Goal: Task Accomplishment & Management: Use online tool/utility

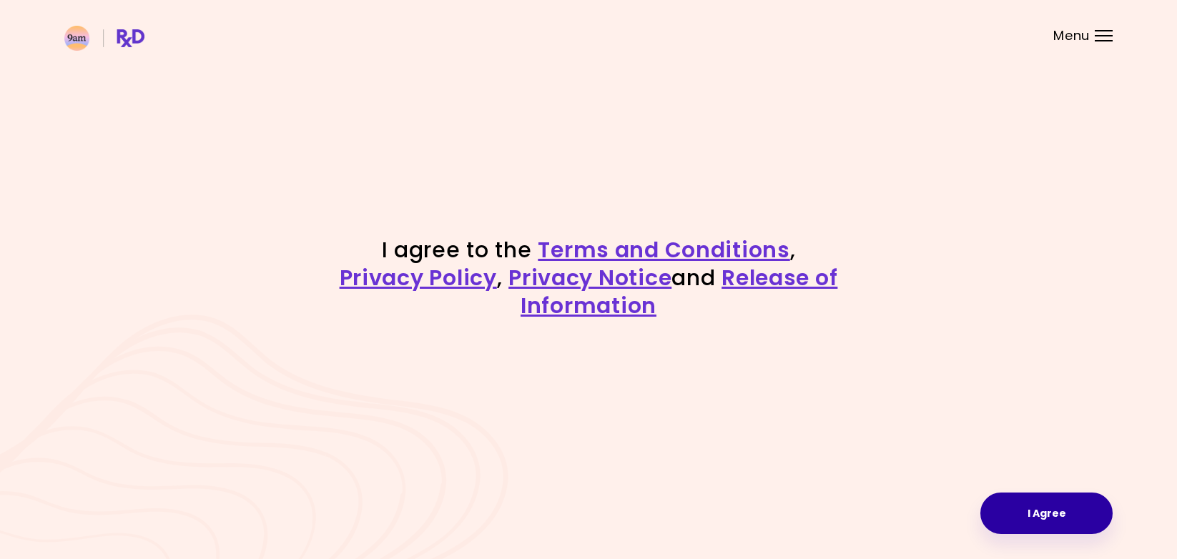
click at [1027, 501] on button "I Agree" at bounding box center [1046, 513] width 132 height 41
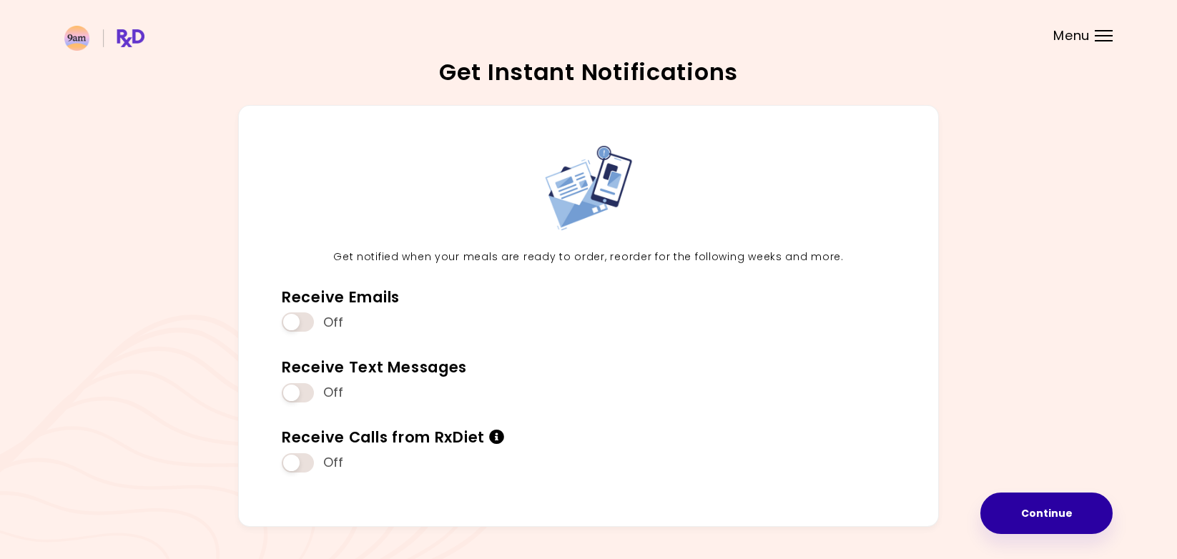
click at [1012, 522] on button "Continue" at bounding box center [1046, 513] width 132 height 41
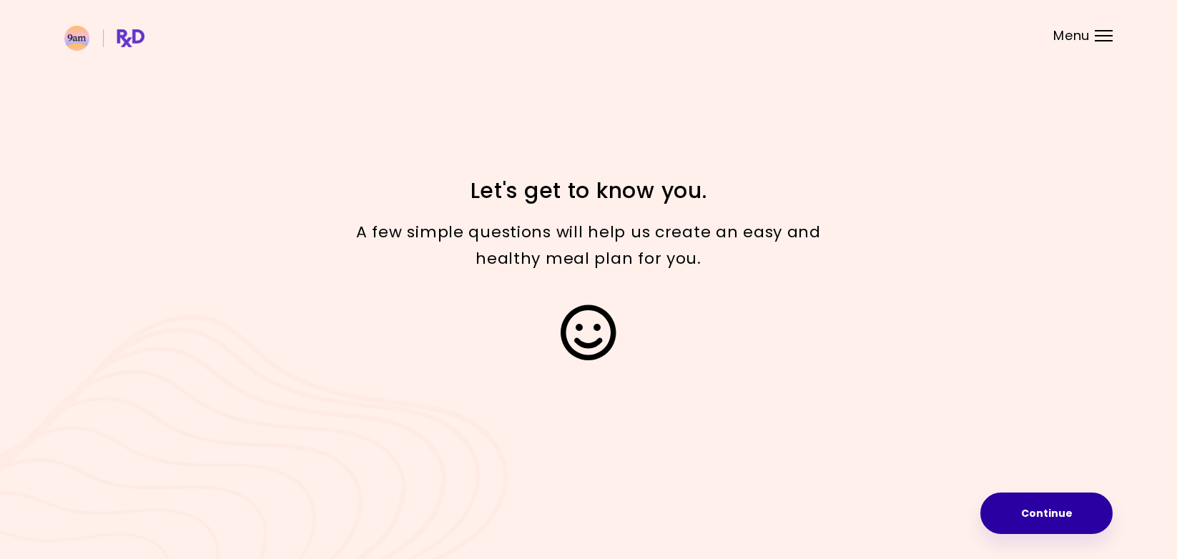
click at [1010, 531] on button "Continue" at bounding box center [1046, 513] width 132 height 41
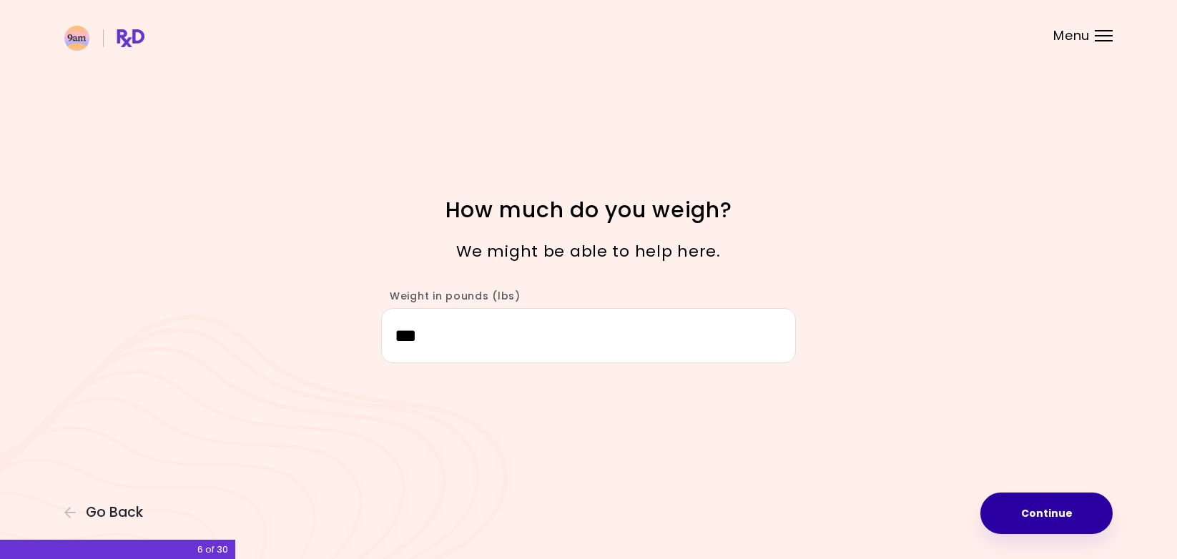
click at [1045, 509] on button "Continue" at bounding box center [1046, 513] width 132 height 41
select select "****"
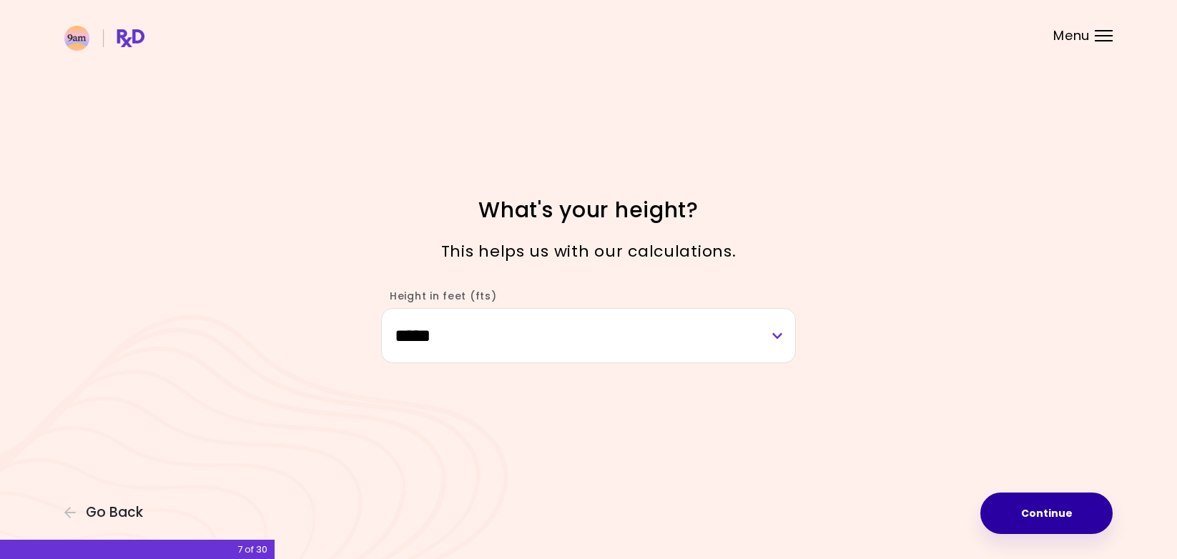
click at [1022, 503] on button "Continue" at bounding box center [1046, 513] width 132 height 41
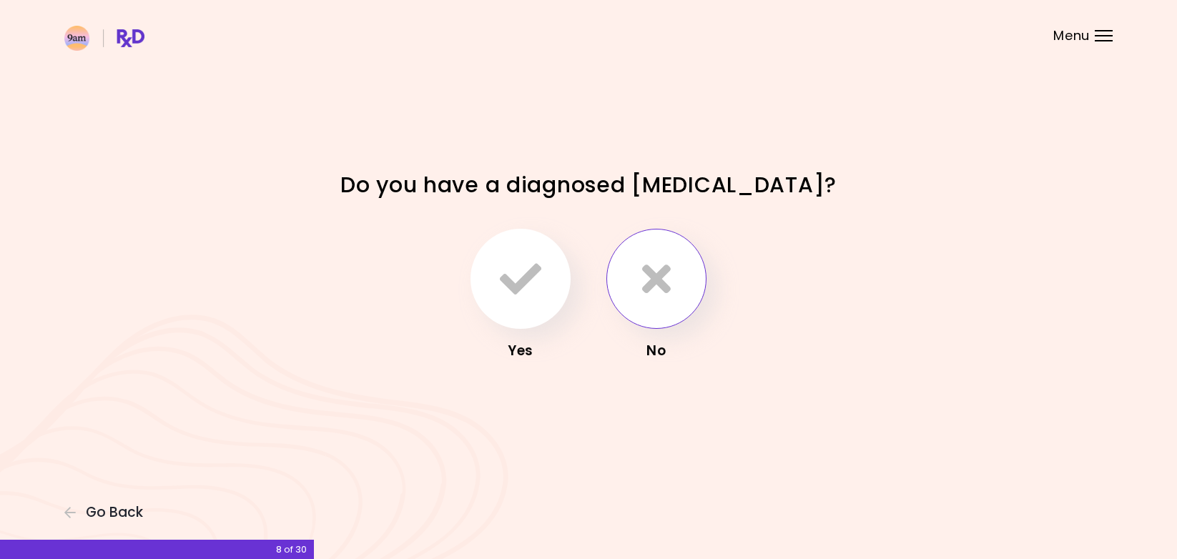
click at [666, 287] on icon "button" at bounding box center [656, 278] width 29 height 41
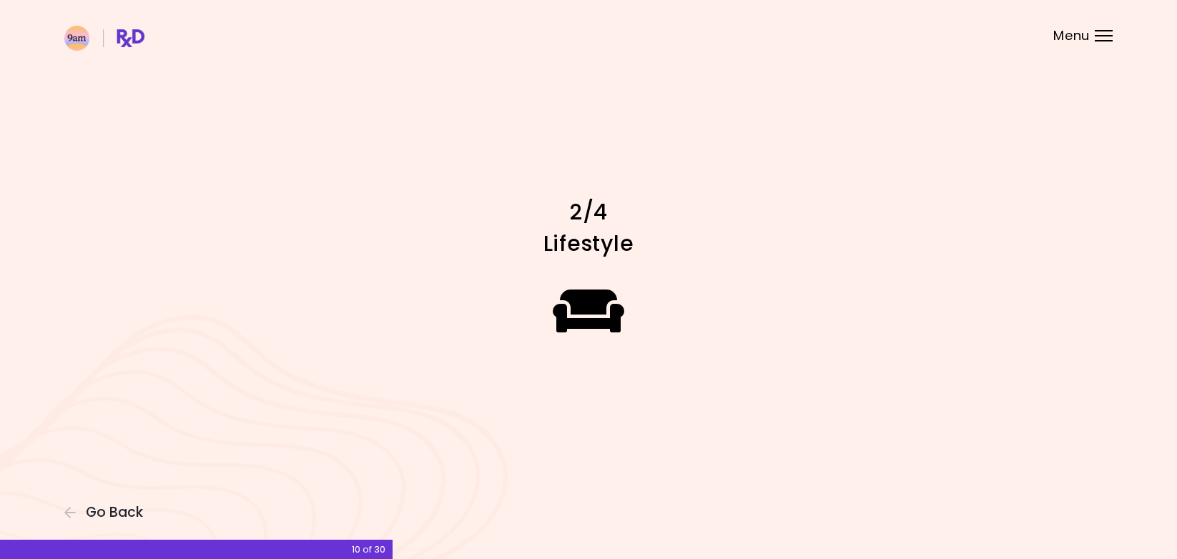
click at [615, 440] on div "Focusable invisible element 2/4 Lifestyle Go Back 10 of 30" at bounding box center [588, 279] width 1177 height 559
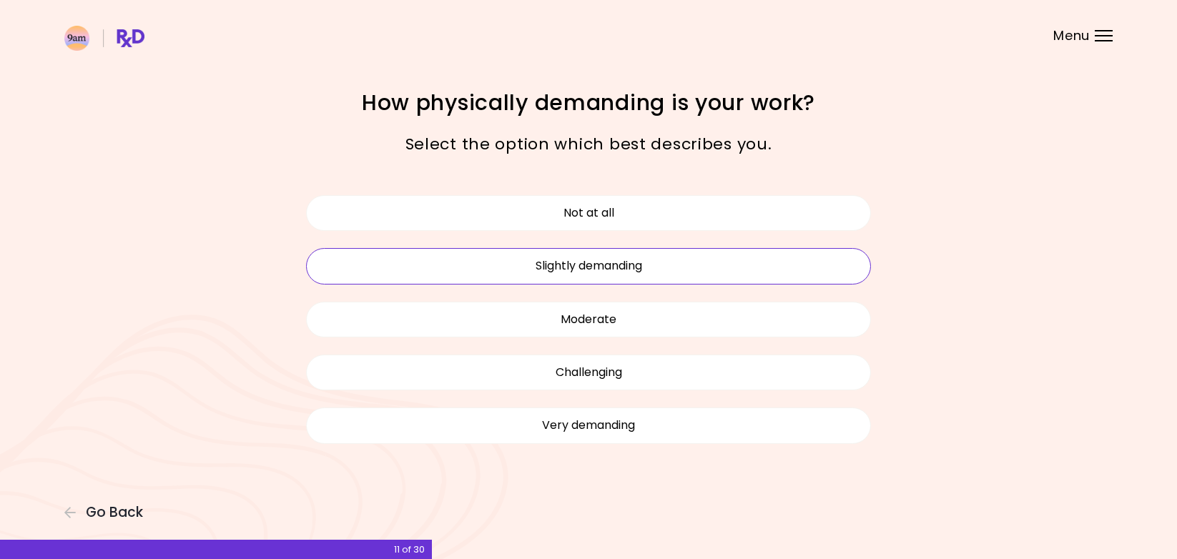
click at [567, 274] on button "Slightly demanding" at bounding box center [588, 266] width 565 height 36
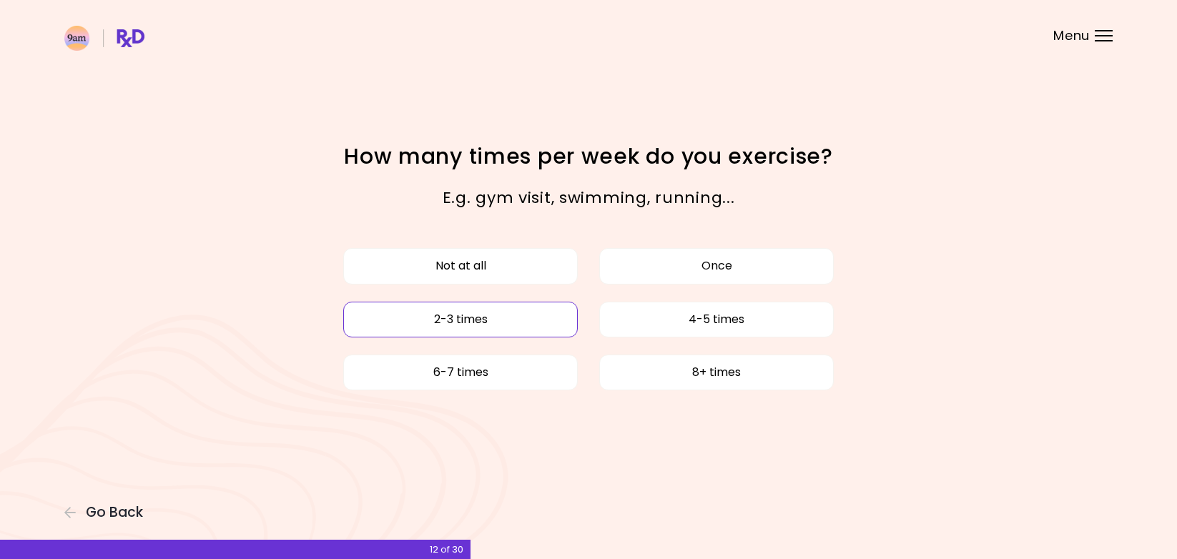
click at [557, 319] on button "2-3 times" at bounding box center [460, 320] width 235 height 36
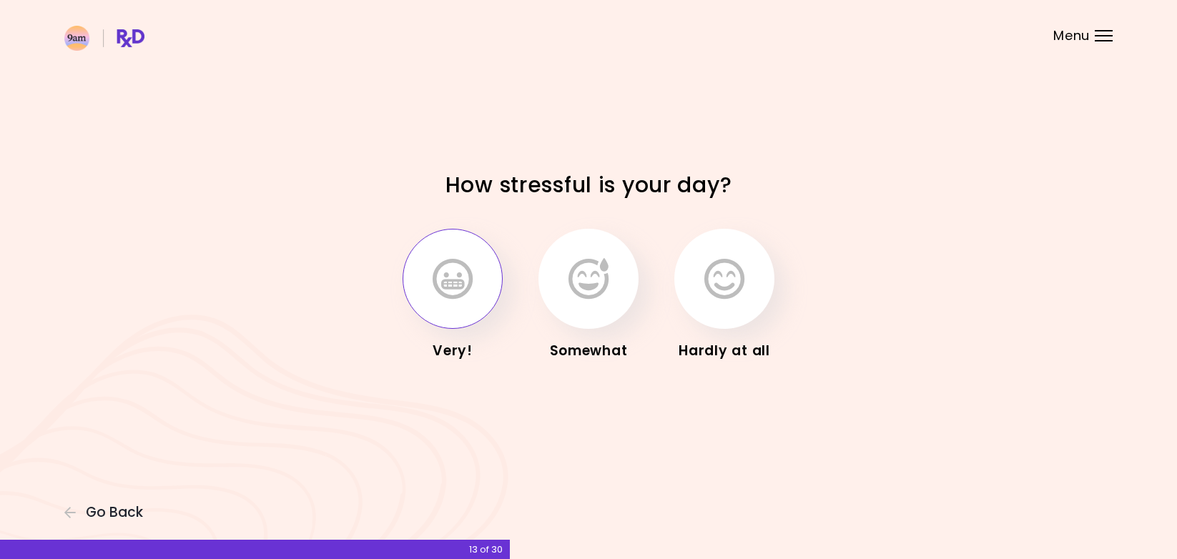
click at [444, 289] on icon "button" at bounding box center [453, 278] width 40 height 41
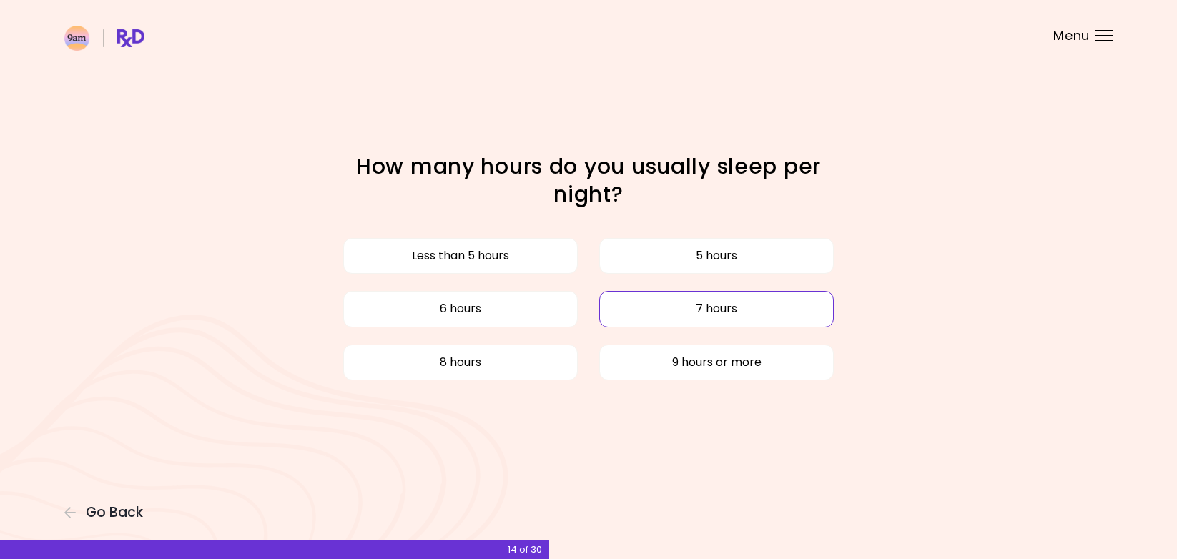
click at [642, 314] on button "7 hours" at bounding box center [716, 309] width 235 height 36
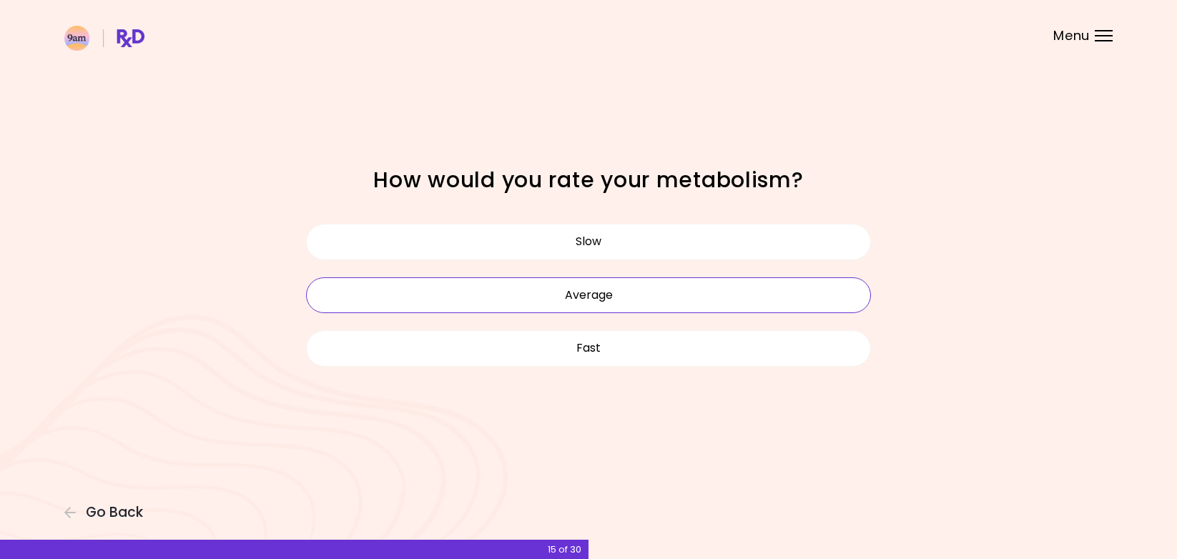
click at [567, 310] on button "Average" at bounding box center [588, 295] width 565 height 36
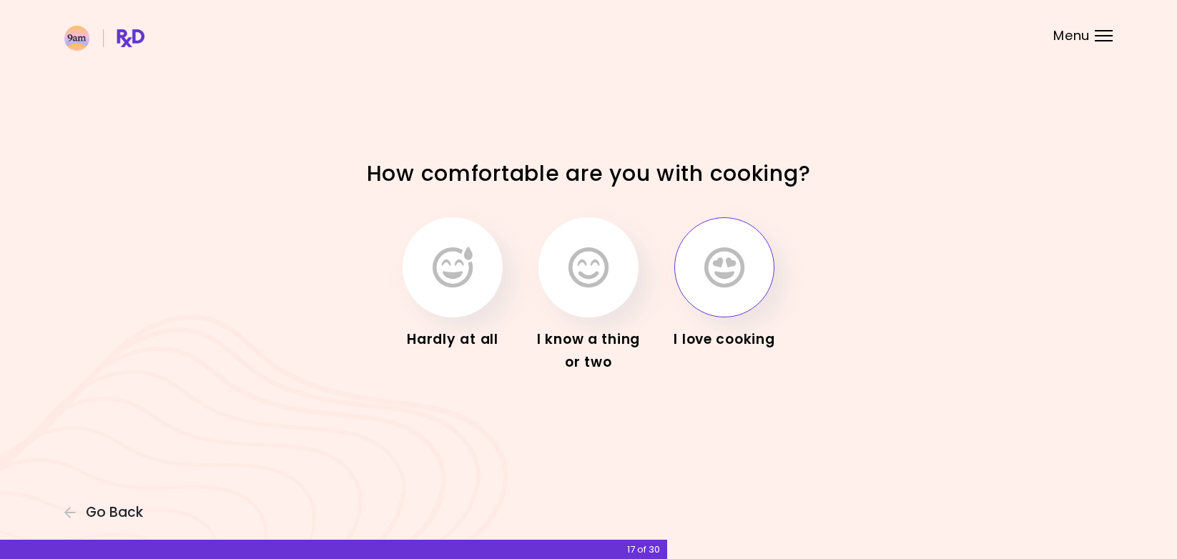
click at [690, 249] on button "button" at bounding box center [724, 267] width 100 height 100
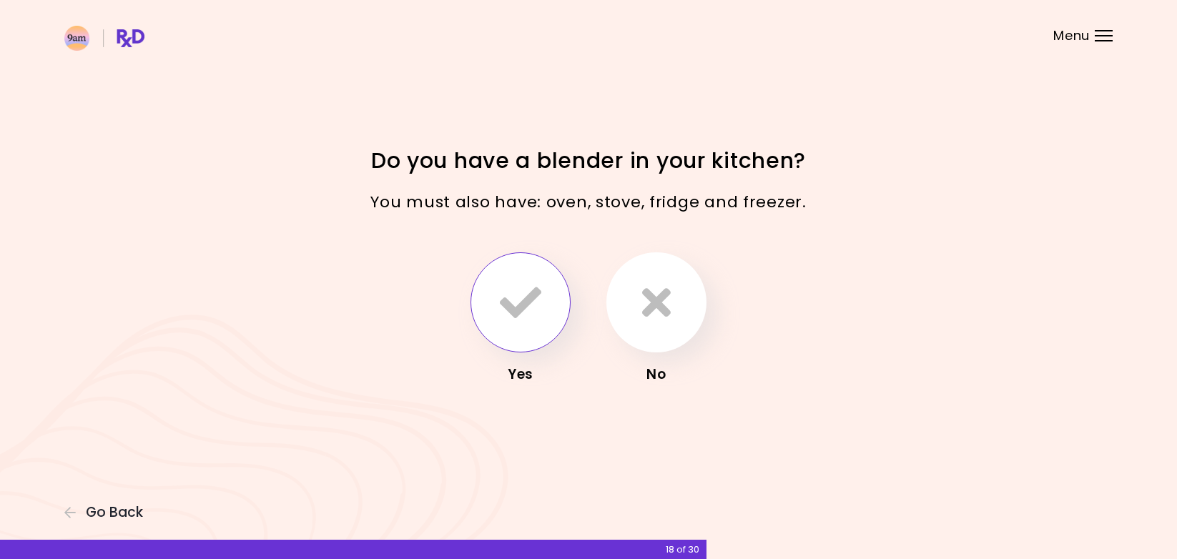
click at [515, 315] on icon "button" at bounding box center [520, 302] width 41 height 41
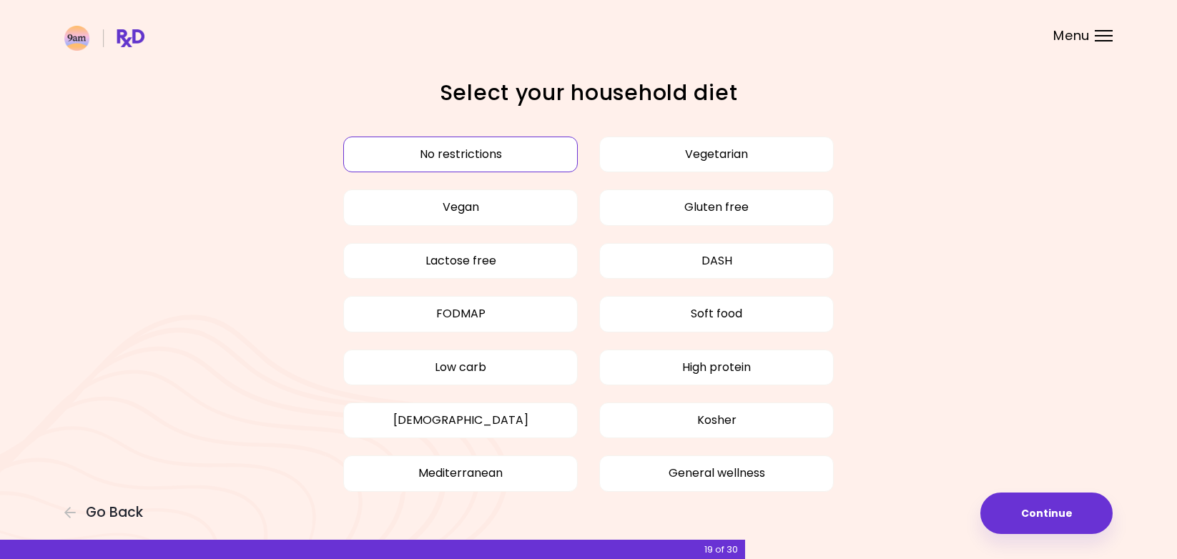
click at [392, 150] on button "No restrictions" at bounding box center [460, 155] width 235 height 36
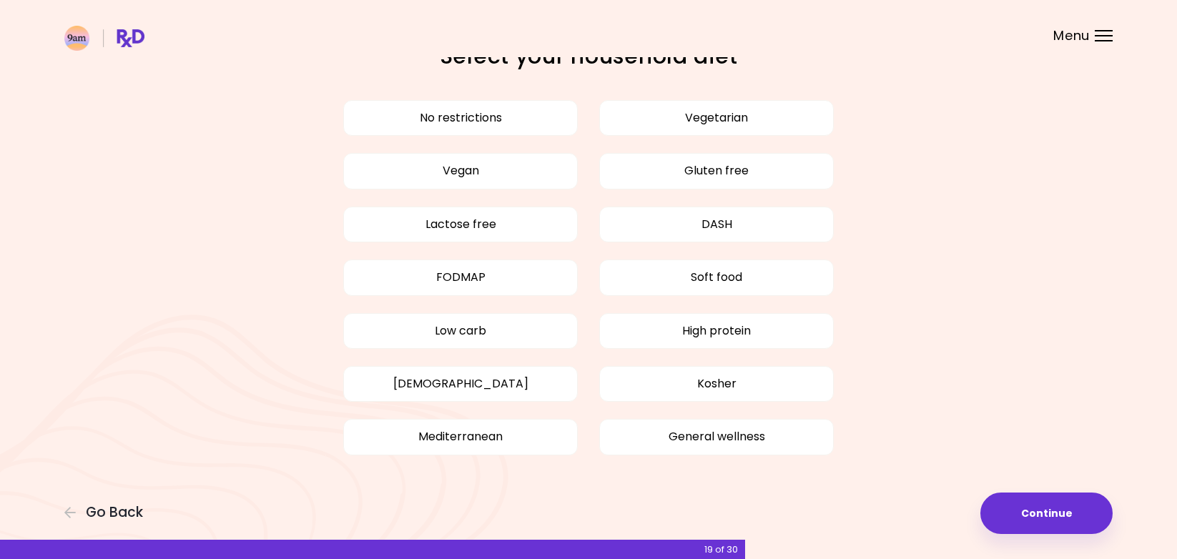
scroll to position [36, 0]
click at [465, 124] on button "No restrictions" at bounding box center [460, 119] width 235 height 36
click at [1022, 508] on button "Continue" at bounding box center [1046, 513] width 132 height 41
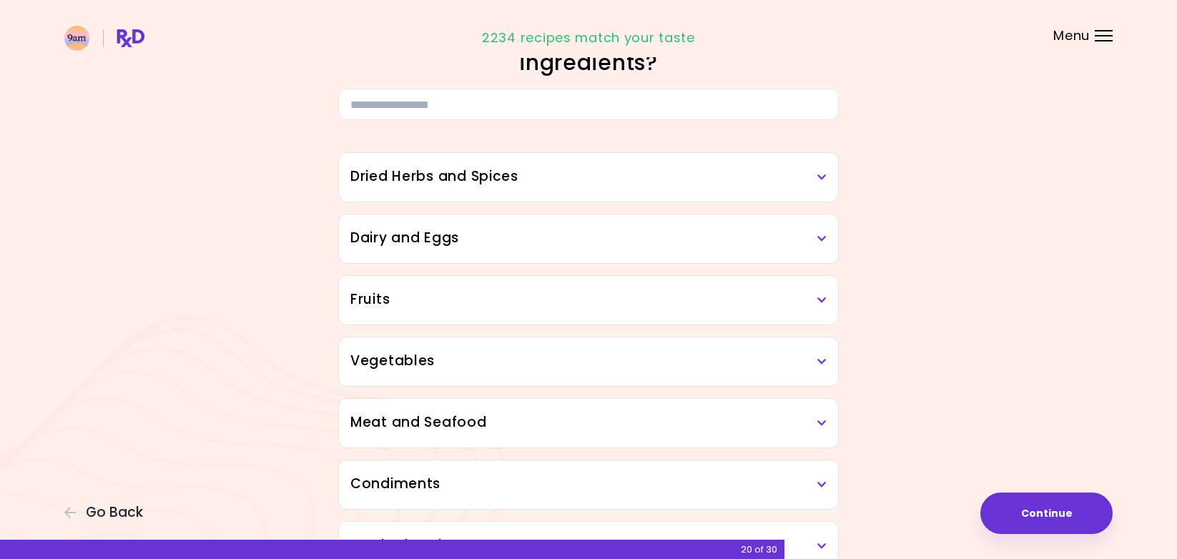
scroll to position [59, 0]
click at [545, 177] on h3 "Dried Herbs and Spices" at bounding box center [588, 176] width 476 height 21
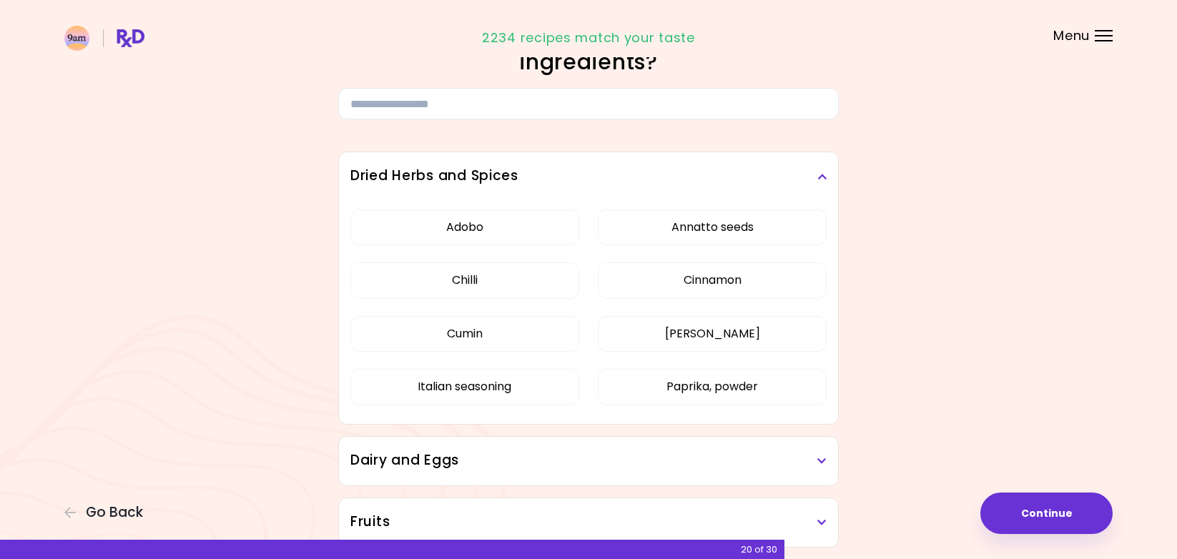
click at [551, 165] on div "Dried Herbs and Spices" at bounding box center [588, 176] width 499 height 49
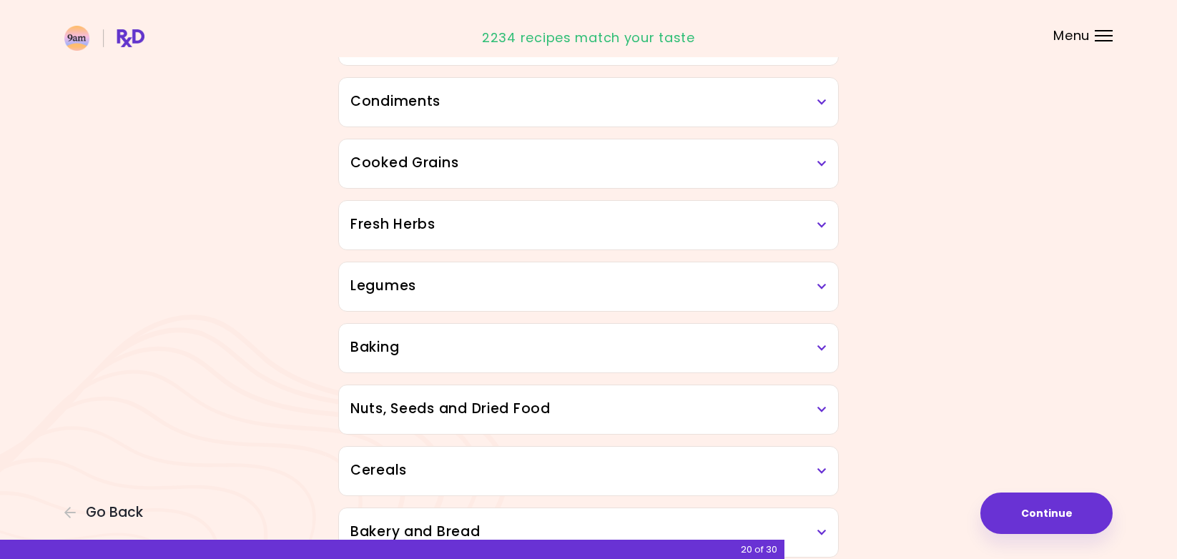
scroll to position [702, 0]
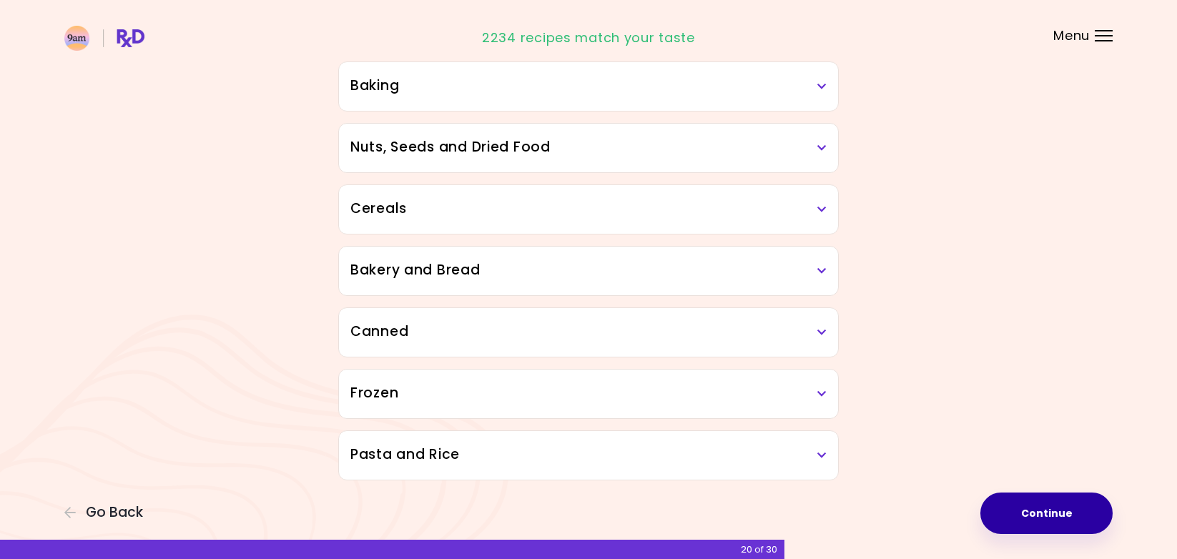
click at [1038, 511] on button "Continue" at bounding box center [1046, 513] width 132 height 41
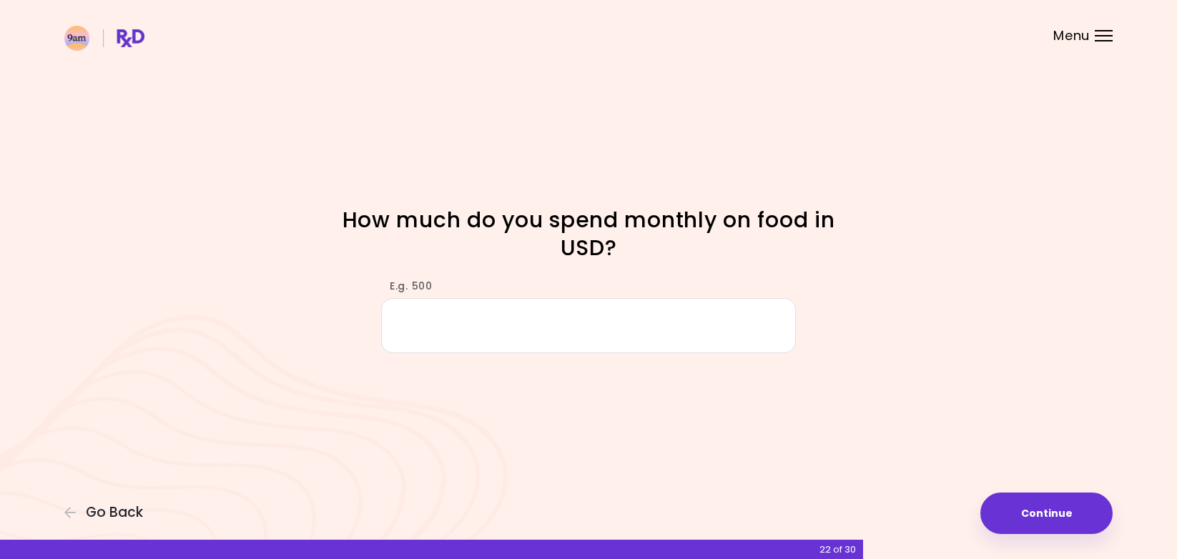
click at [671, 307] on input "E.g. 500" at bounding box center [588, 325] width 415 height 55
type input "***"
click at [1066, 508] on button "Continue" at bounding box center [1046, 513] width 132 height 41
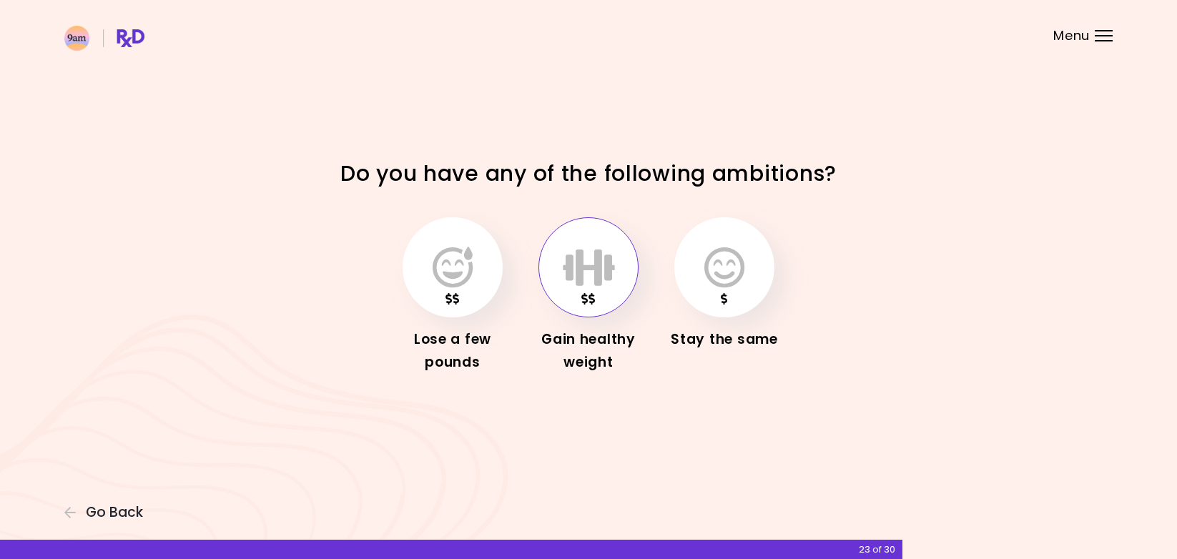
click at [585, 275] on icon "button" at bounding box center [589, 267] width 52 height 41
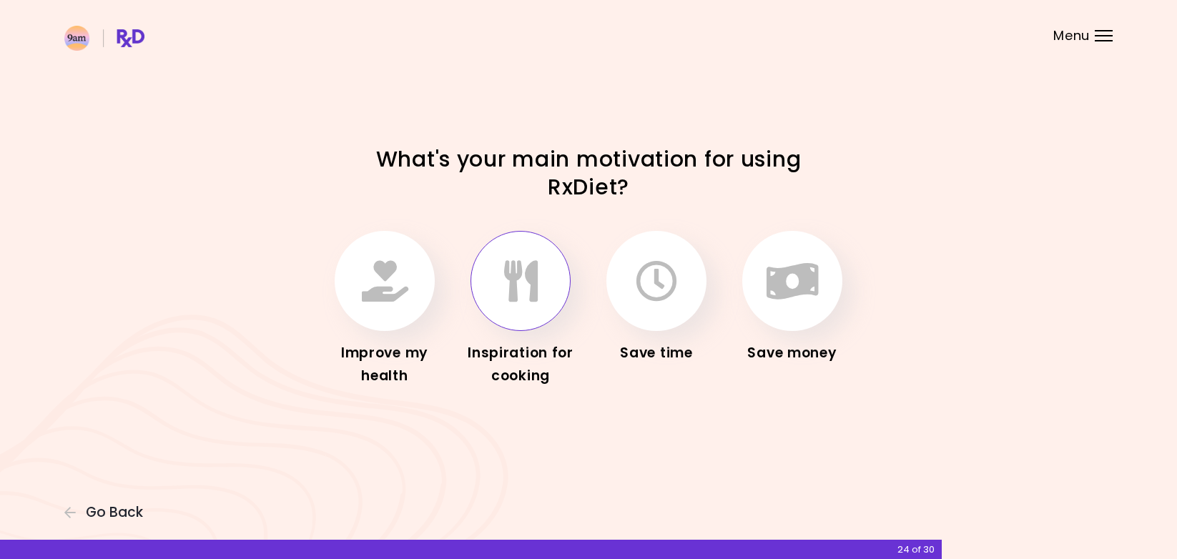
click at [506, 284] on icon "button" at bounding box center [521, 280] width 34 height 41
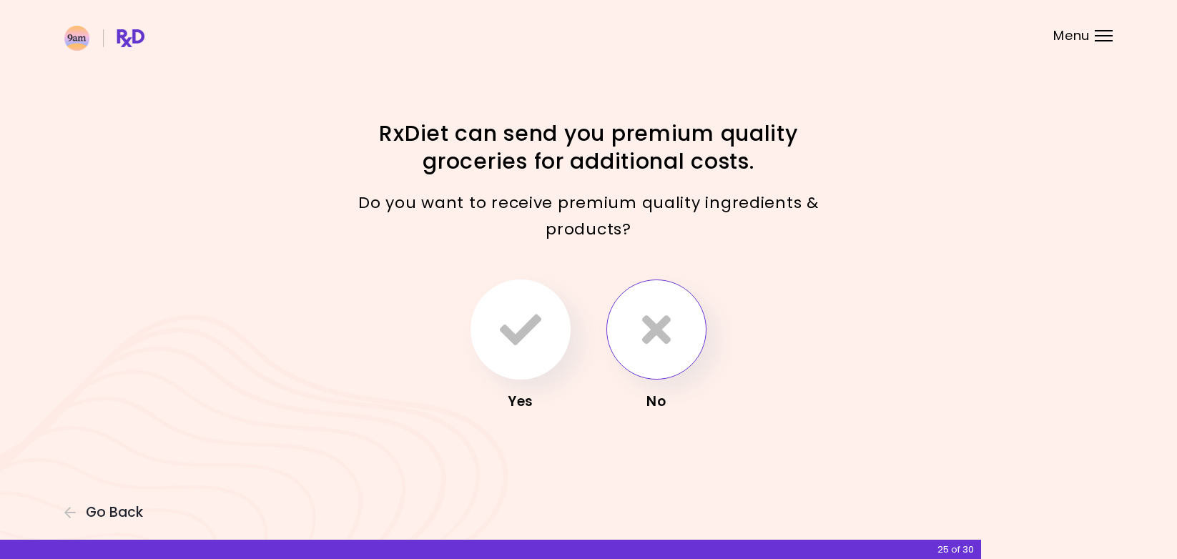
click at [621, 335] on button "button" at bounding box center [656, 330] width 100 height 100
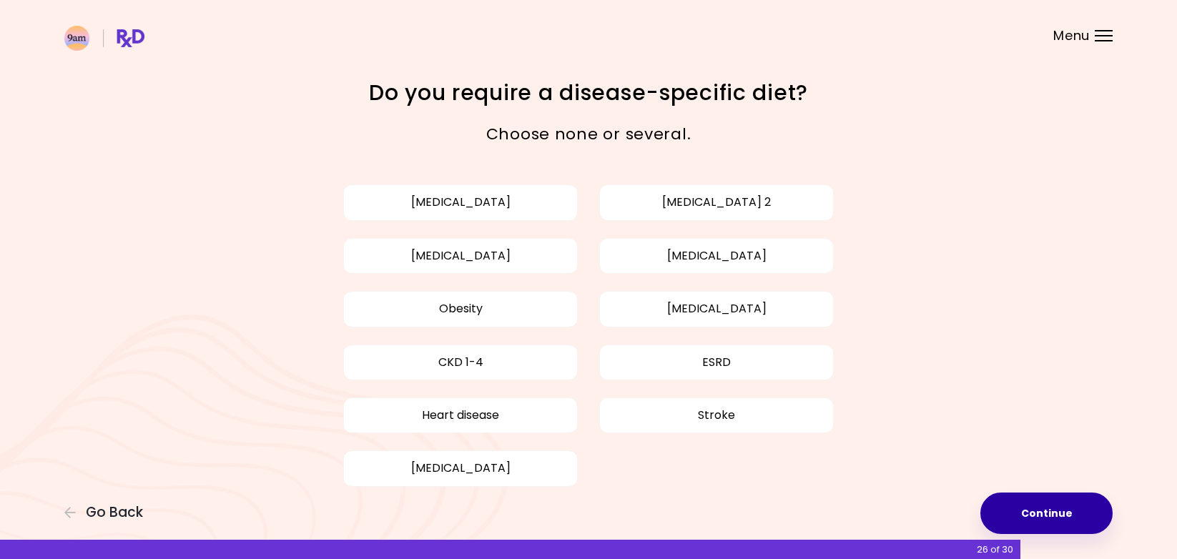
click at [1024, 520] on button "Continue" at bounding box center [1046, 513] width 132 height 41
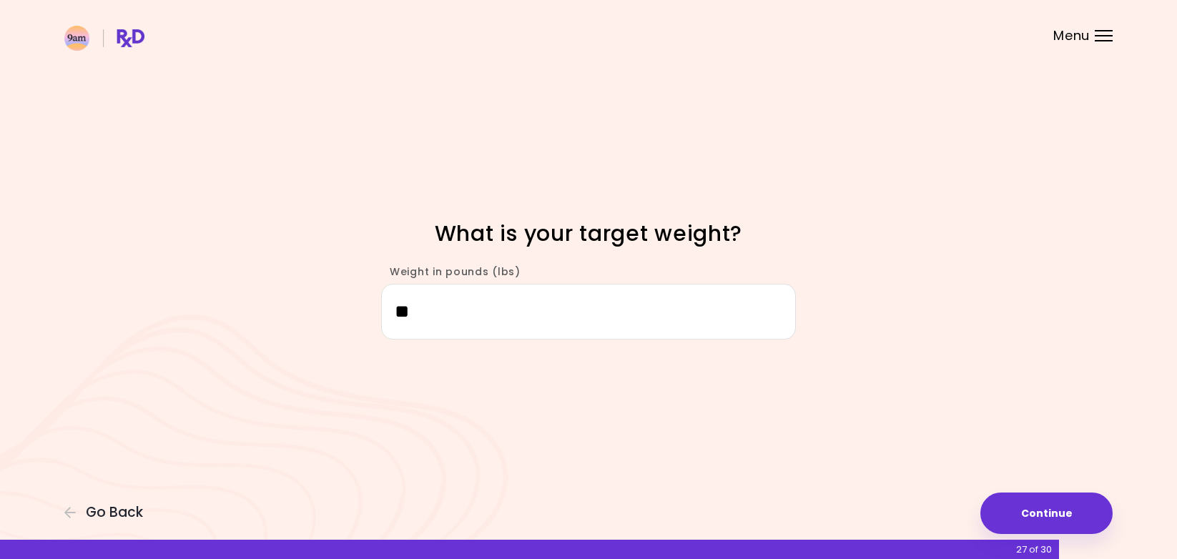
type input "*"
click at [1053, 521] on button "Continue" at bounding box center [1046, 513] width 132 height 41
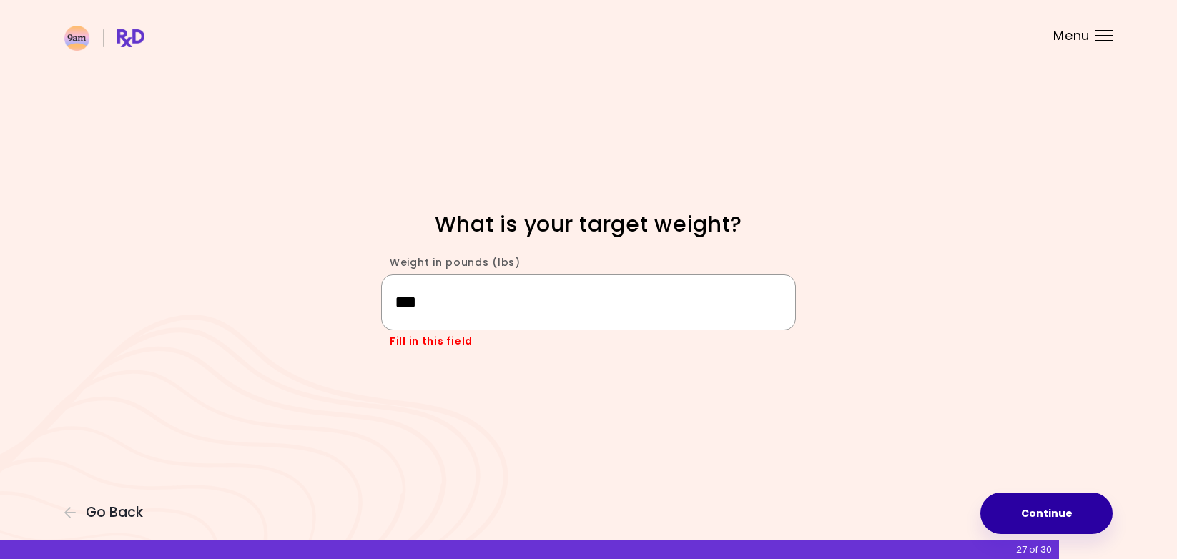
type input "***"
click at [1002, 505] on button "Continue" at bounding box center [1046, 513] width 132 height 41
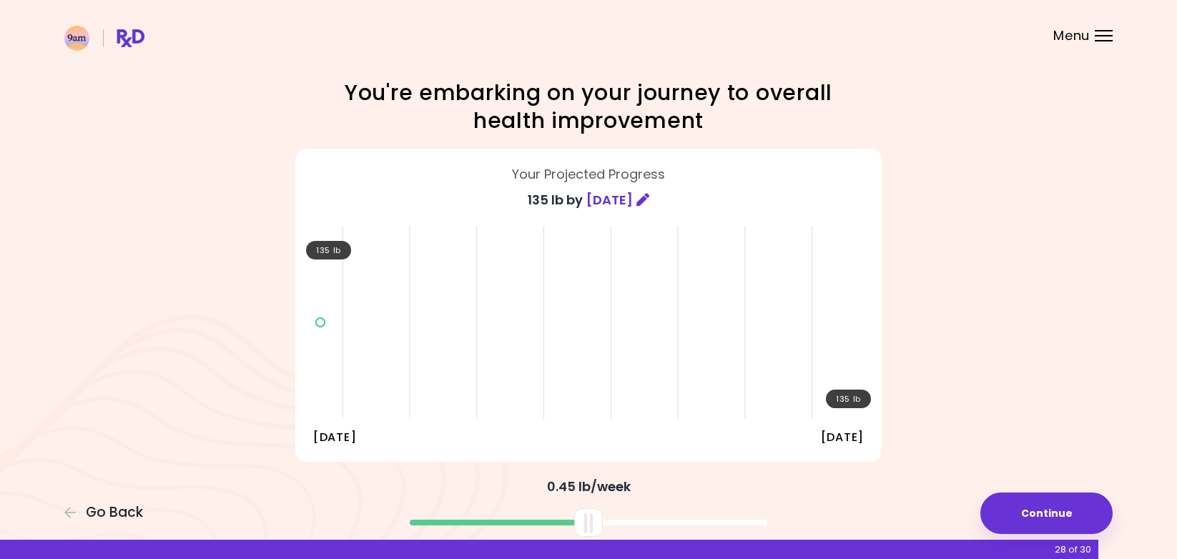
click at [686, 380] on div "135 lb 135 lb [DATE] [DATE]" at bounding box center [588, 319] width 536 height 214
click at [1000, 506] on button "Continue" at bounding box center [1046, 513] width 132 height 41
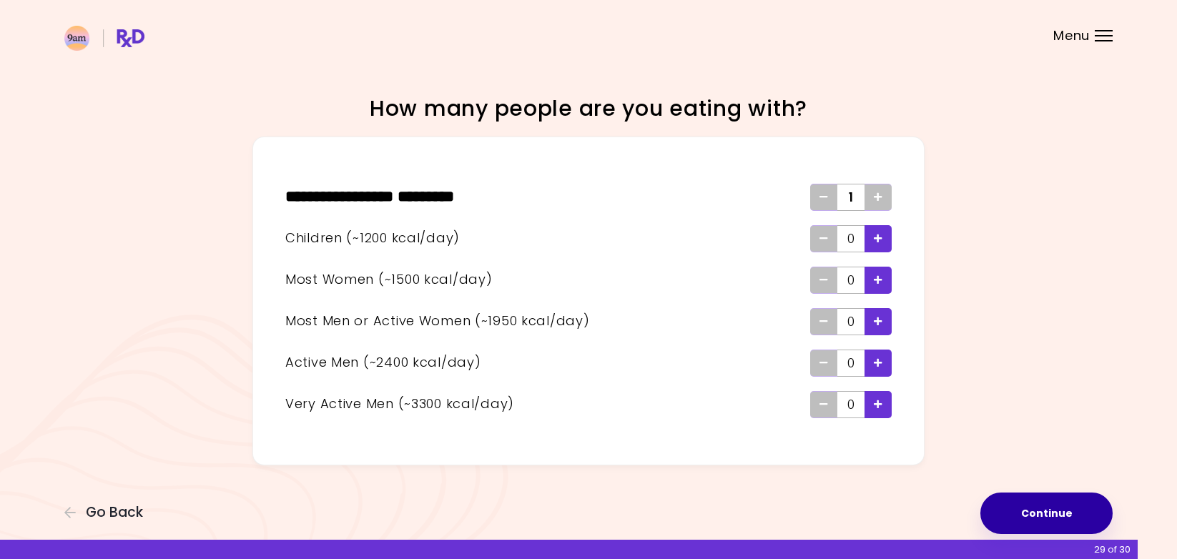
click at [992, 526] on button "Continue" at bounding box center [1046, 513] width 132 height 41
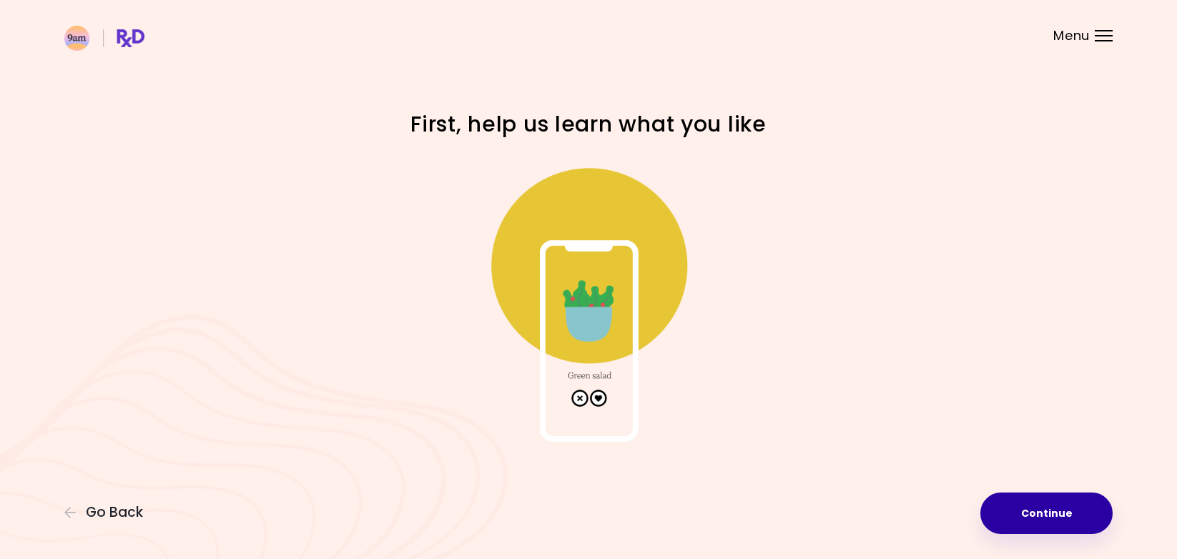
click at [991, 495] on button "Continue" at bounding box center [1046, 513] width 132 height 41
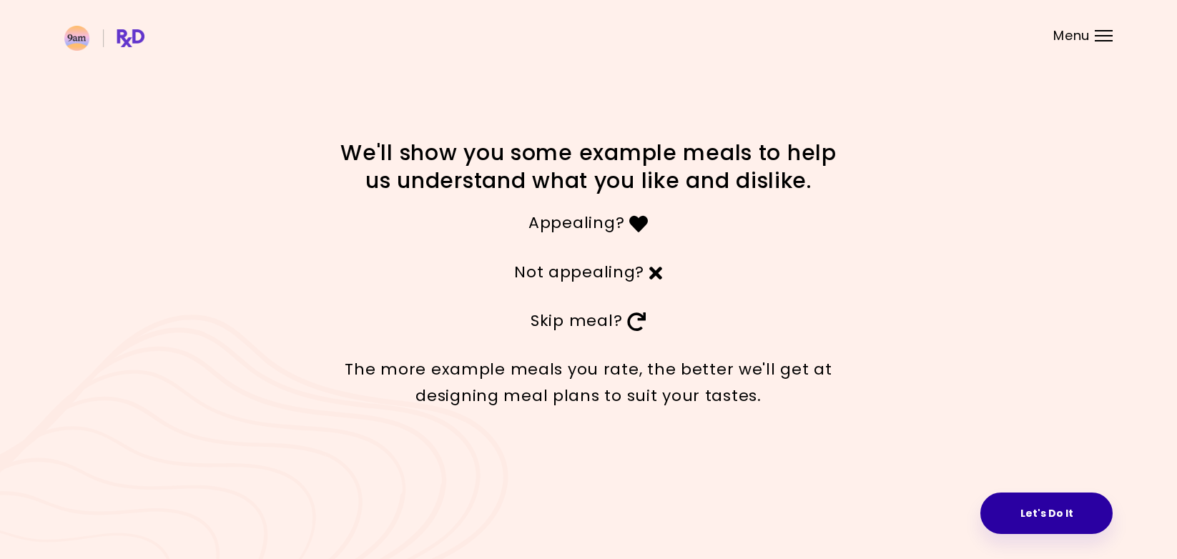
click at [1020, 505] on button "Let's Do It" at bounding box center [1046, 513] width 132 height 41
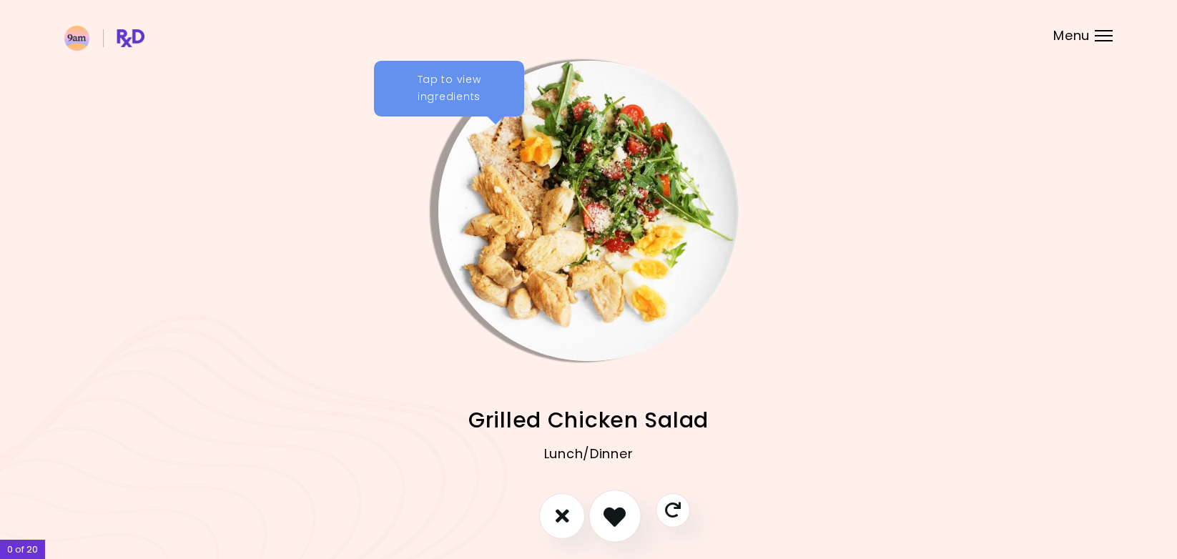
click at [621, 506] on icon "I like this recipe" at bounding box center [614, 516] width 22 height 22
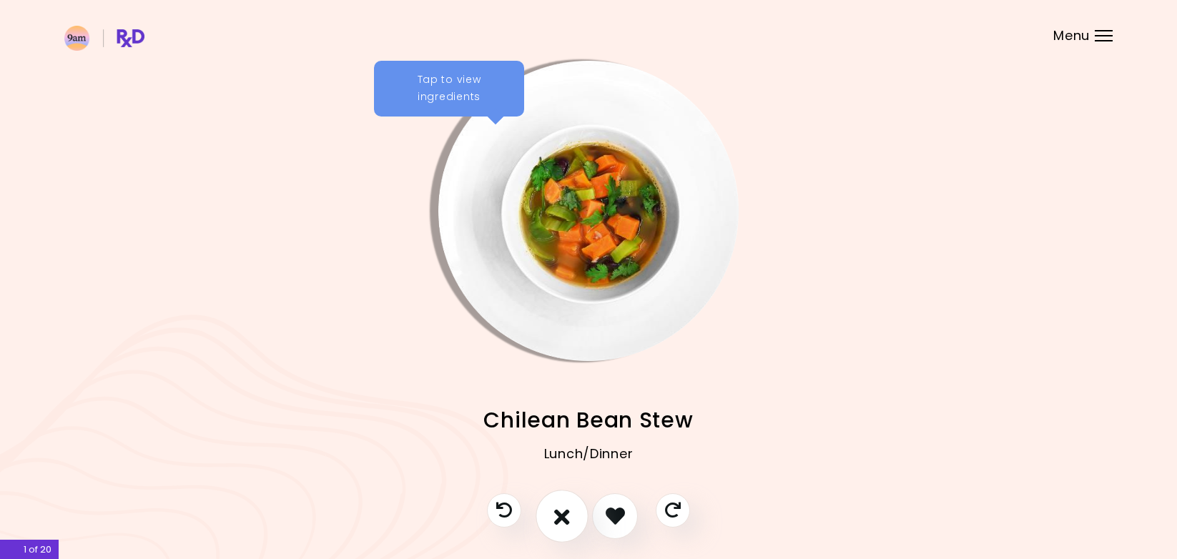
click at [575, 512] on button "I don't like this recipe" at bounding box center [562, 516] width 53 height 53
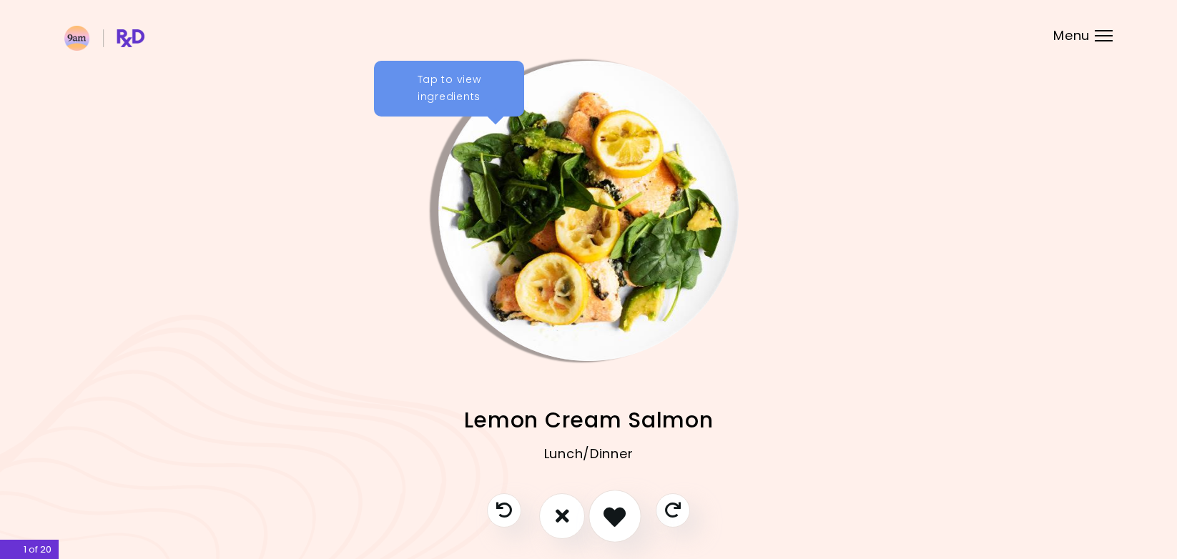
click at [609, 523] on icon "I like this recipe" at bounding box center [614, 516] width 22 height 22
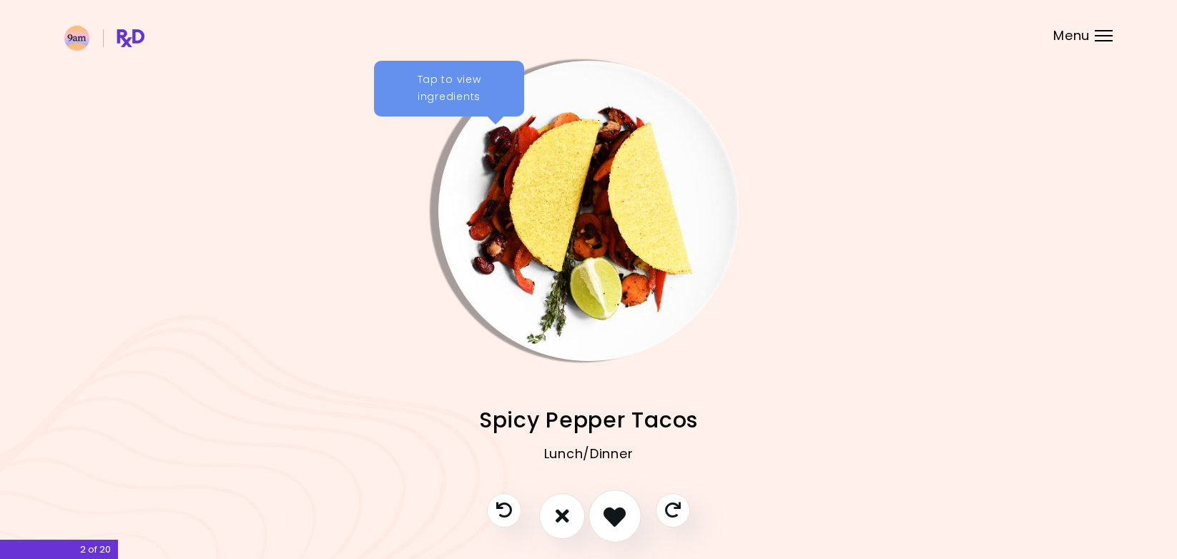
click at [626, 520] on icon "I like this recipe" at bounding box center [614, 516] width 22 height 22
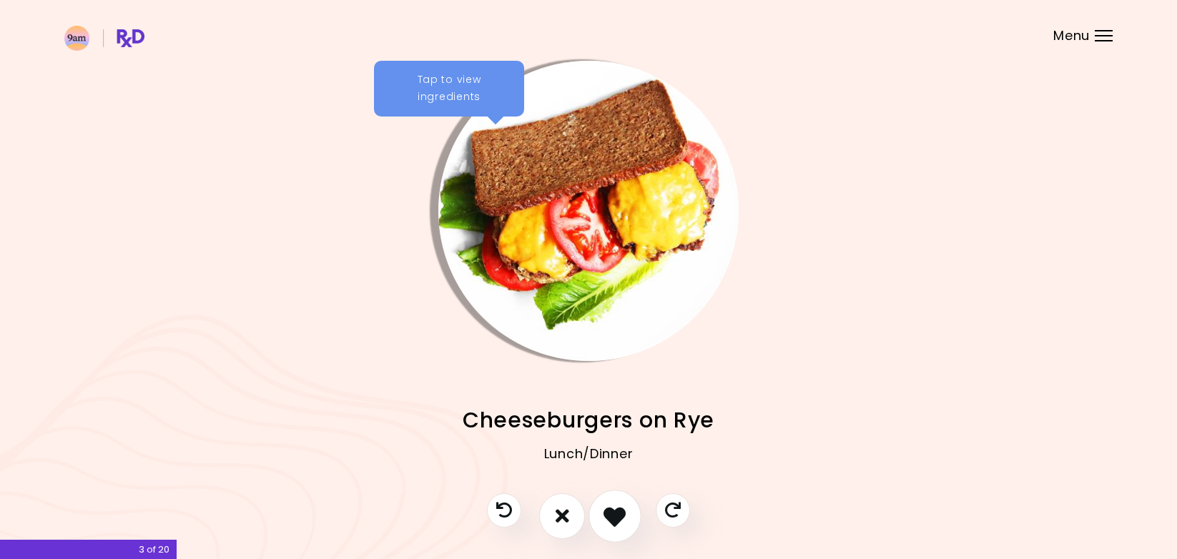
click at [626, 521] on icon "I like this recipe" at bounding box center [614, 516] width 22 height 22
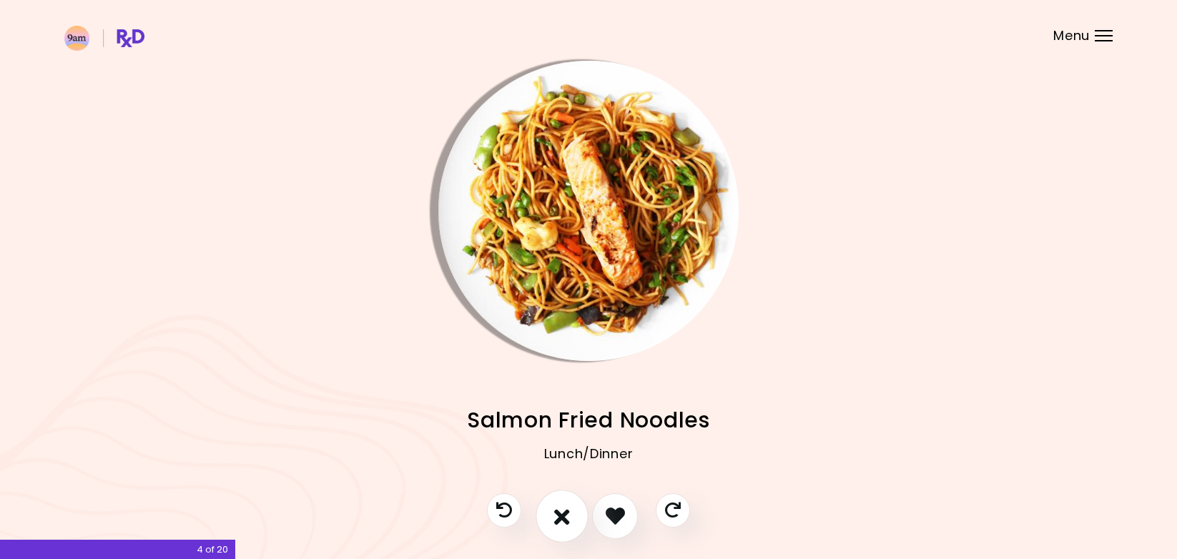
click at [555, 518] on icon "I don't like this recipe" at bounding box center [562, 516] width 16 height 22
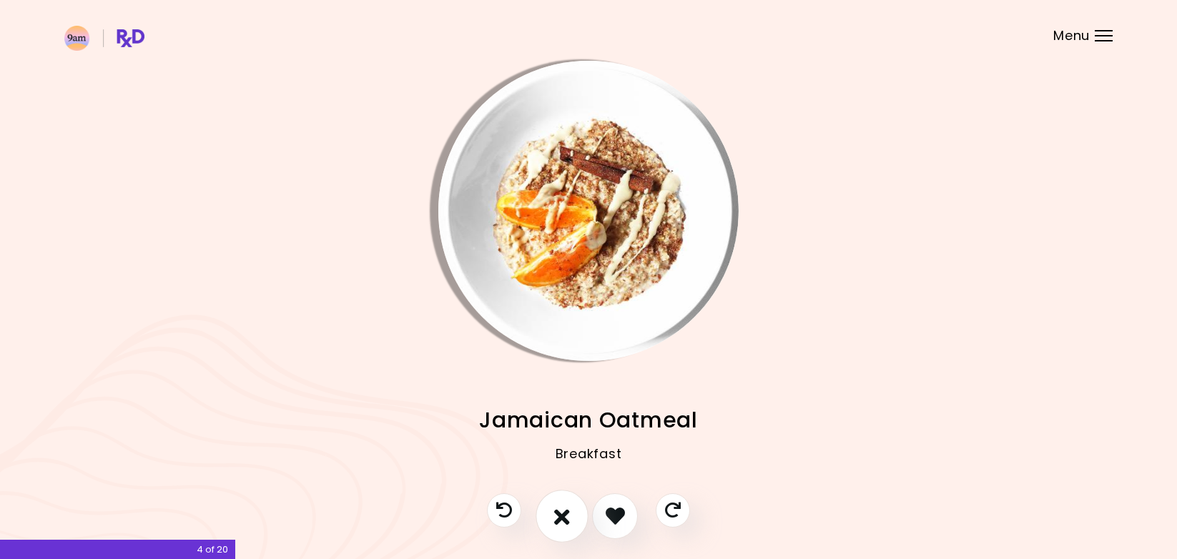
click at [575, 515] on button "I don't like this recipe" at bounding box center [562, 516] width 53 height 53
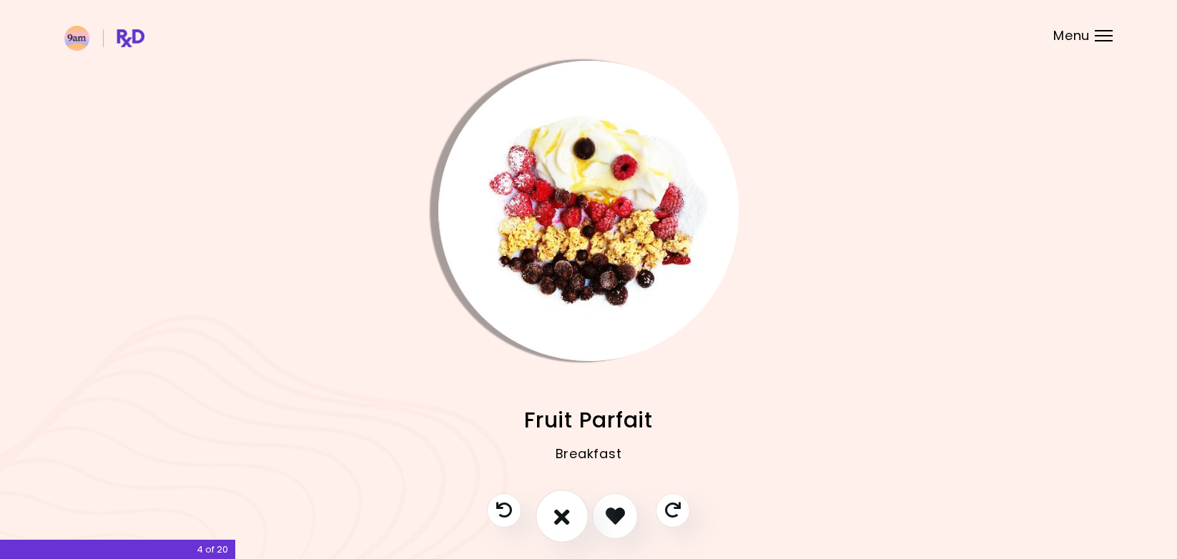
click at [575, 515] on button "I don't like this recipe" at bounding box center [562, 516] width 53 height 53
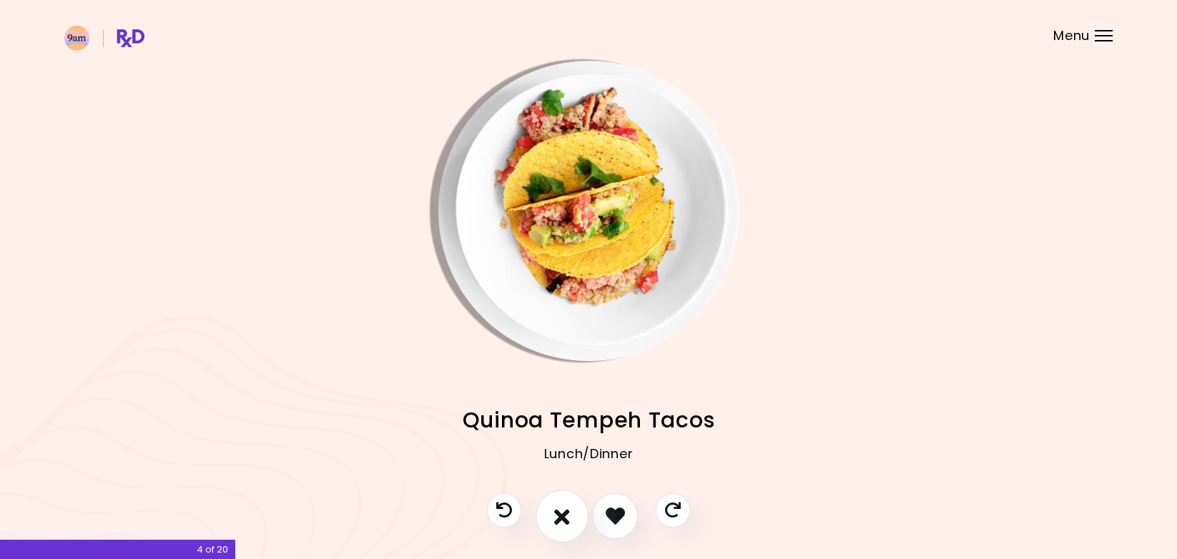
click at [564, 510] on icon "I don't like this recipe" at bounding box center [562, 516] width 16 height 22
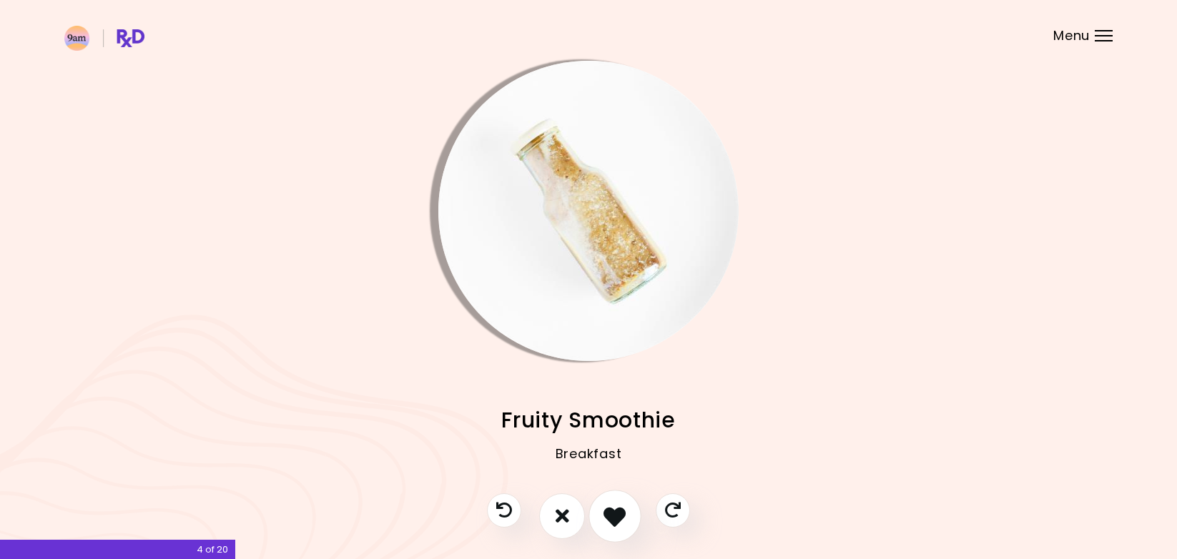
click at [609, 521] on icon "I like this recipe" at bounding box center [614, 516] width 22 height 22
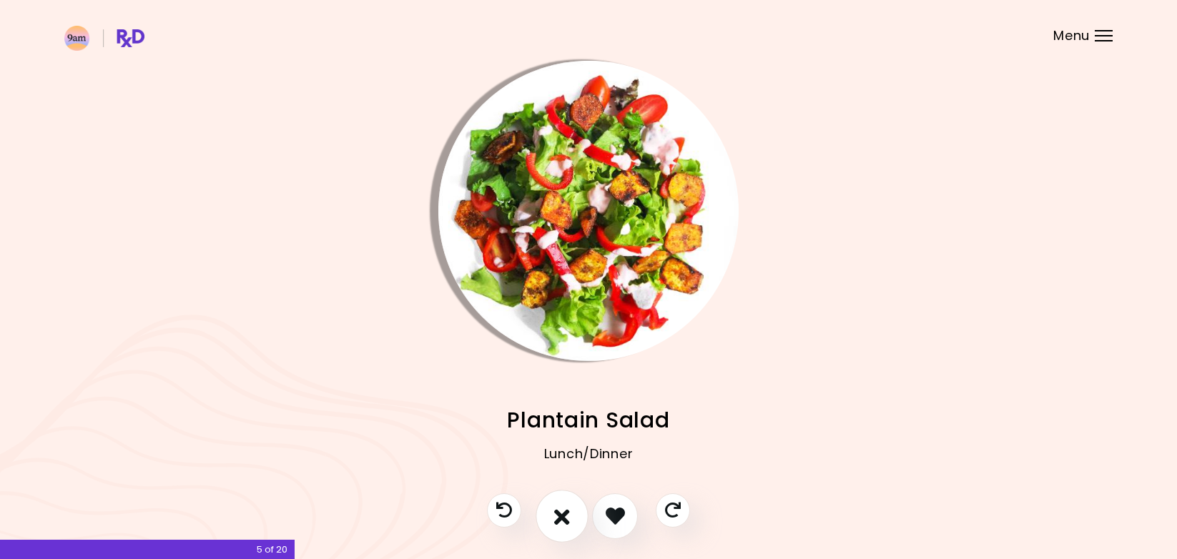
click at [555, 518] on icon "I don't like this recipe" at bounding box center [562, 516] width 16 height 22
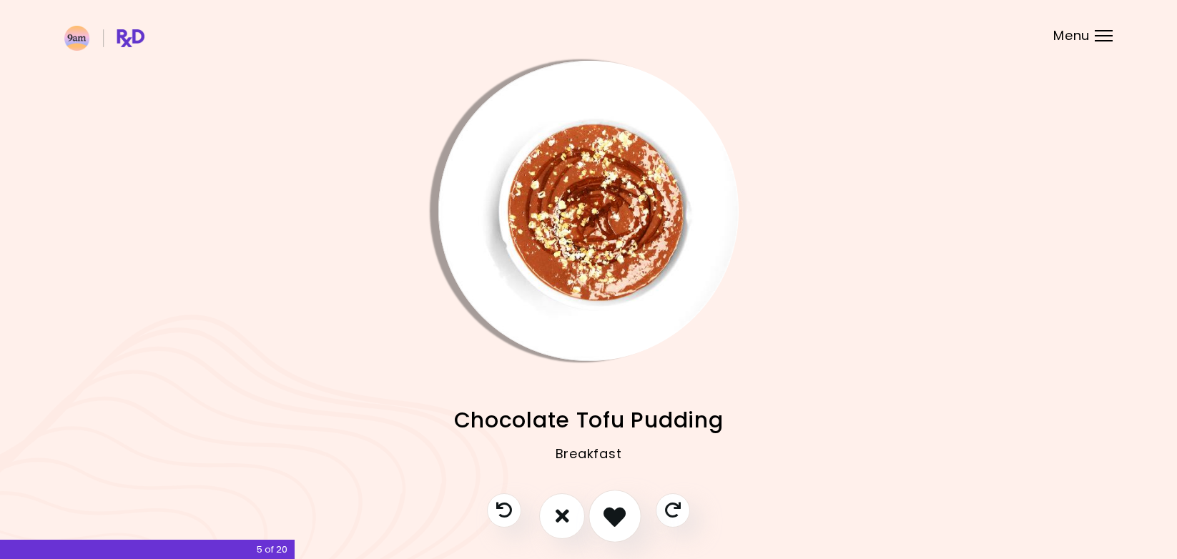
click at [629, 510] on button "I like this recipe" at bounding box center [614, 516] width 53 height 53
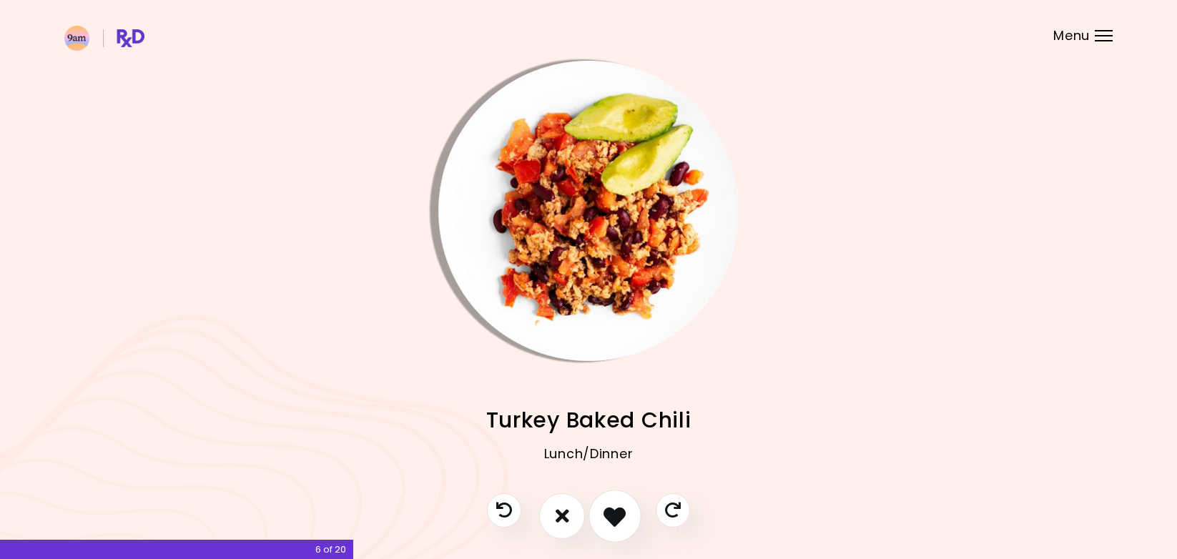
click at [611, 511] on icon "I like this recipe" at bounding box center [614, 516] width 22 height 22
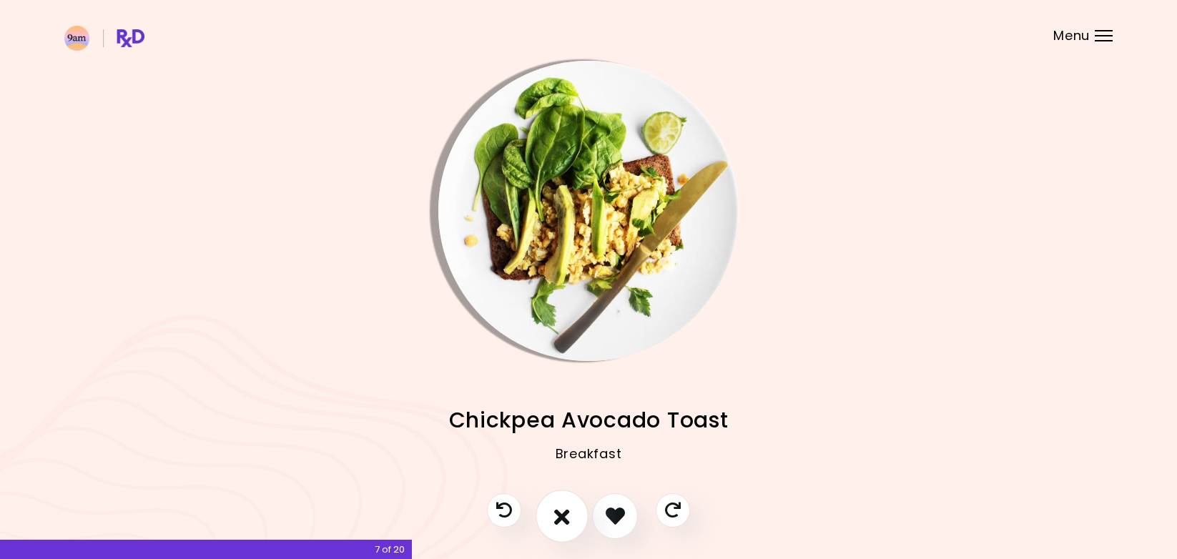
click at [567, 513] on icon "I don't like this recipe" at bounding box center [562, 516] width 16 height 22
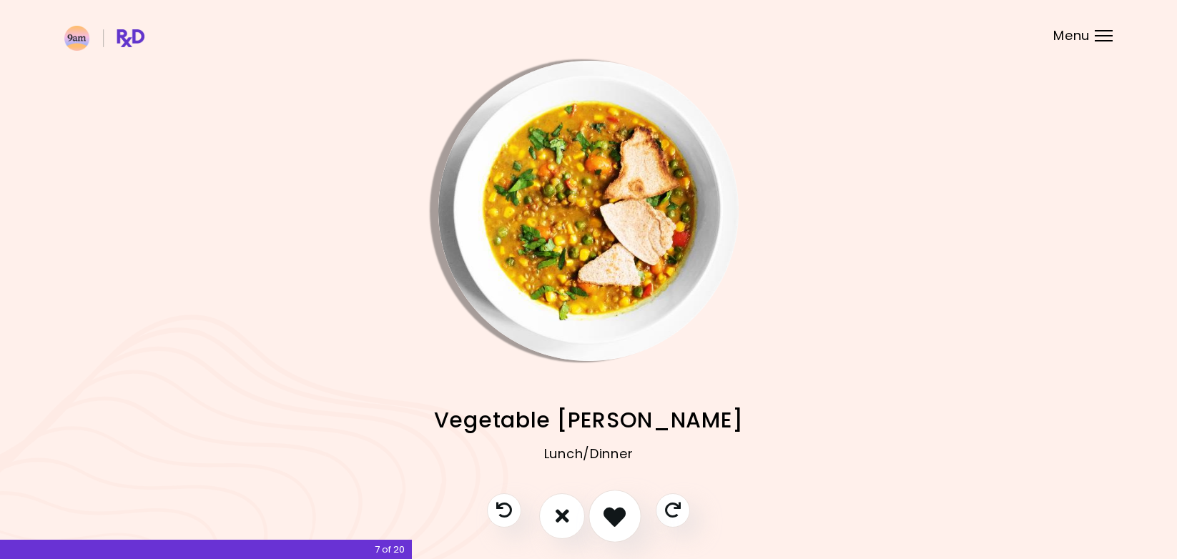
click at [605, 515] on icon "I like this recipe" at bounding box center [614, 516] width 22 height 22
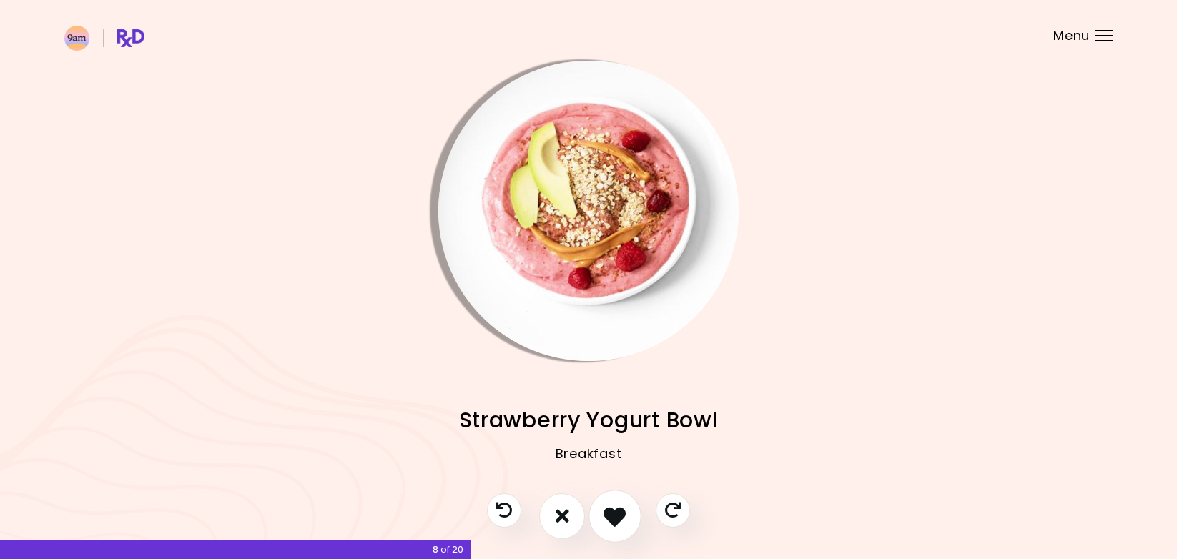
click at [605, 515] on icon "I like this recipe" at bounding box center [614, 516] width 22 height 22
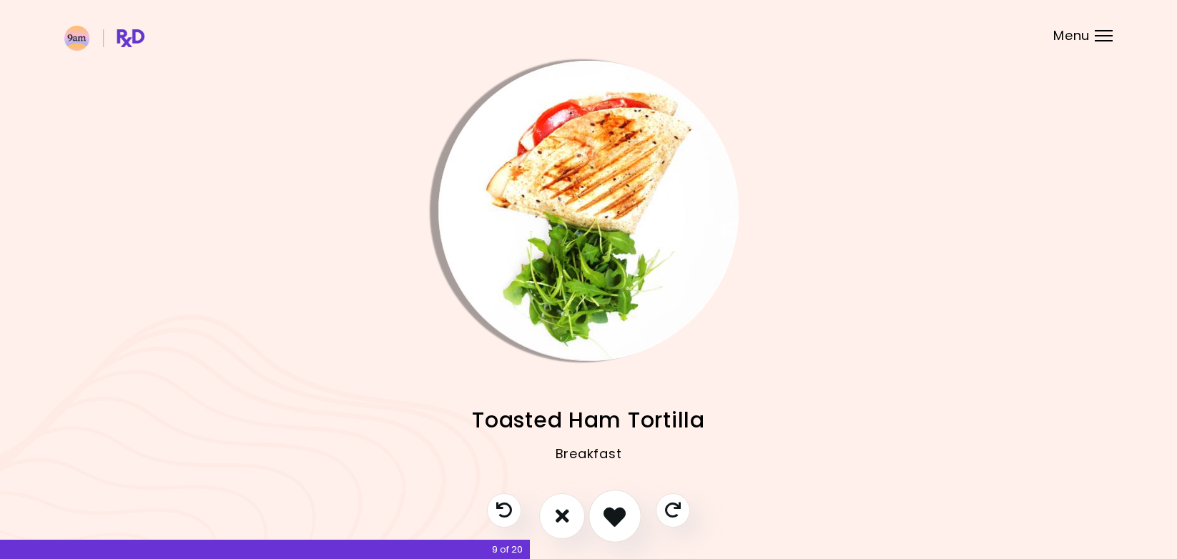
click at [605, 515] on icon "I like this recipe" at bounding box center [614, 516] width 22 height 22
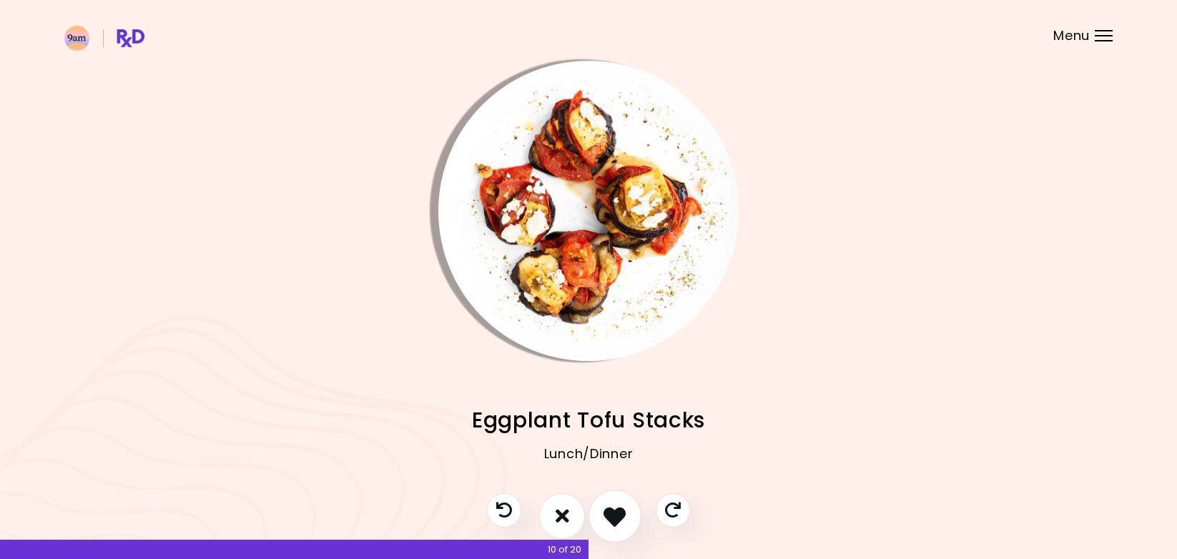
click at [605, 515] on icon "I like this recipe" at bounding box center [614, 516] width 22 height 22
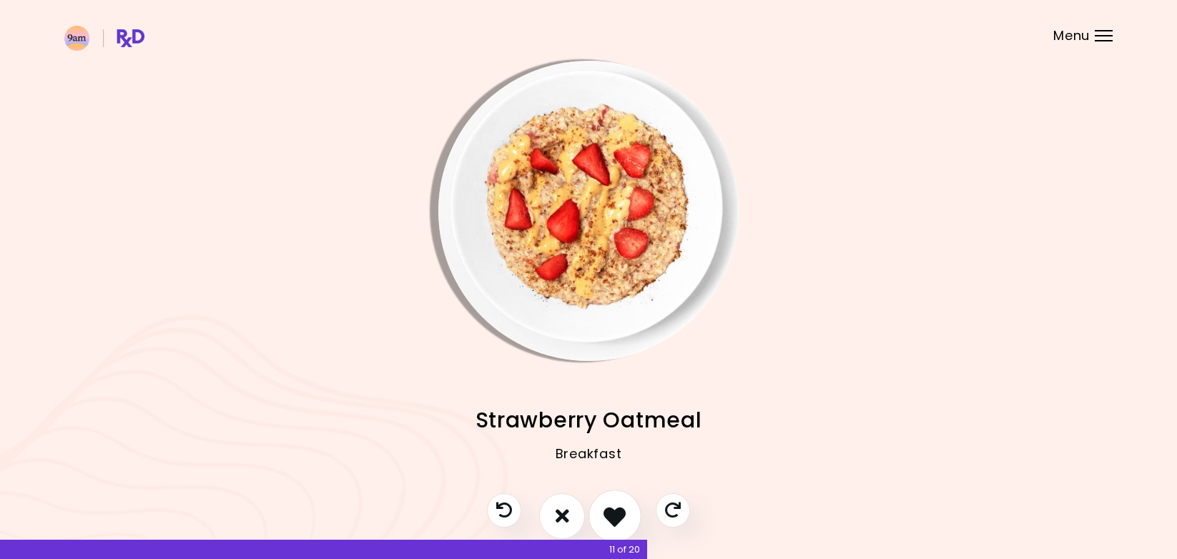
click at [600, 516] on button "I like this recipe" at bounding box center [614, 516] width 53 height 53
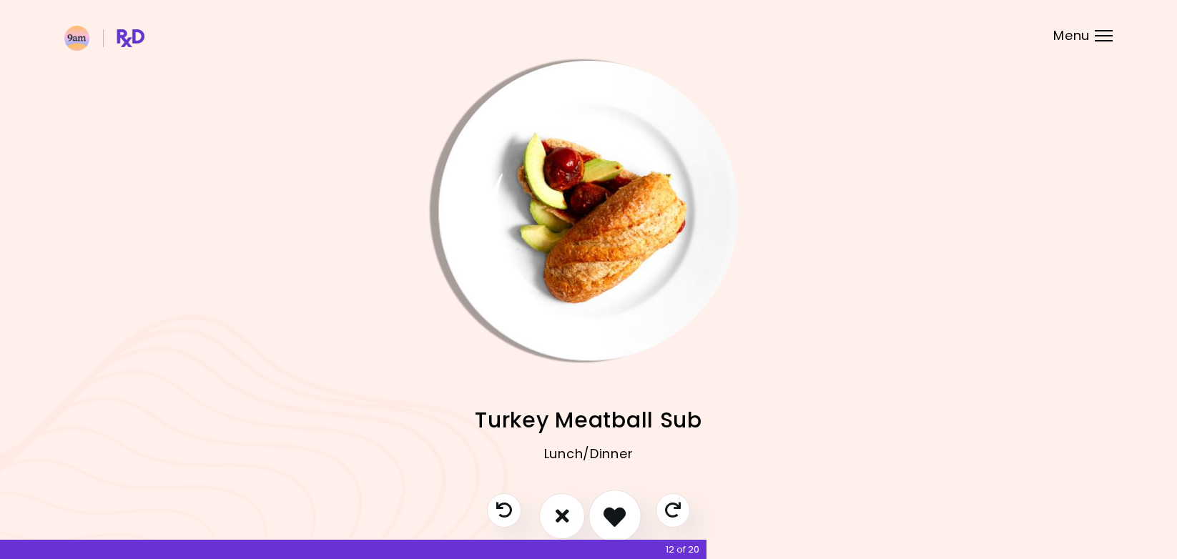
click at [599, 516] on button "I like this recipe" at bounding box center [614, 516] width 53 height 53
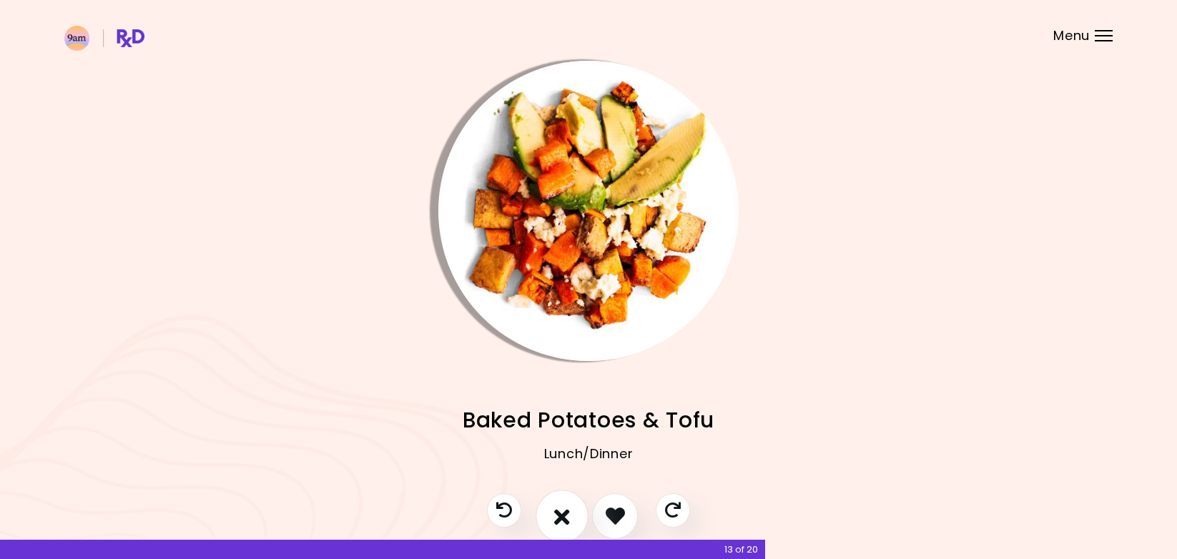
click at [561, 512] on icon "I don't like this recipe" at bounding box center [562, 516] width 16 height 22
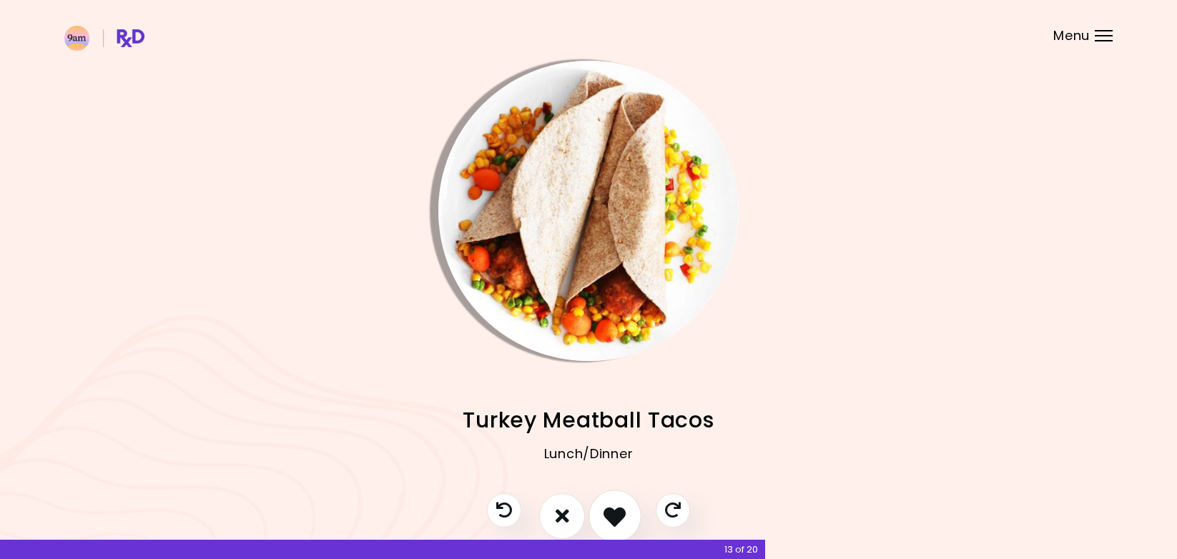
click at [600, 513] on button "I like this recipe" at bounding box center [614, 516] width 53 height 53
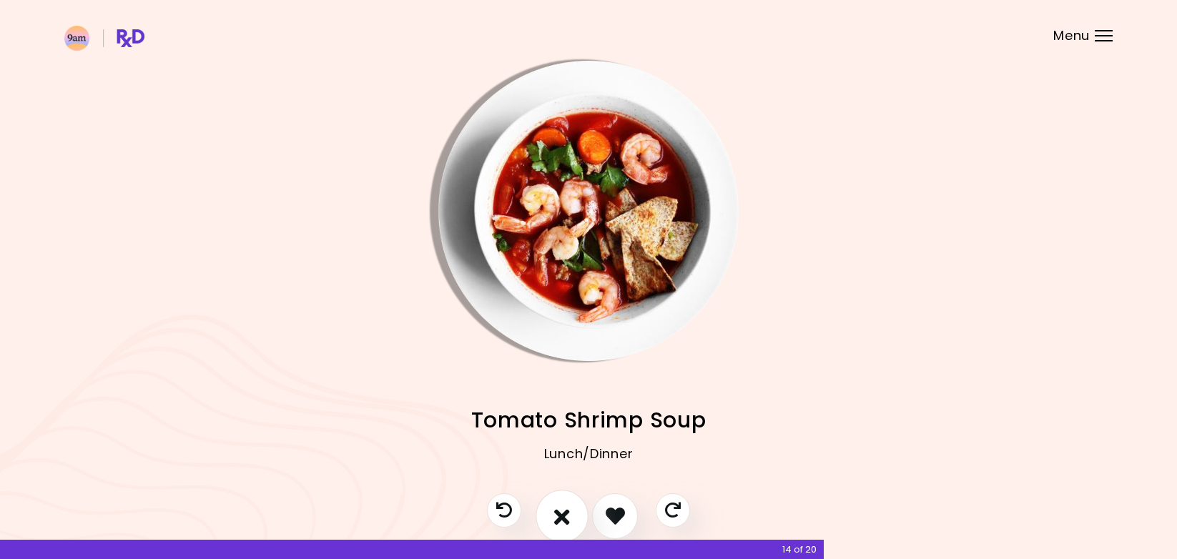
click at [565, 519] on icon "I don't like this recipe" at bounding box center [562, 516] width 16 height 22
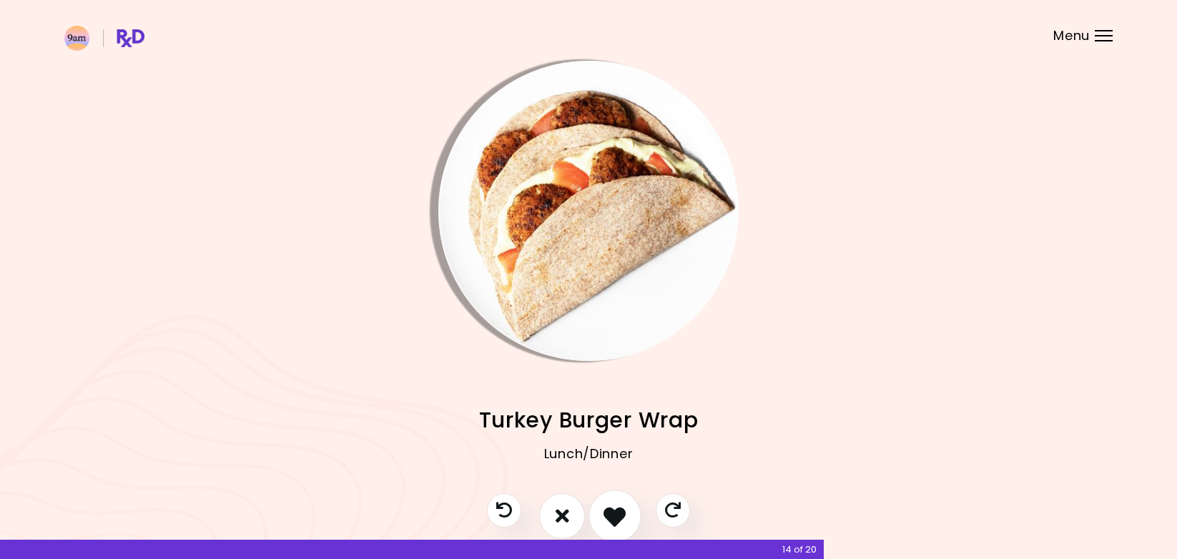
click at [604, 516] on icon "I like this recipe" at bounding box center [614, 516] width 22 height 22
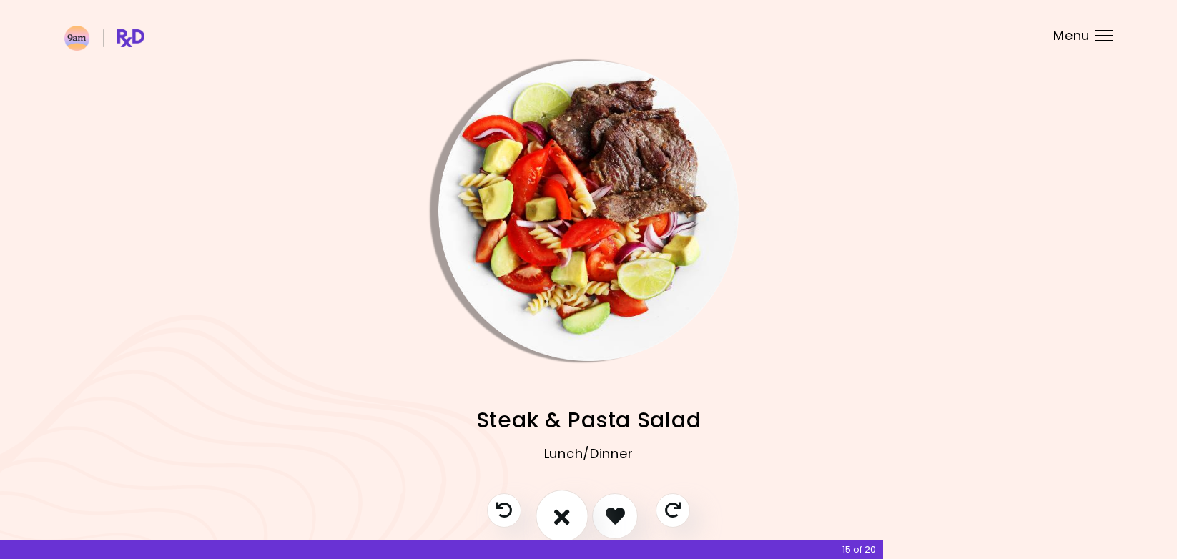
click at [575, 513] on button "I don't like this recipe" at bounding box center [562, 516] width 53 height 53
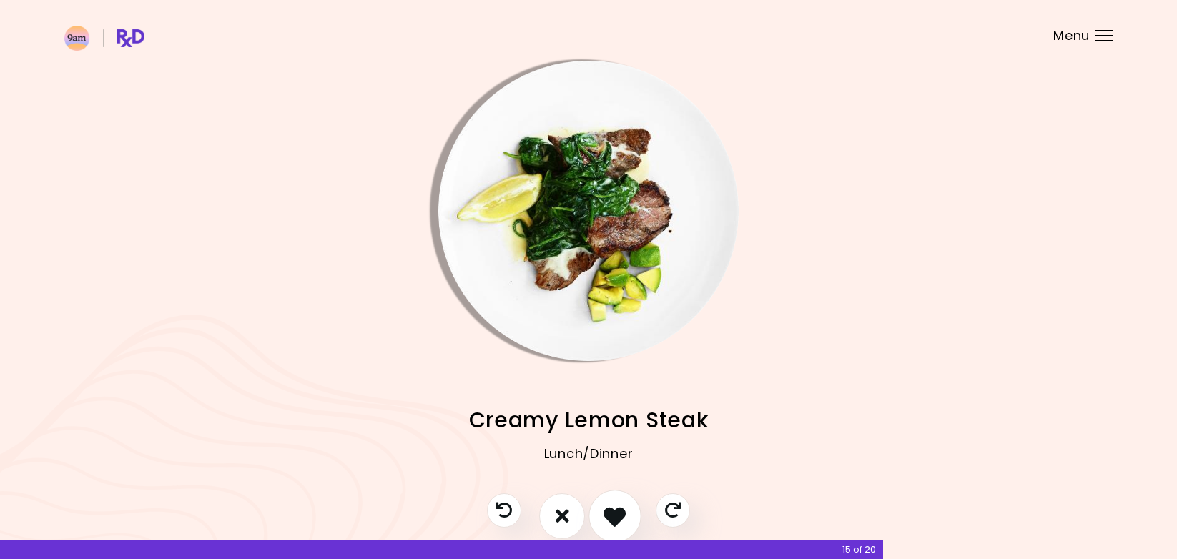
click at [617, 515] on icon "I like this recipe" at bounding box center [614, 516] width 22 height 22
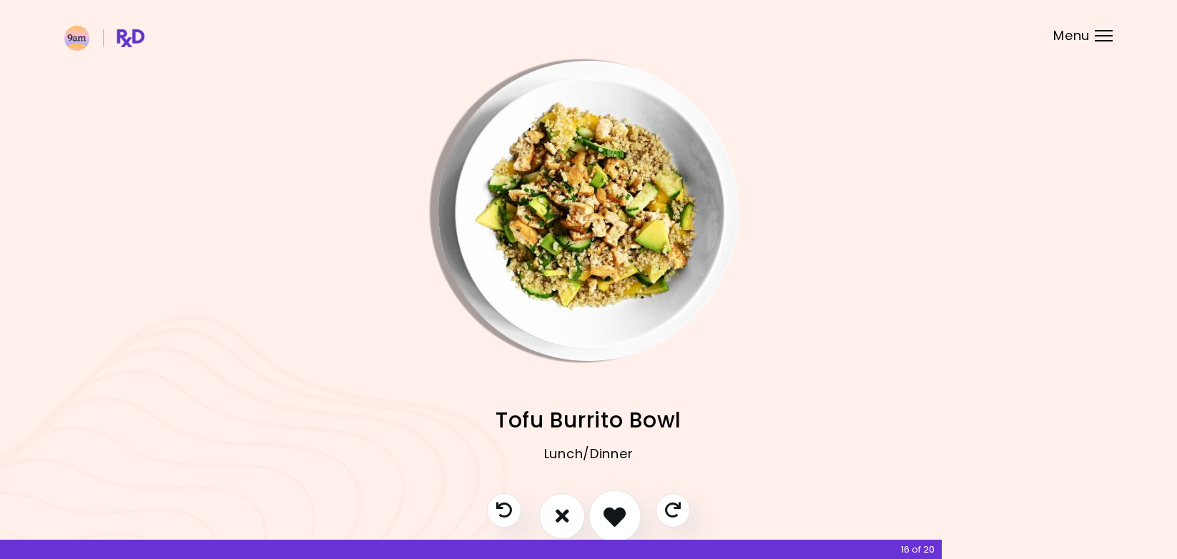
click at [613, 520] on icon "I like this recipe" at bounding box center [614, 516] width 22 height 22
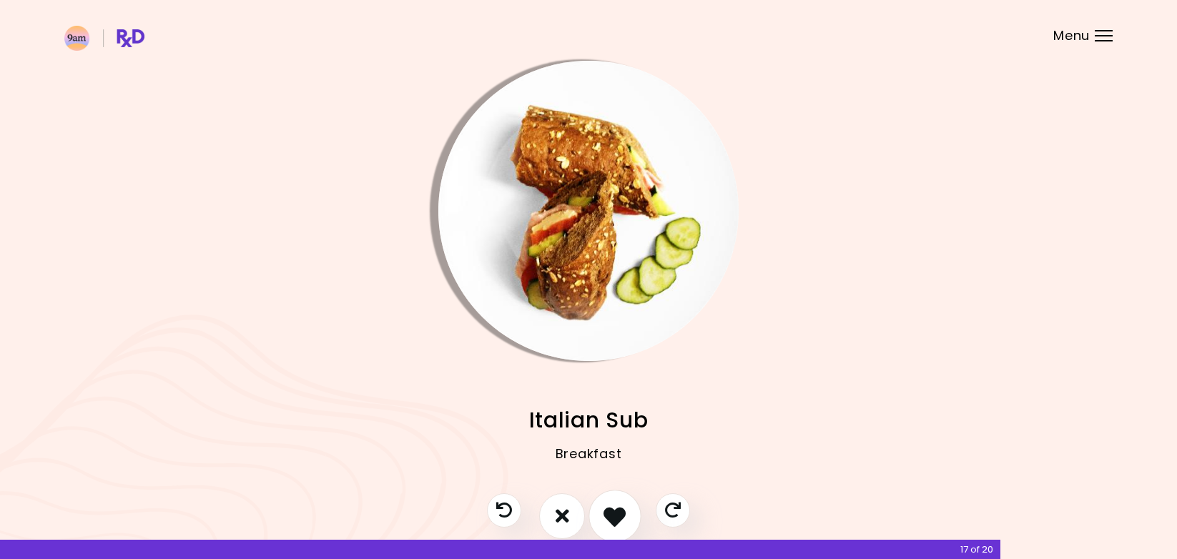
click at [613, 520] on icon "I like this recipe" at bounding box center [614, 516] width 22 height 22
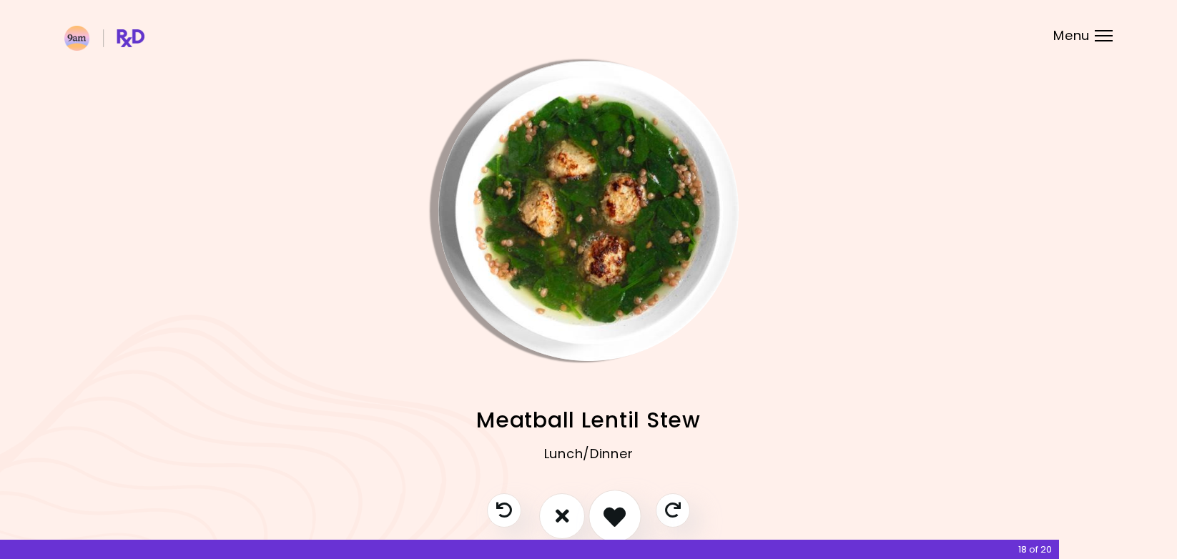
click at [614, 517] on icon "I like this recipe" at bounding box center [614, 516] width 22 height 22
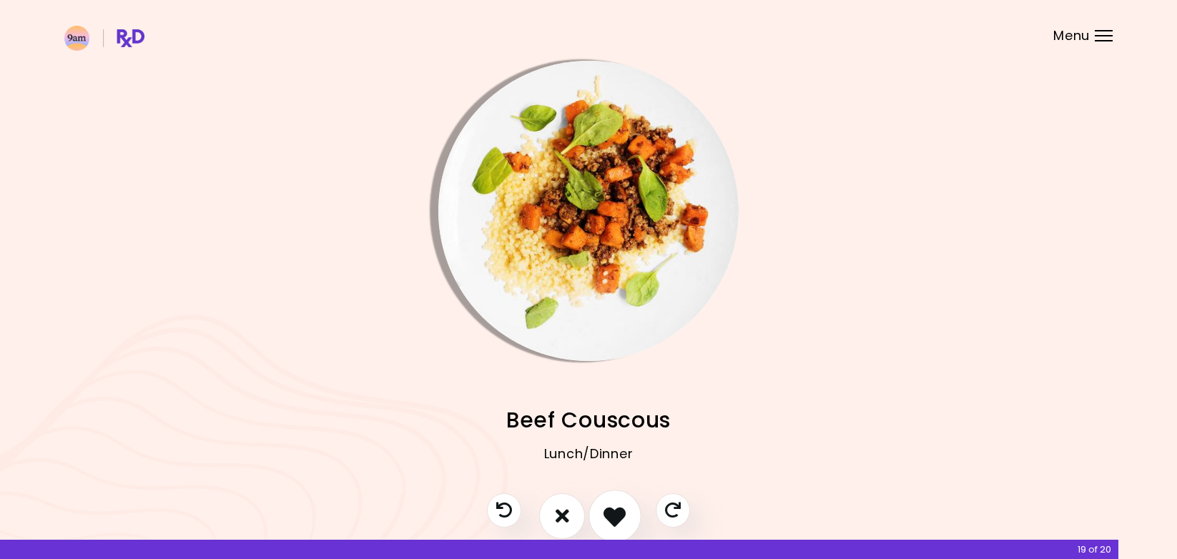
click at [614, 517] on icon "I like this recipe" at bounding box center [614, 516] width 22 height 22
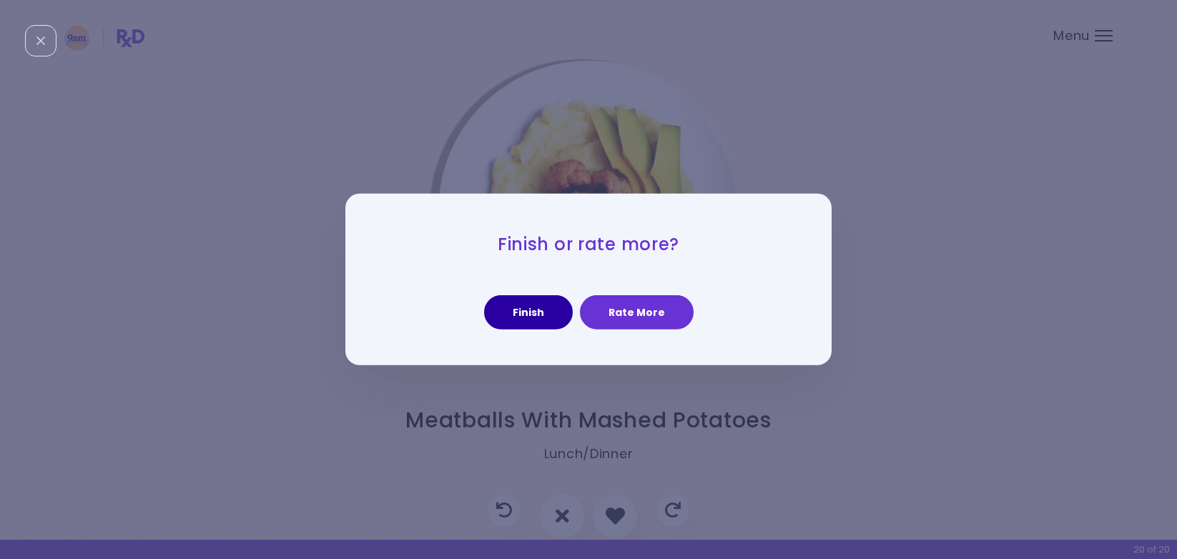
click at [550, 312] on button "Finish" at bounding box center [528, 312] width 89 height 34
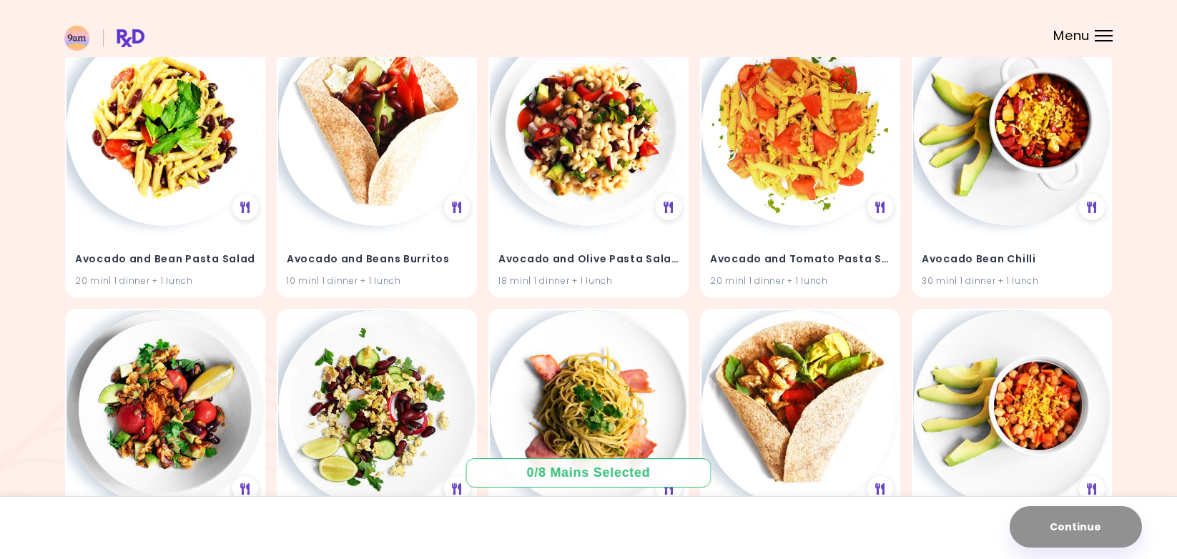
scroll to position [749, 0]
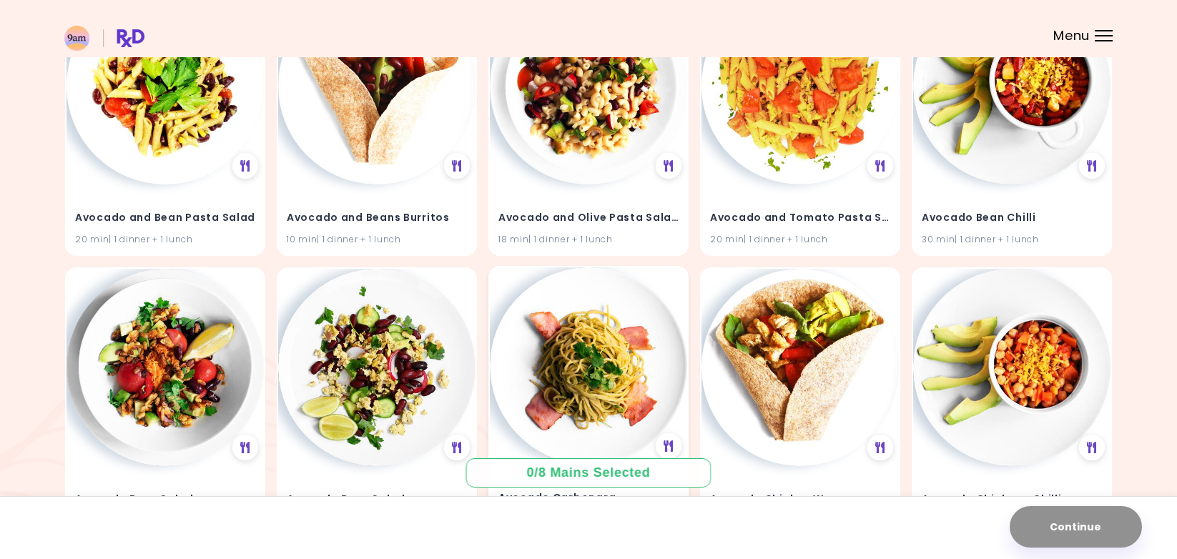
click at [616, 312] on img at bounding box center [588, 365] width 197 height 197
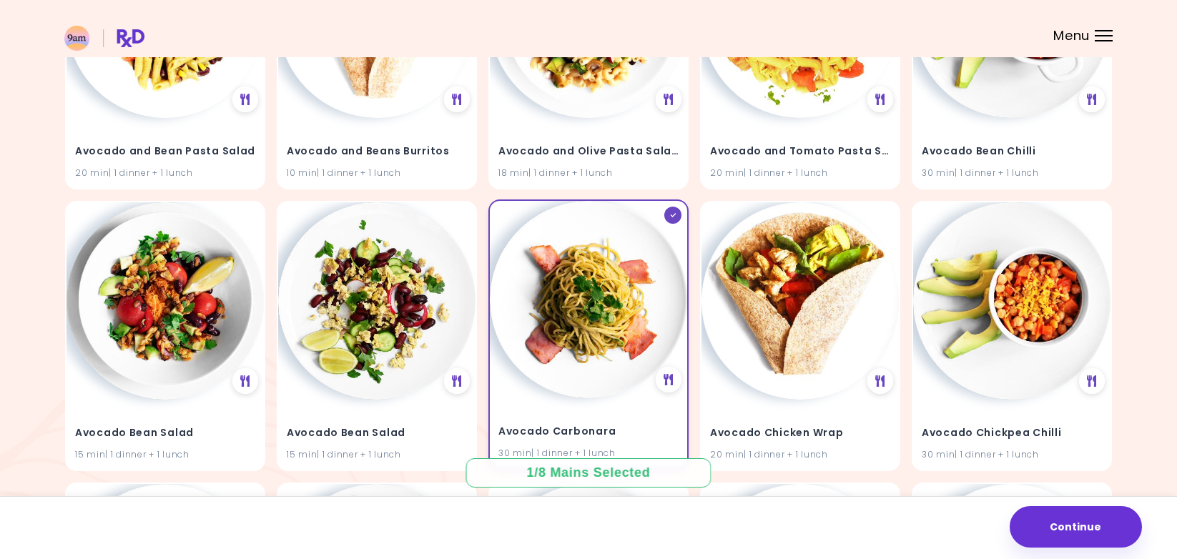
scroll to position [889, 0]
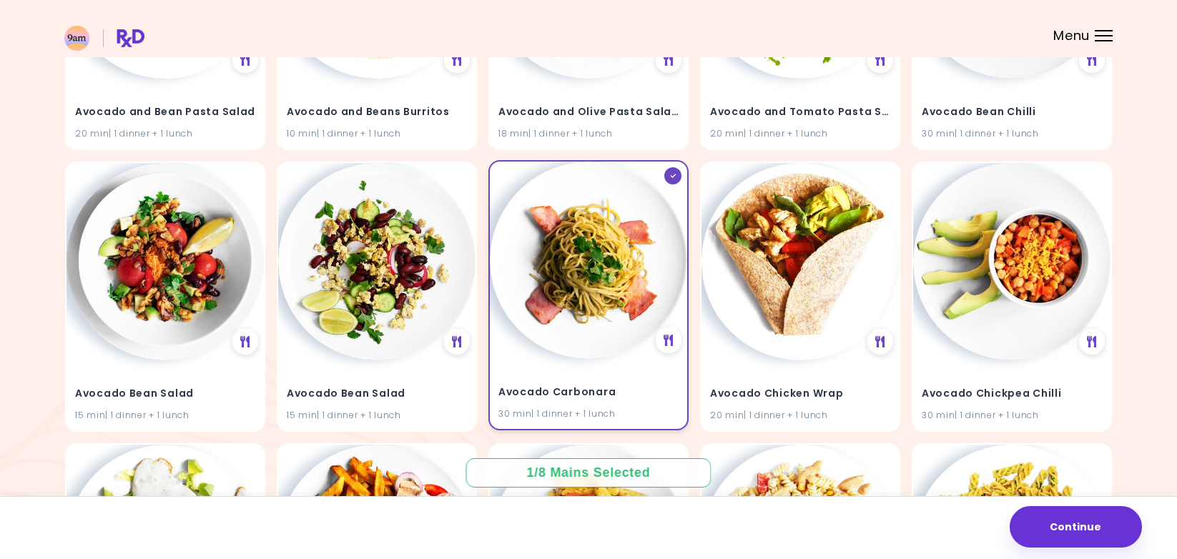
click at [668, 176] on div at bounding box center [672, 175] width 17 height 17
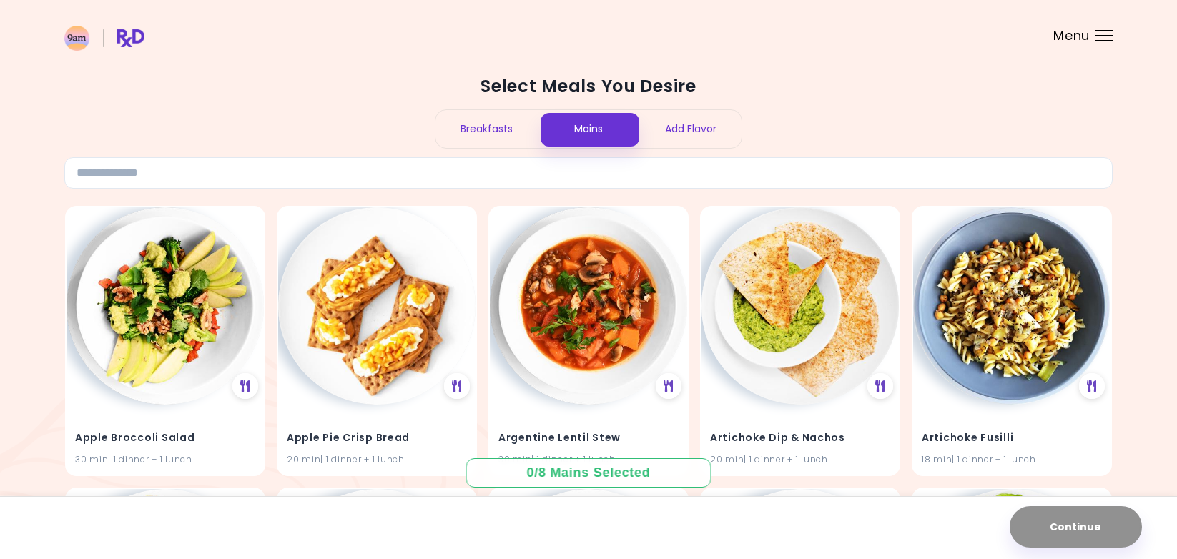
scroll to position [0, 0]
click at [684, 113] on div "Add Flavor" at bounding box center [690, 129] width 102 height 38
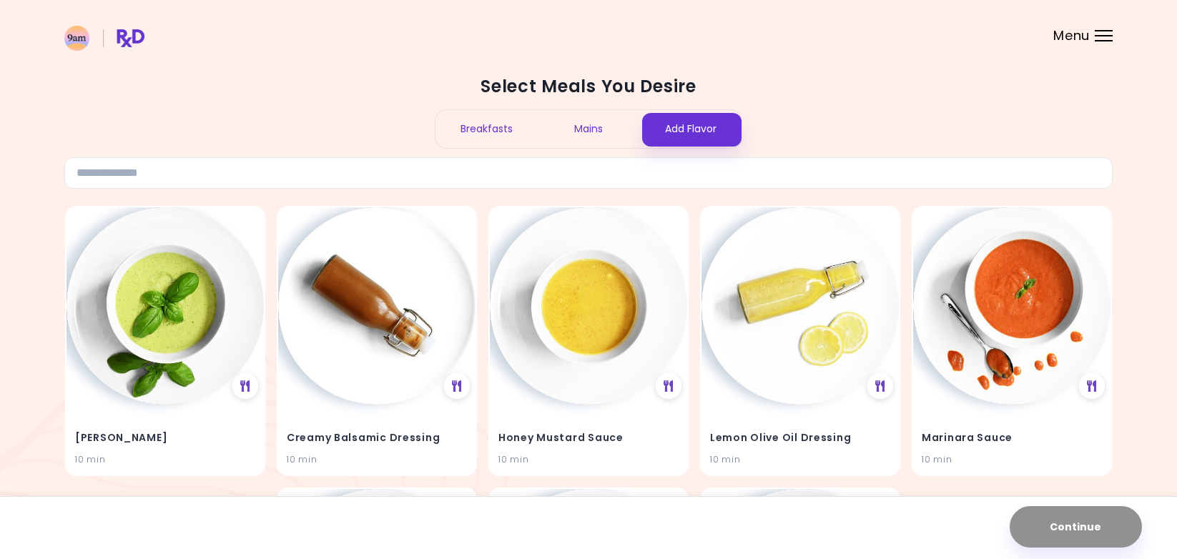
click at [473, 117] on div "Breakfasts" at bounding box center [486, 129] width 102 height 38
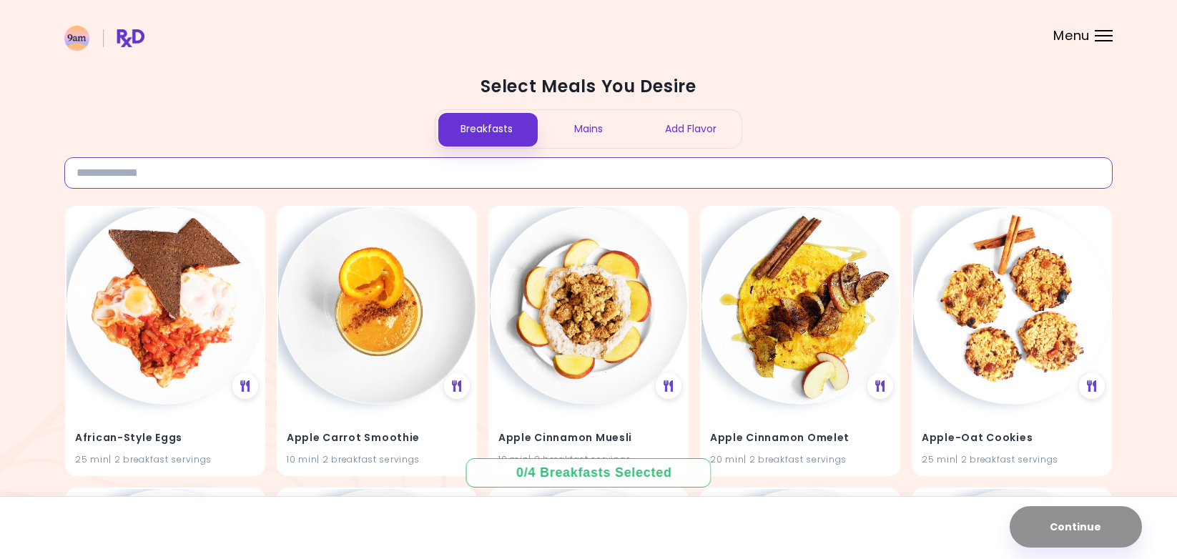
click at [443, 177] on input at bounding box center [588, 172] width 1048 height 31
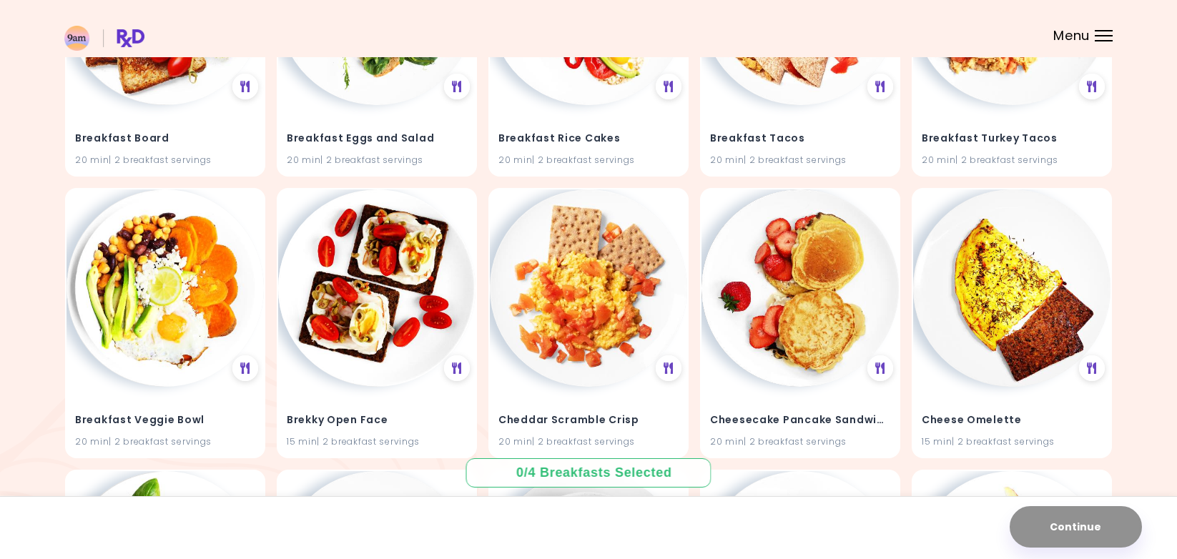
scroll to position [869, 0]
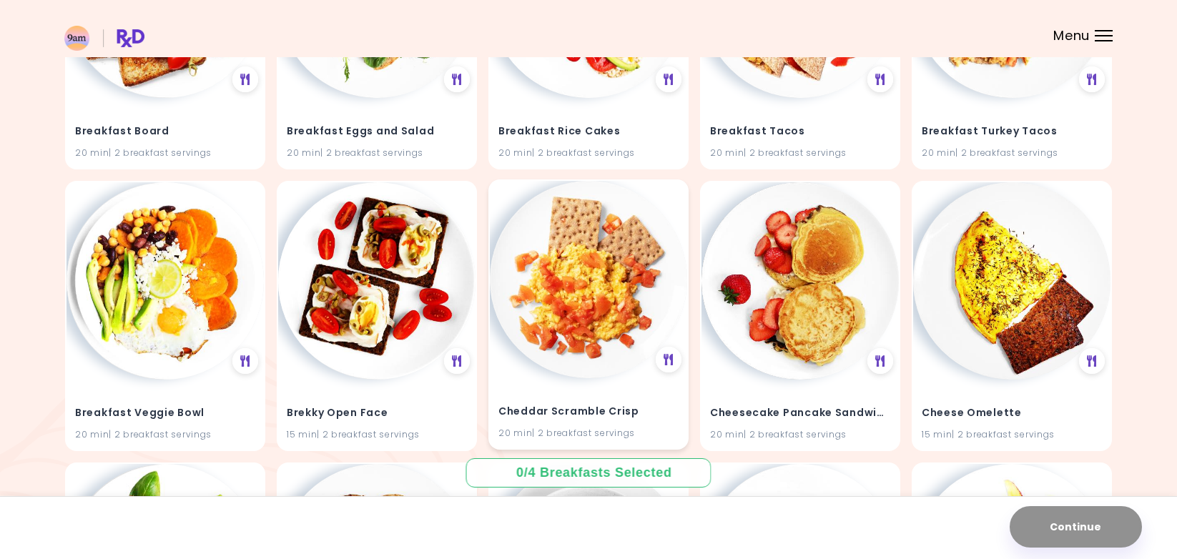
click at [529, 322] on img at bounding box center [588, 279] width 197 height 197
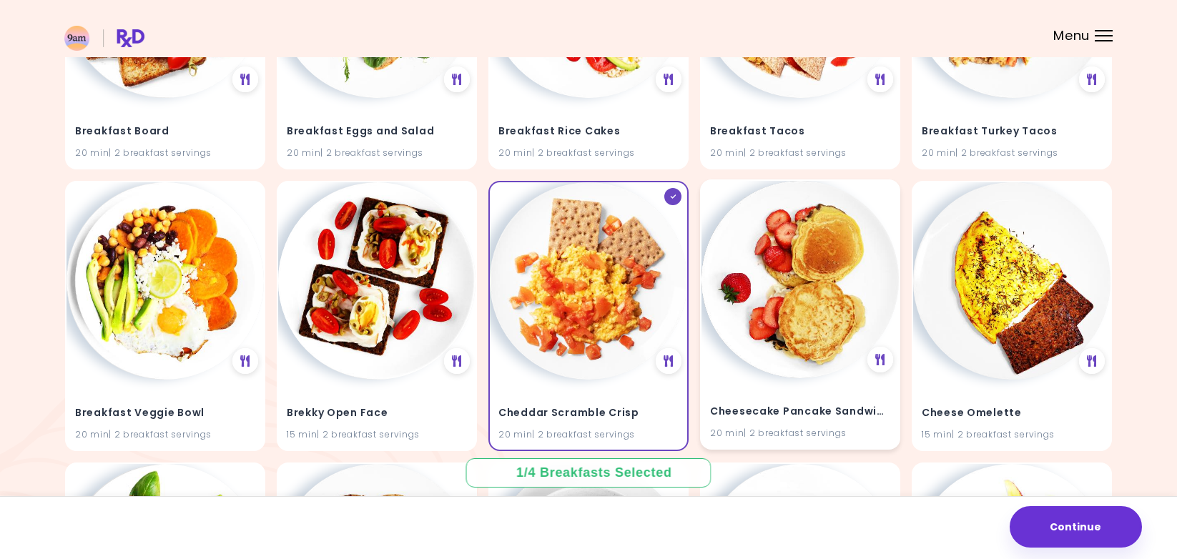
click at [767, 336] on img at bounding box center [799, 279] width 197 height 197
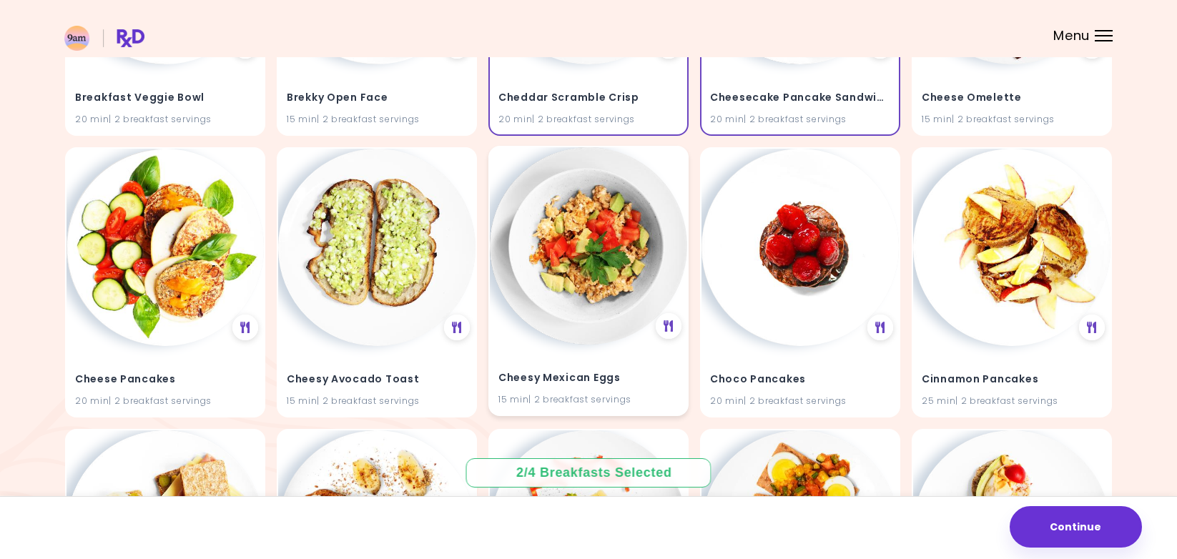
scroll to position [1202, 0]
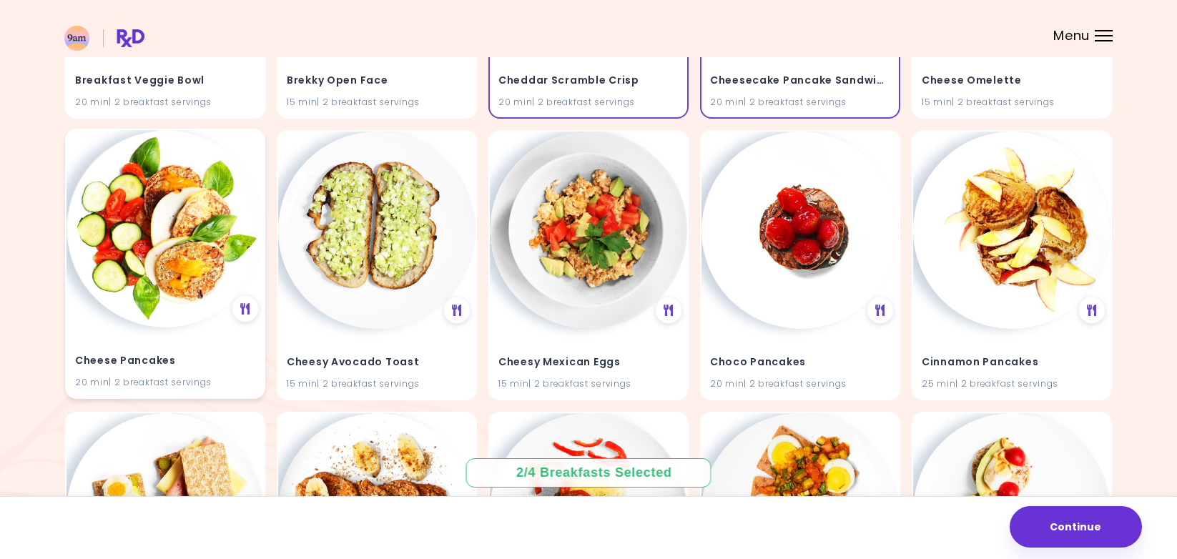
click at [227, 342] on div "Cheese Pancakes 20 min | 2 breakfast servings" at bounding box center [164, 362] width 197 height 70
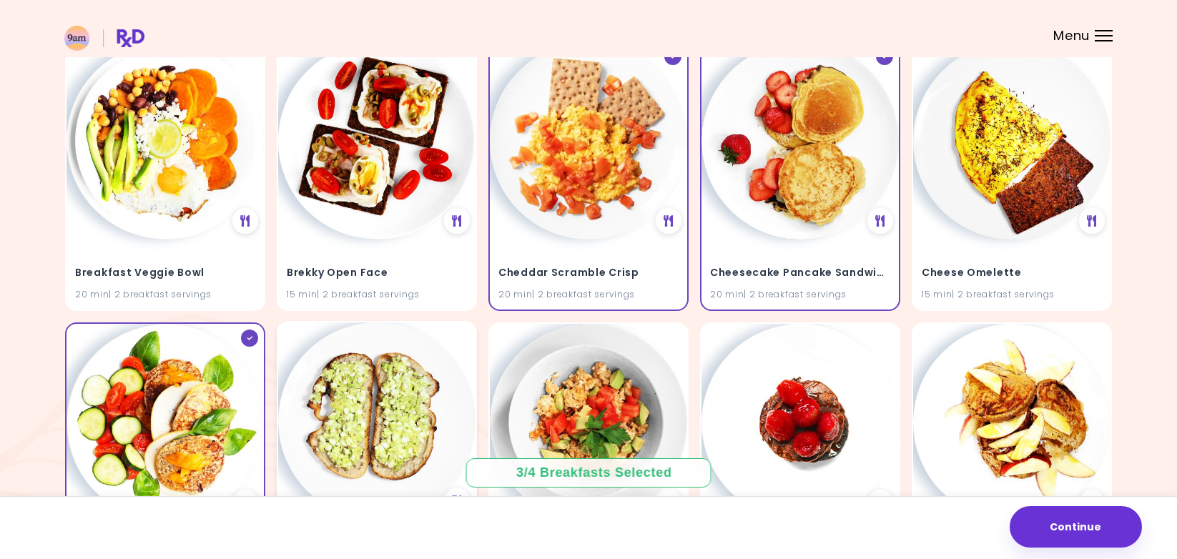
scroll to position [983, 0]
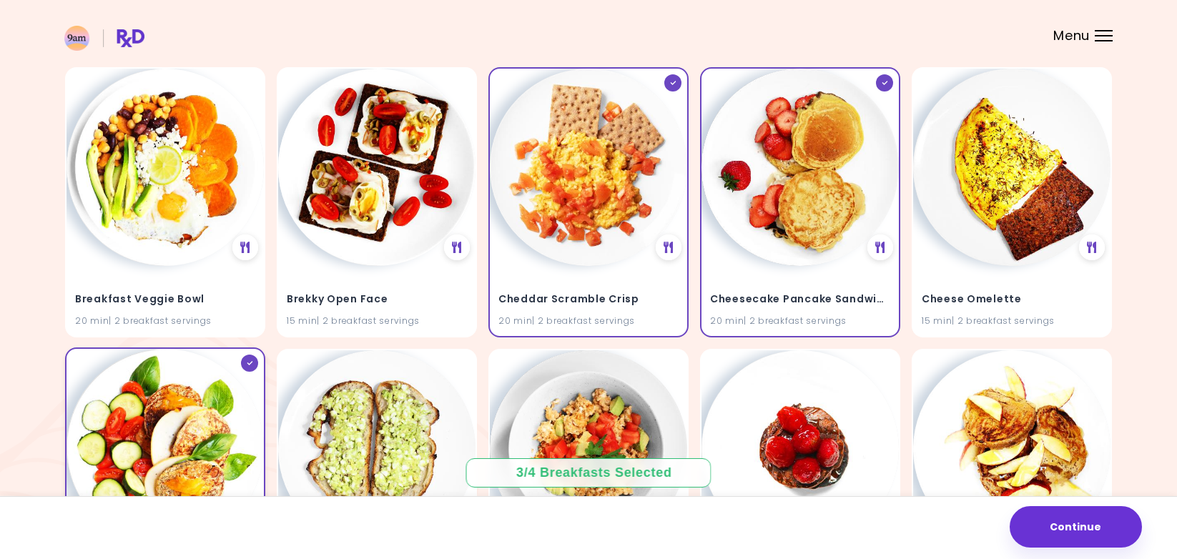
click at [195, 422] on img at bounding box center [164, 447] width 197 height 197
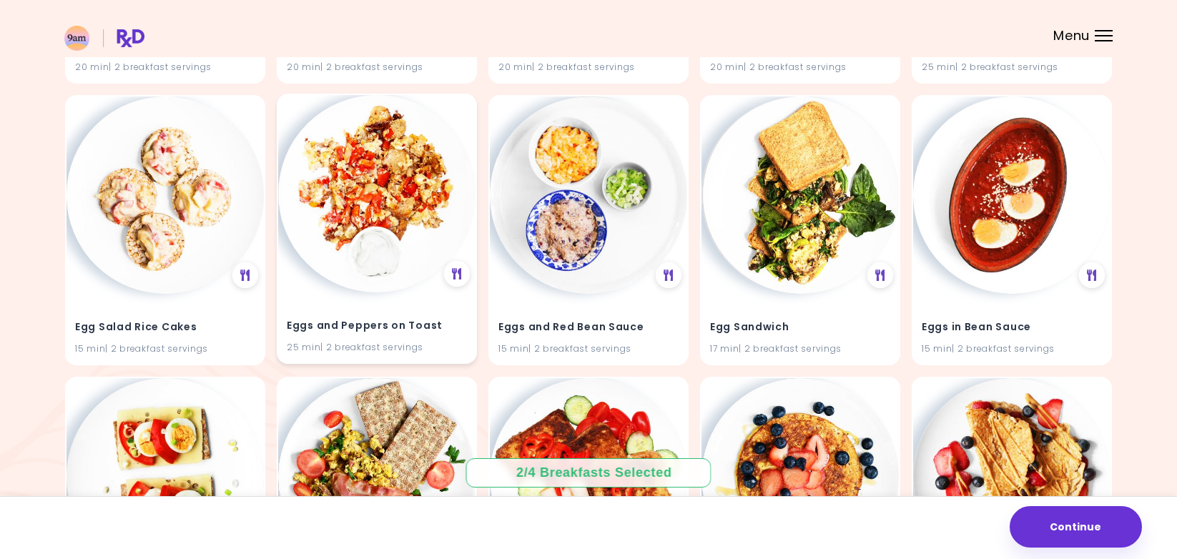
scroll to position [2088, 0]
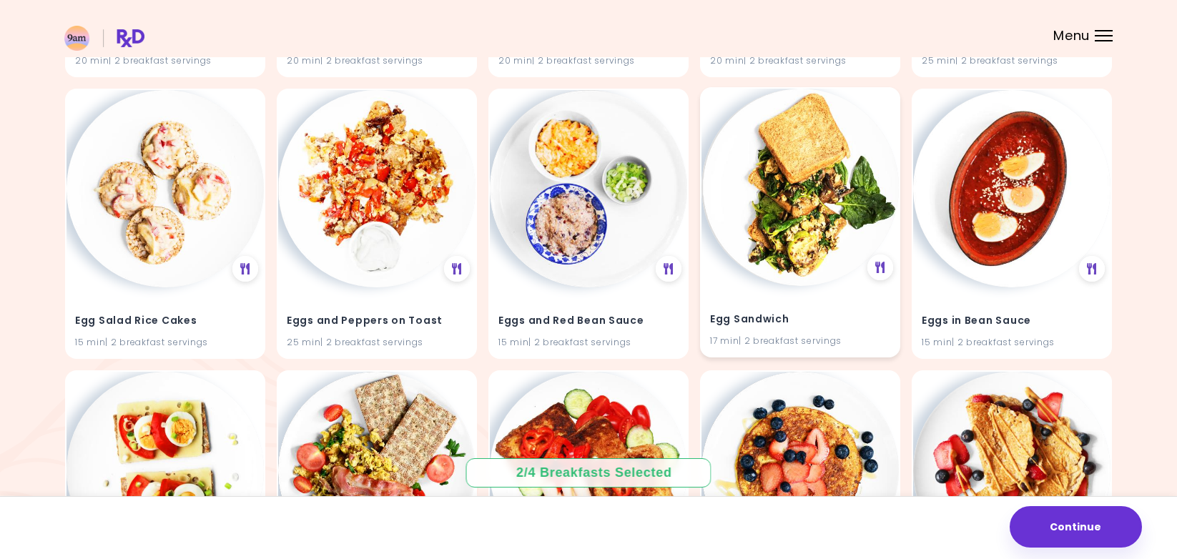
click at [759, 241] on img at bounding box center [799, 187] width 197 height 197
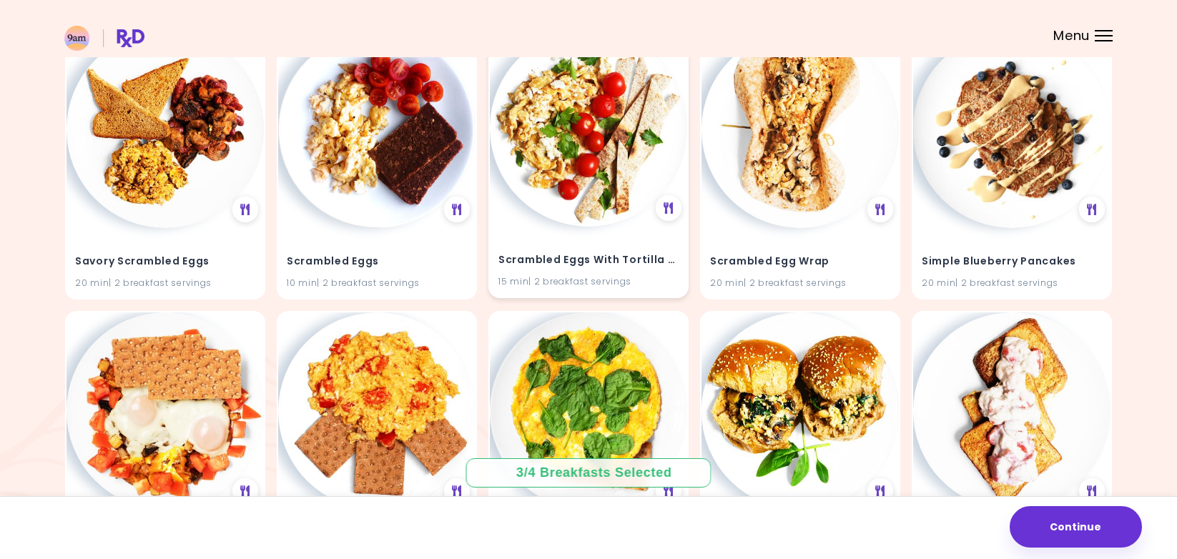
scroll to position [3874, 0]
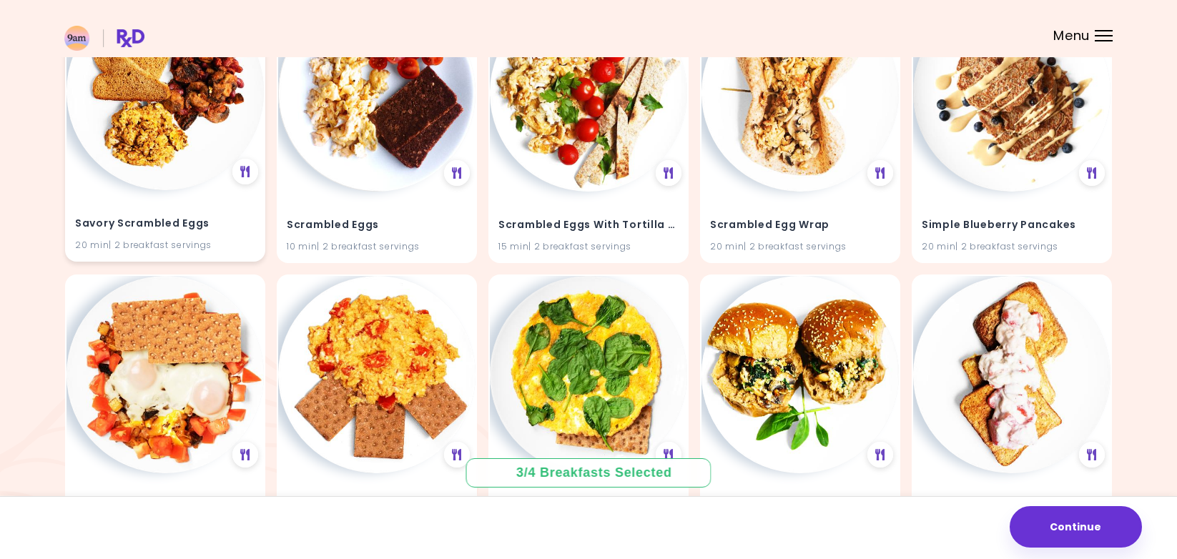
click at [229, 212] on h4 "Savory Scrambled Eggs" at bounding box center [165, 223] width 180 height 23
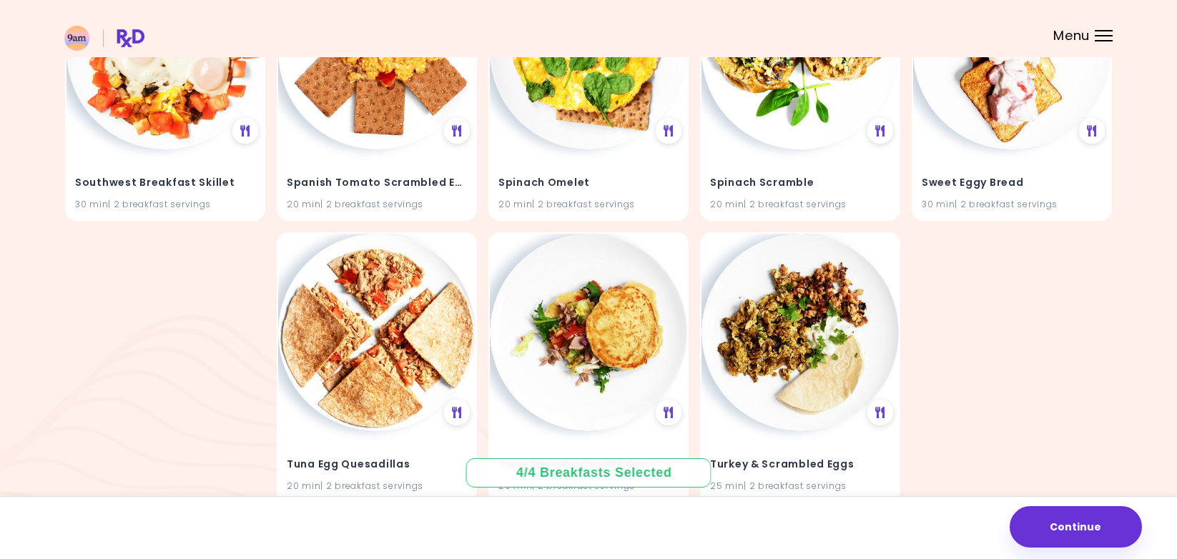
scroll to position [4203, 0]
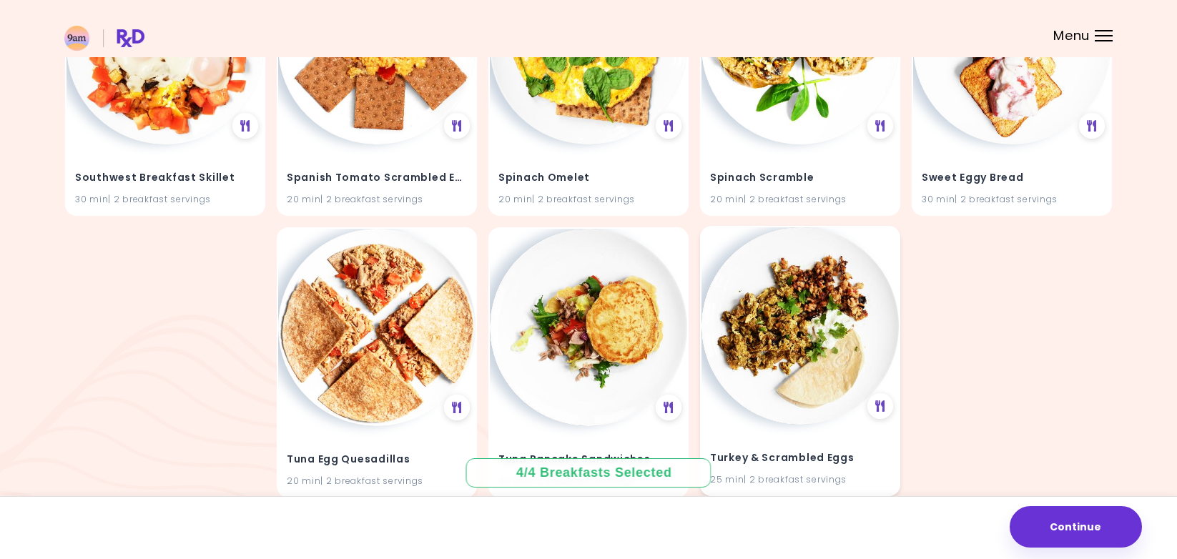
click at [775, 294] on img at bounding box center [799, 325] width 197 height 197
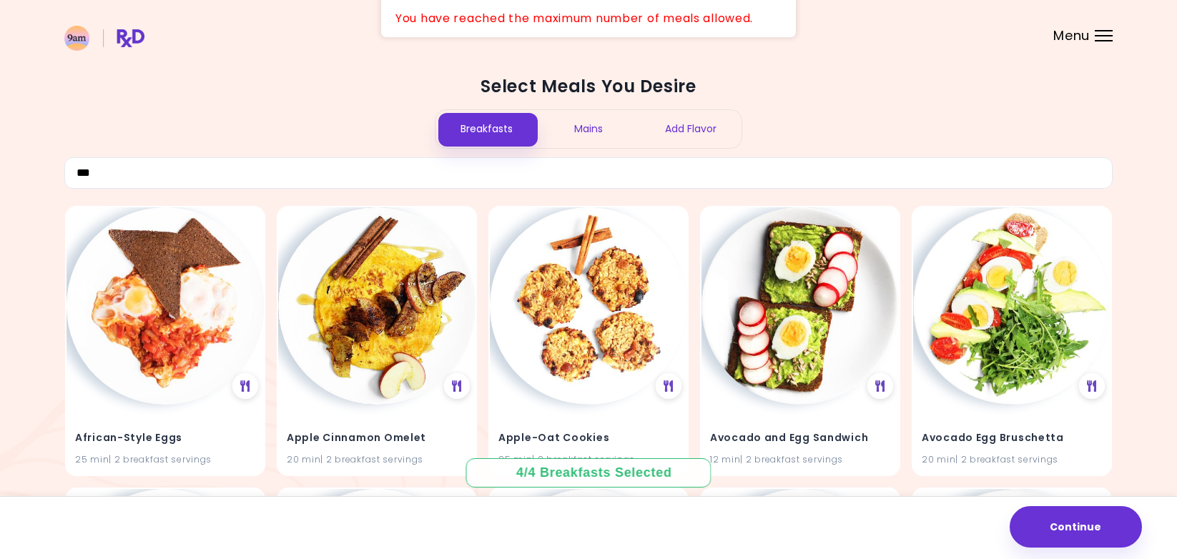
scroll to position [0, 0]
click at [608, 141] on div "Mains" at bounding box center [589, 129] width 102 height 38
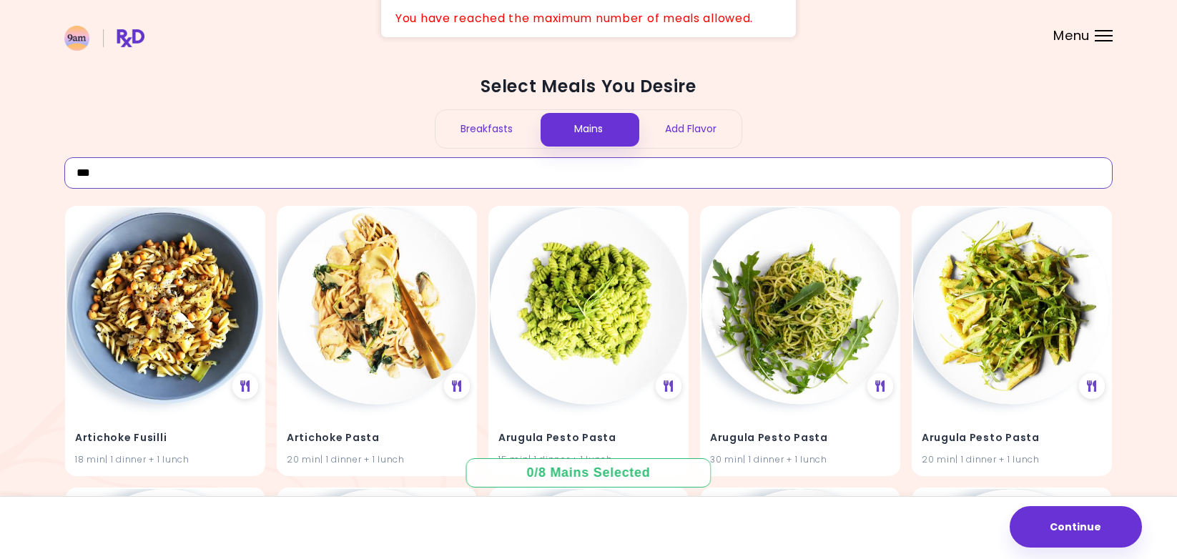
click at [530, 187] on input "***" at bounding box center [588, 172] width 1048 height 31
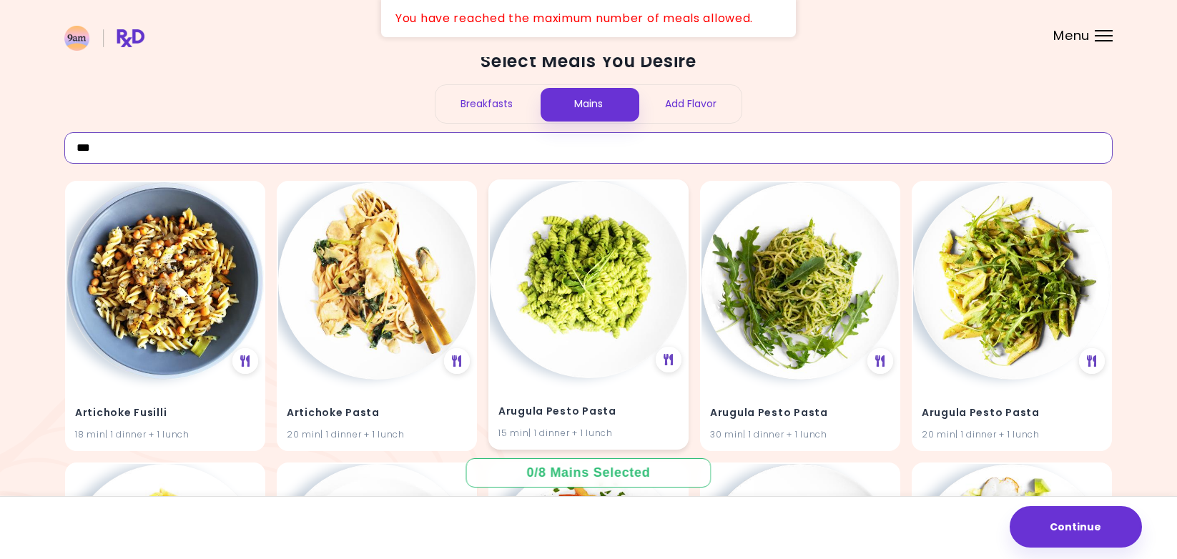
scroll to position [32, 0]
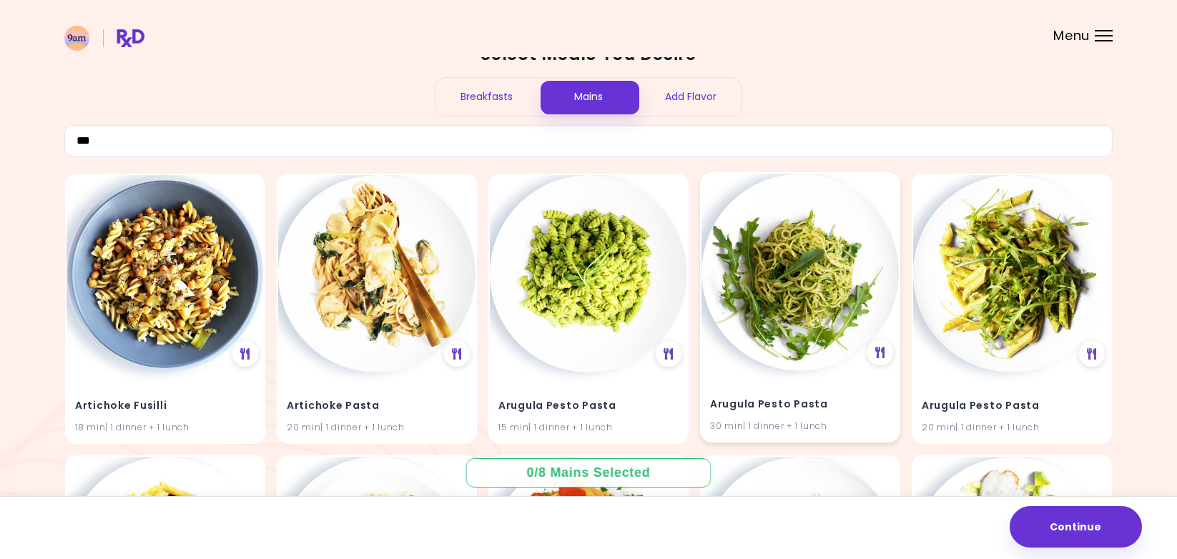
click at [784, 268] on img at bounding box center [799, 272] width 197 height 197
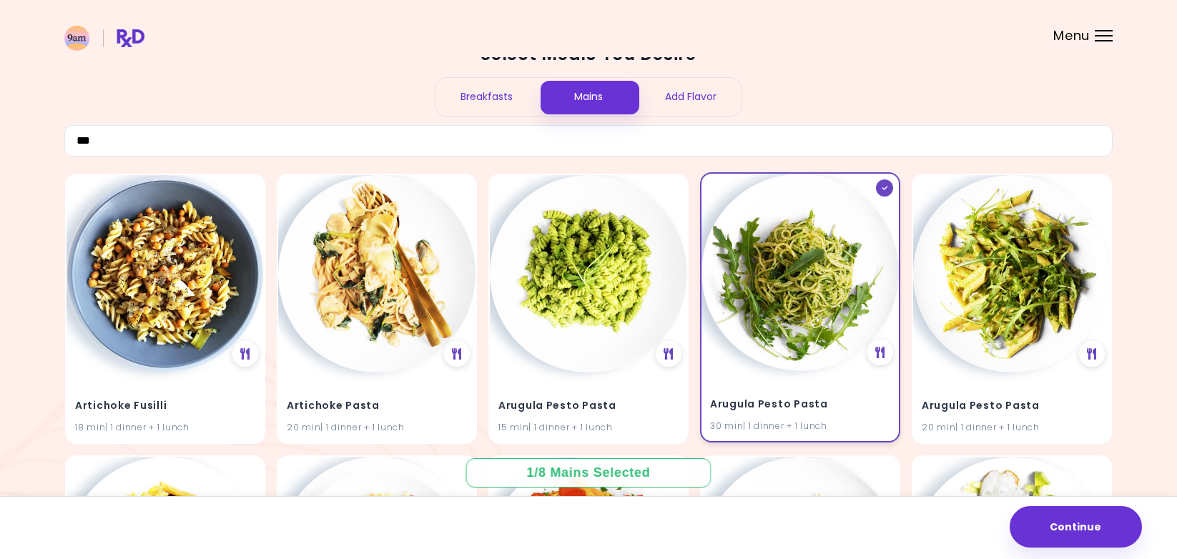
click at [763, 279] on img at bounding box center [799, 272] width 197 height 197
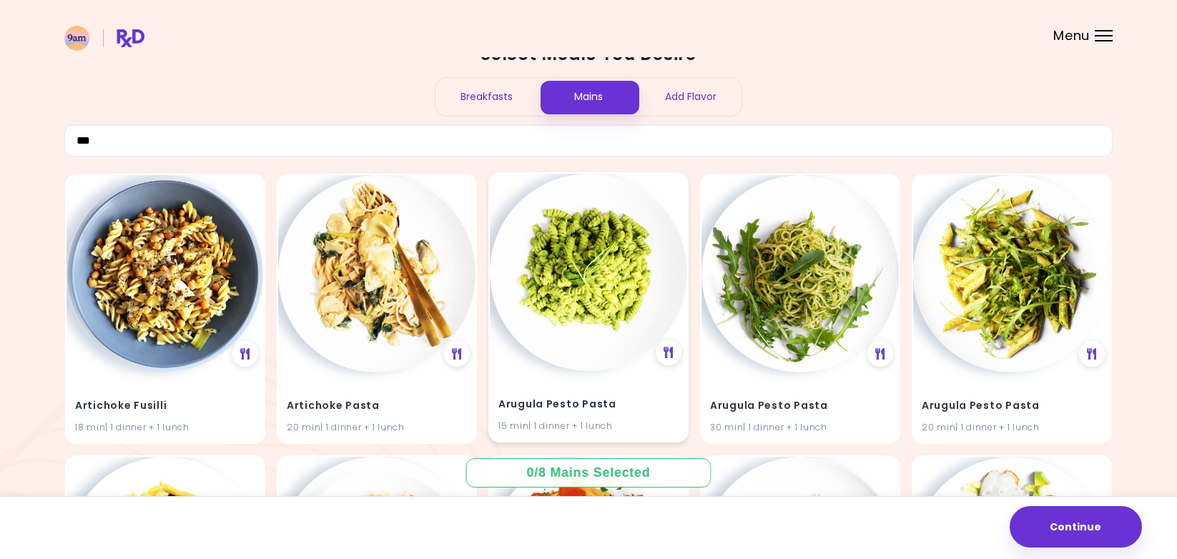
click at [623, 287] on img at bounding box center [588, 272] width 197 height 197
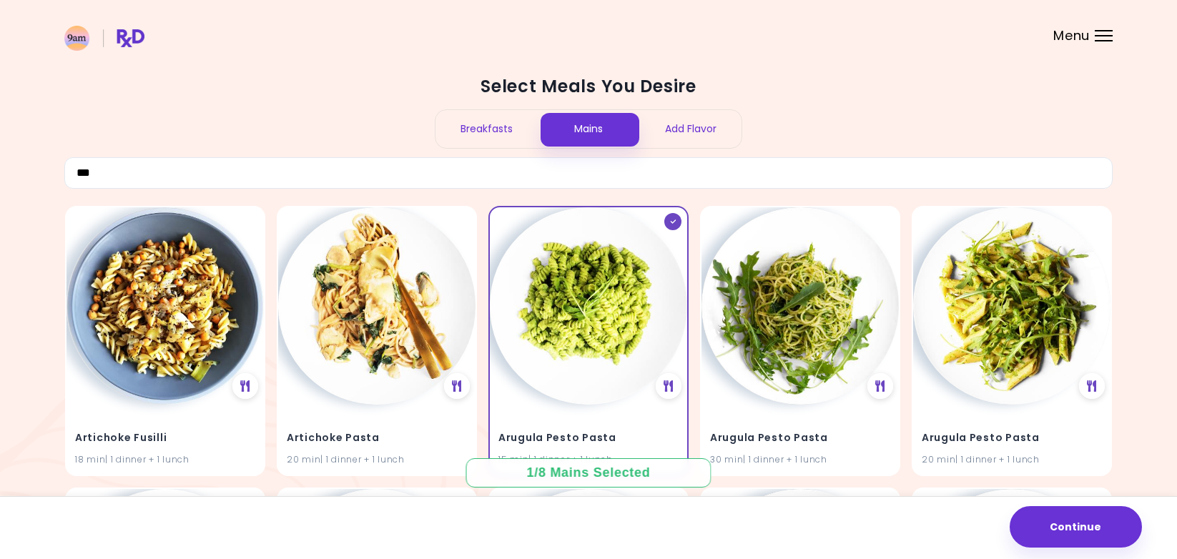
scroll to position [0, 0]
click at [431, 182] on input "***" at bounding box center [588, 172] width 1048 height 31
type input "*"
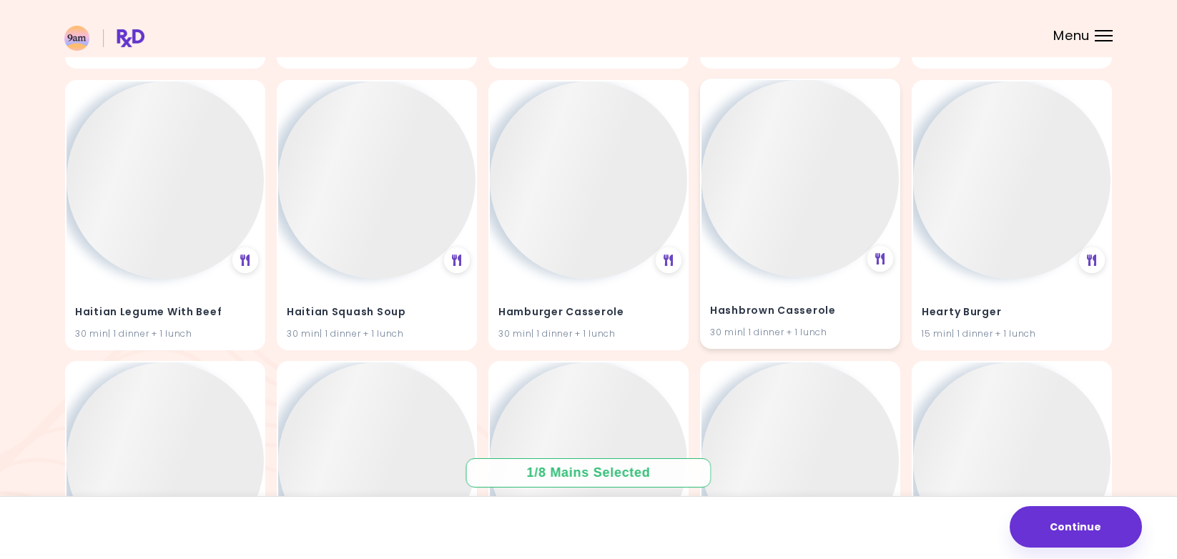
scroll to position [6626, 0]
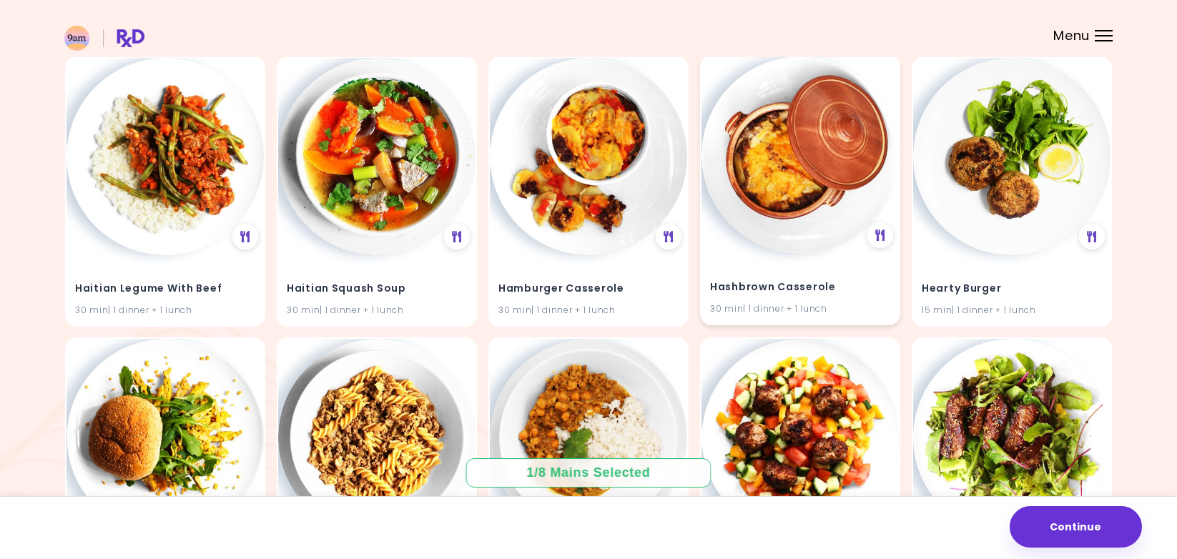
type input "****"
click at [759, 202] on img at bounding box center [799, 154] width 197 height 197
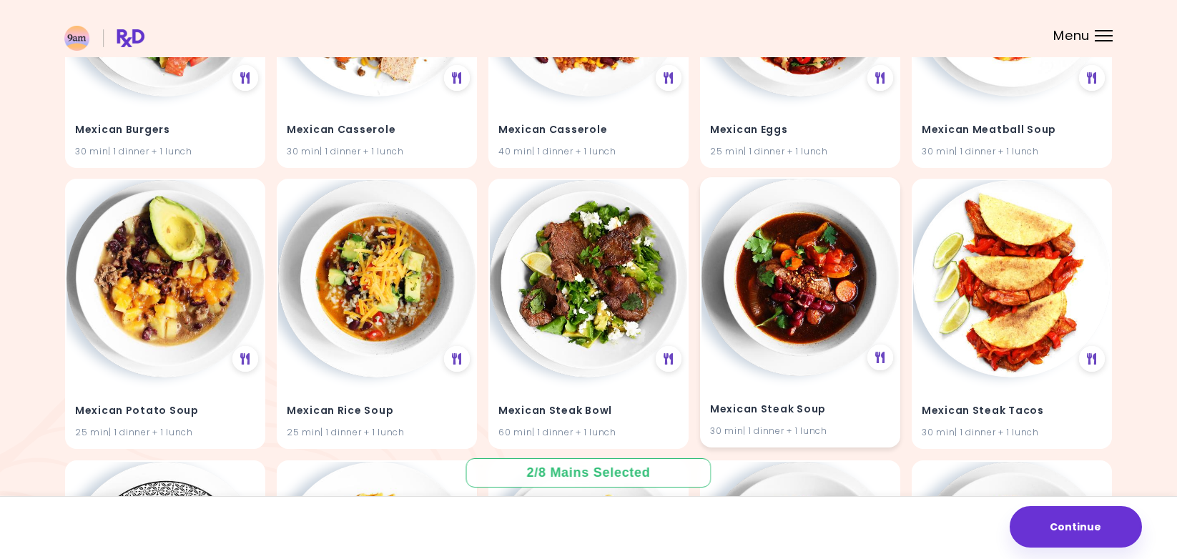
scroll to position [8784, 0]
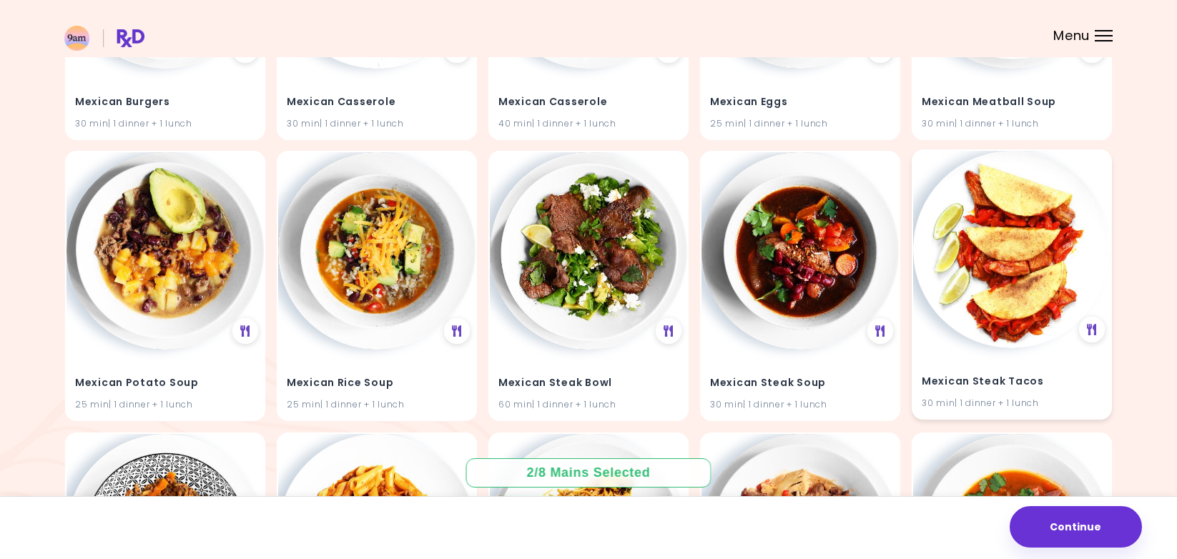
click at [970, 276] on img at bounding box center [1011, 249] width 197 height 197
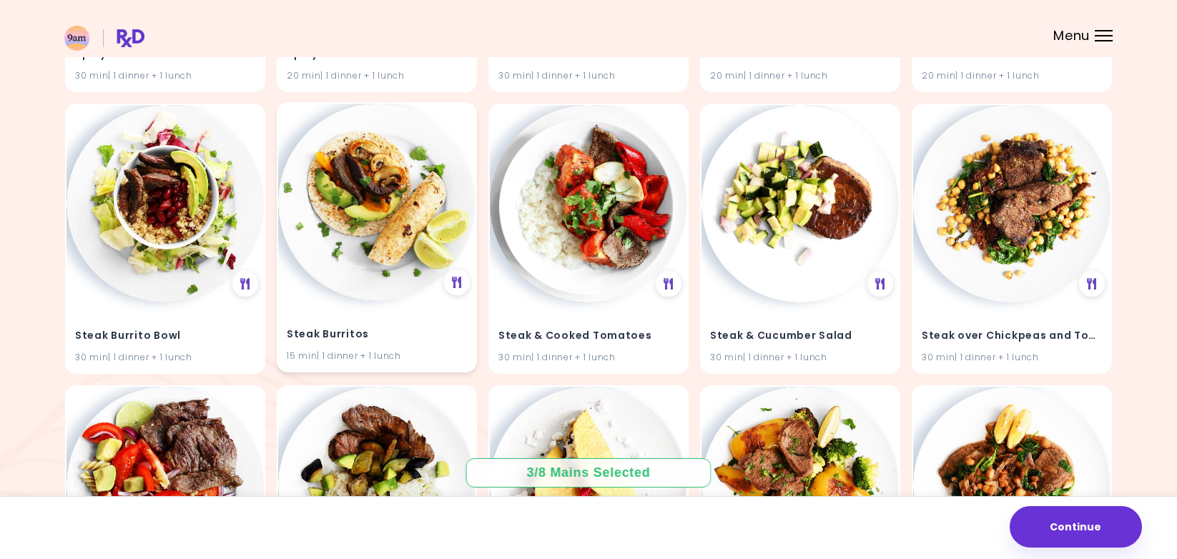
scroll to position [11155, 0]
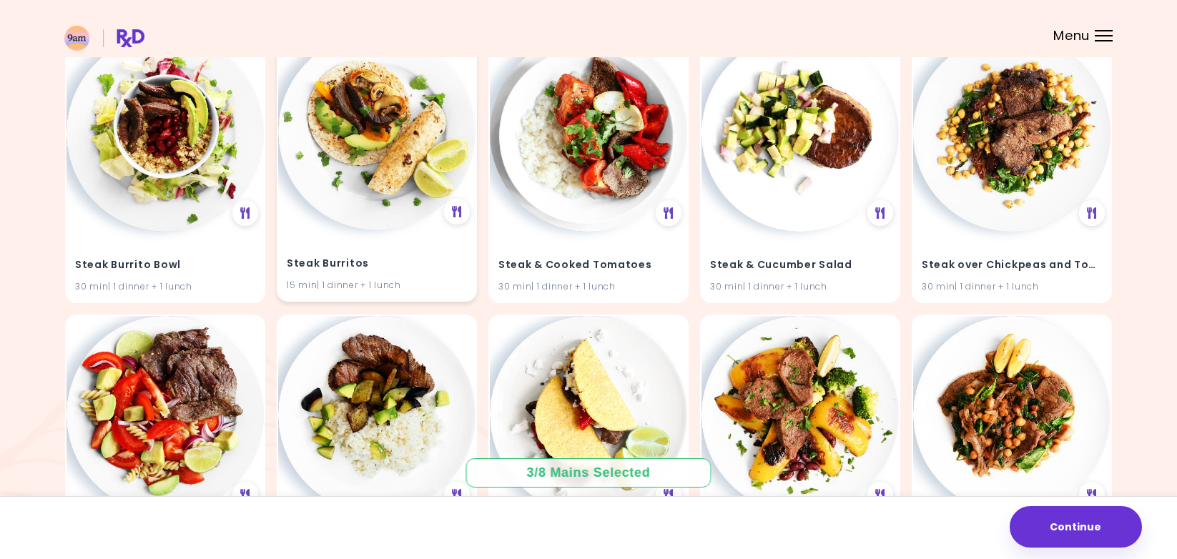
click at [380, 192] on img at bounding box center [376, 131] width 197 height 197
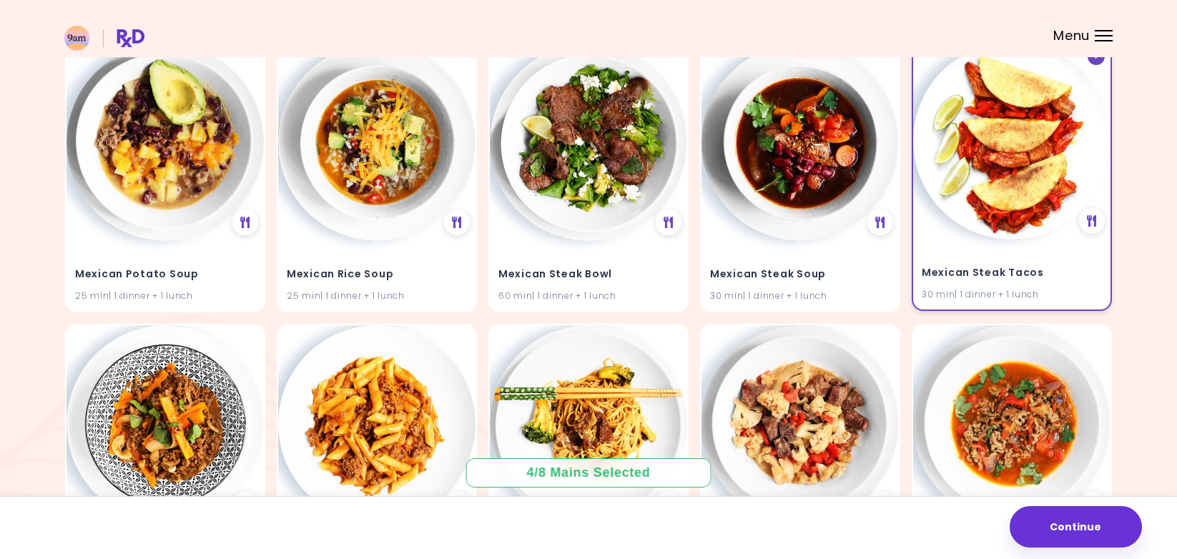
scroll to position [8878, 0]
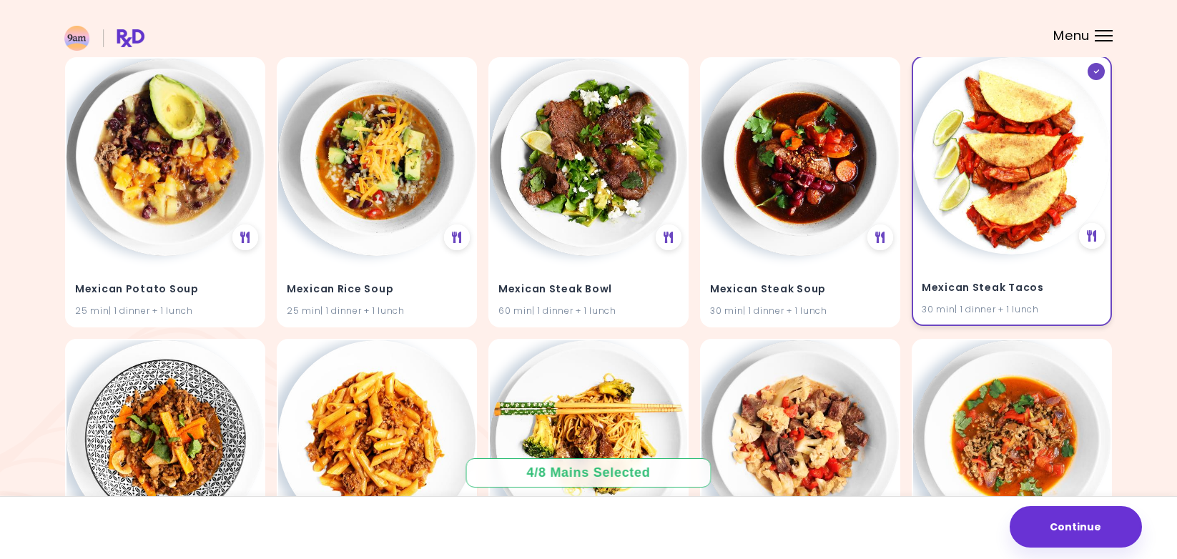
click at [1040, 255] on div "Mexican Steak Tacos 30 min | 1 dinner + 1 lunch" at bounding box center [1011, 290] width 197 height 70
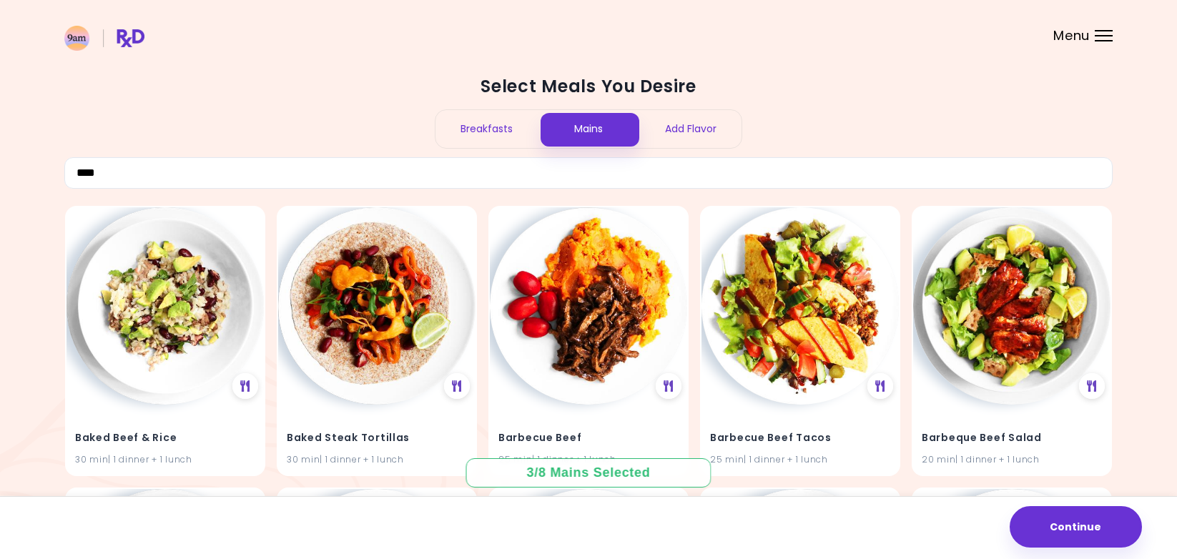
scroll to position [-1, 0]
click at [534, 179] on input "****" at bounding box center [588, 172] width 1048 height 31
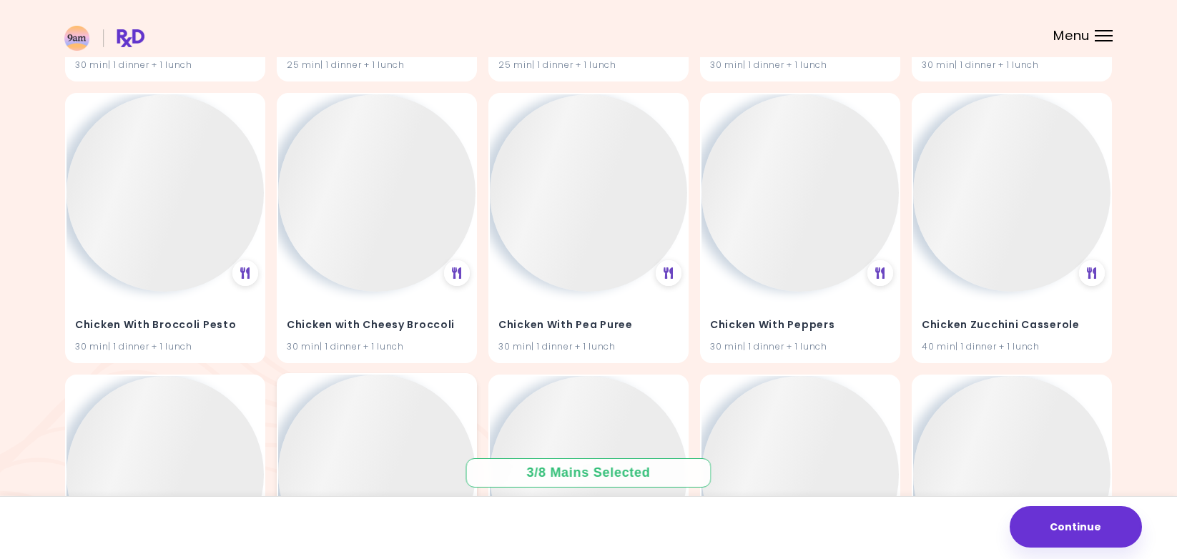
scroll to position [9689, 0]
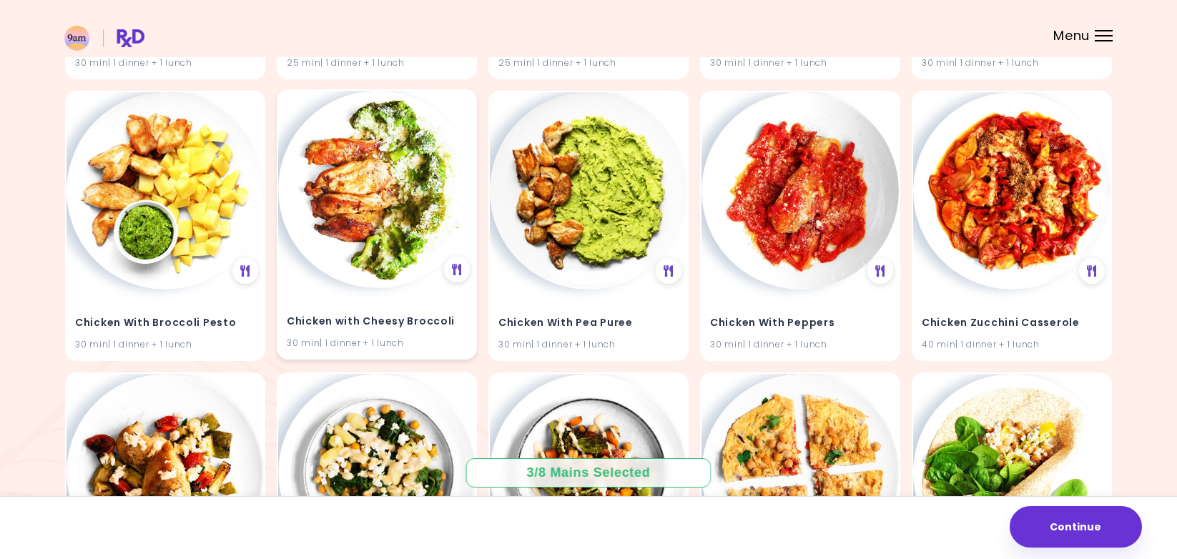
click at [385, 163] on img at bounding box center [376, 189] width 197 height 197
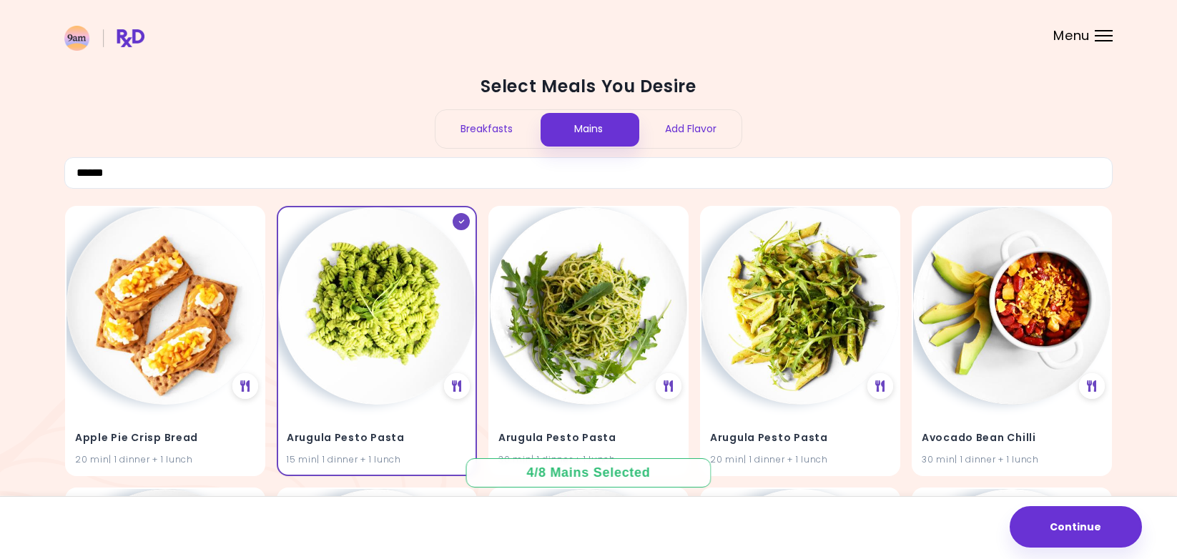
scroll to position [-3, 0]
click at [361, 158] on input "******" at bounding box center [588, 172] width 1048 height 31
click at [355, 162] on input "******" at bounding box center [588, 172] width 1048 height 31
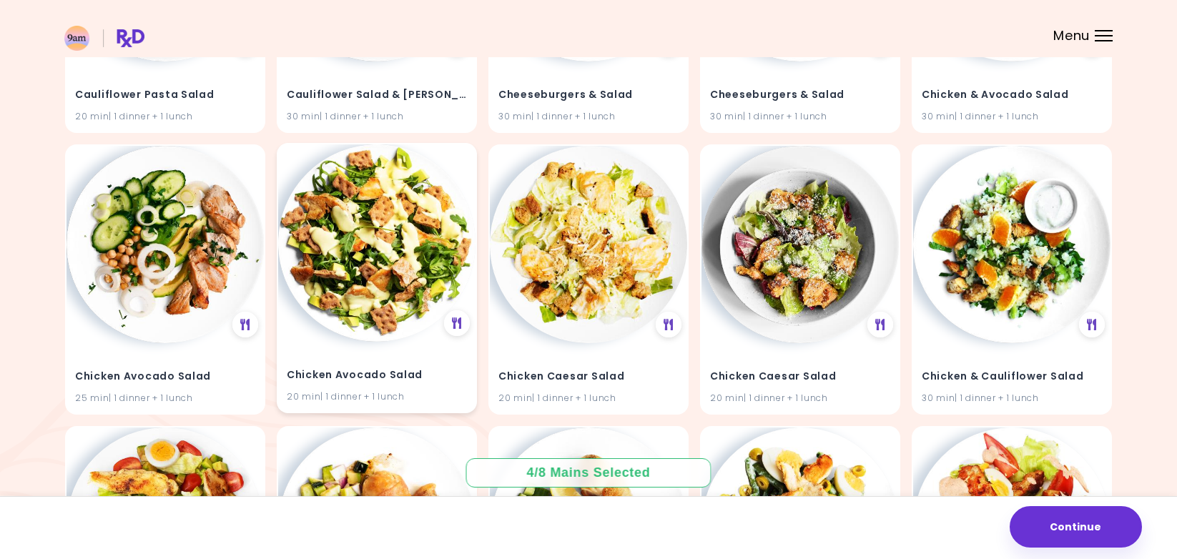
scroll to position [3160, 0]
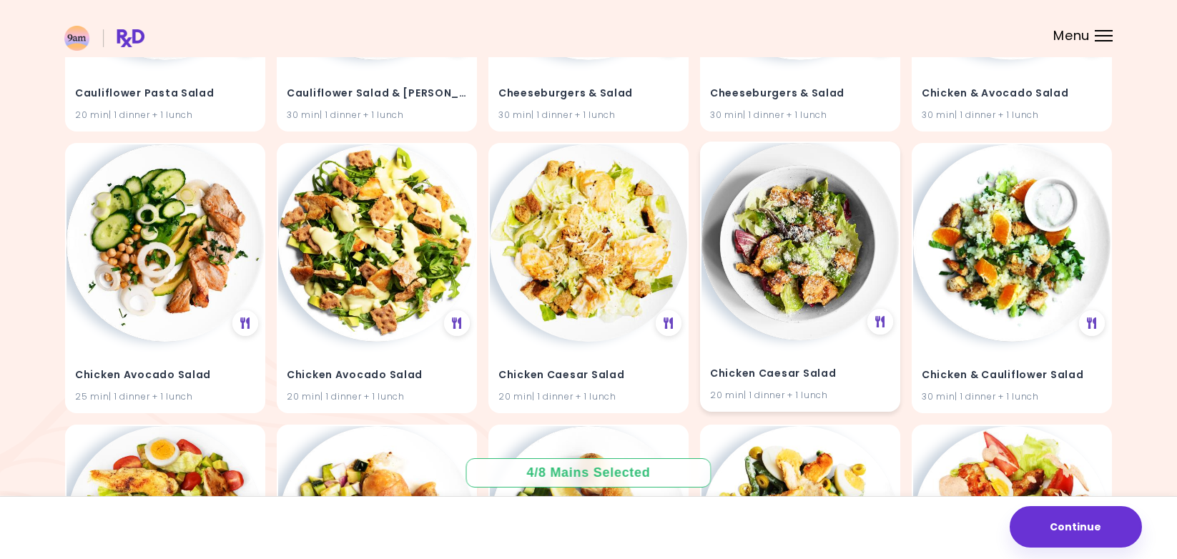
click at [781, 273] on img at bounding box center [799, 241] width 197 height 197
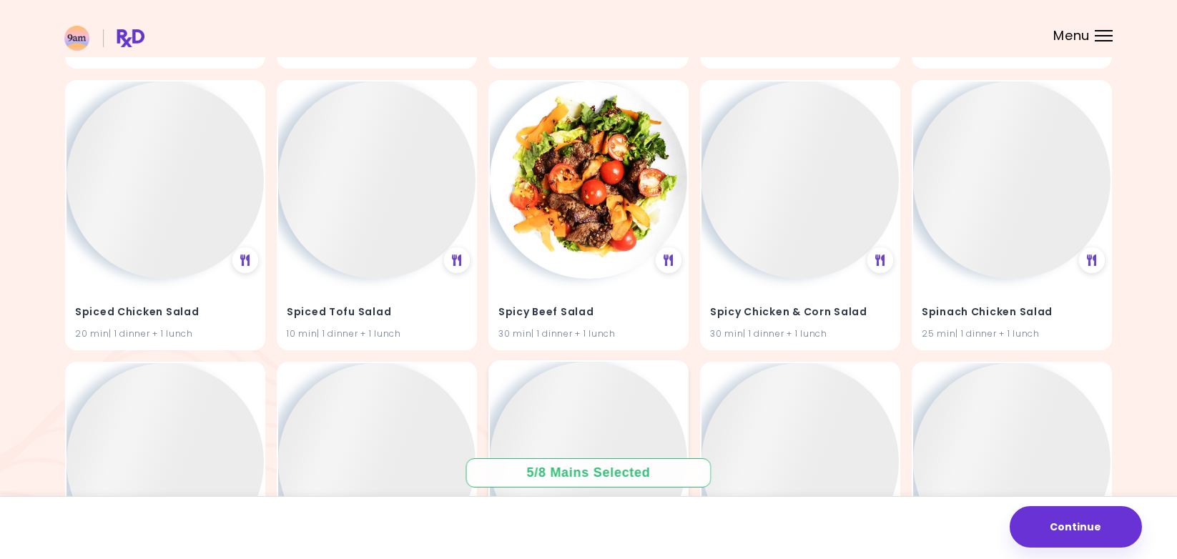
scroll to position [13356, 0]
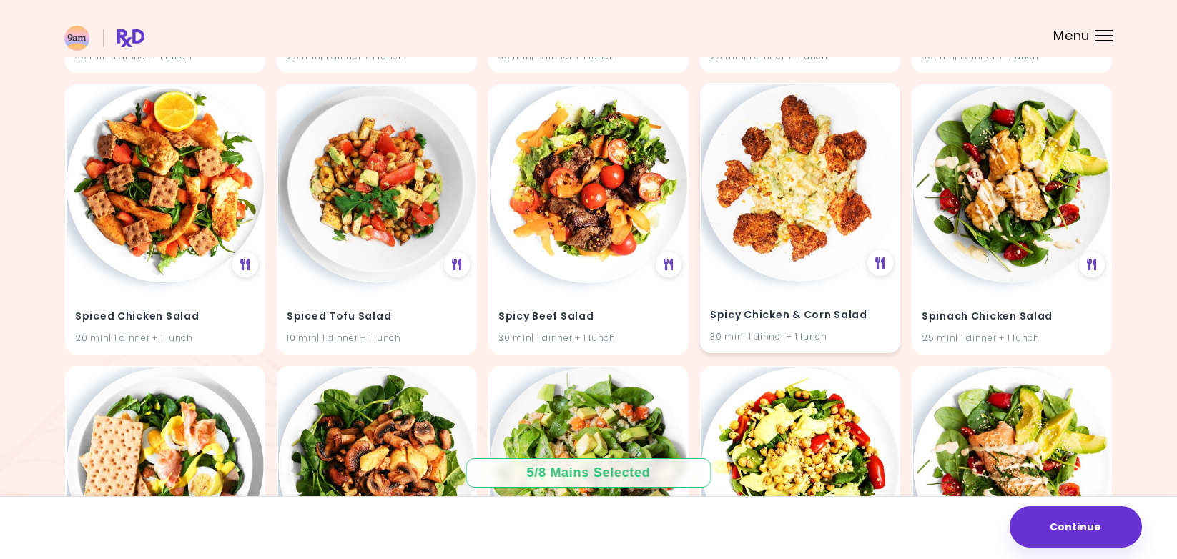
click at [801, 167] on img at bounding box center [799, 182] width 197 height 197
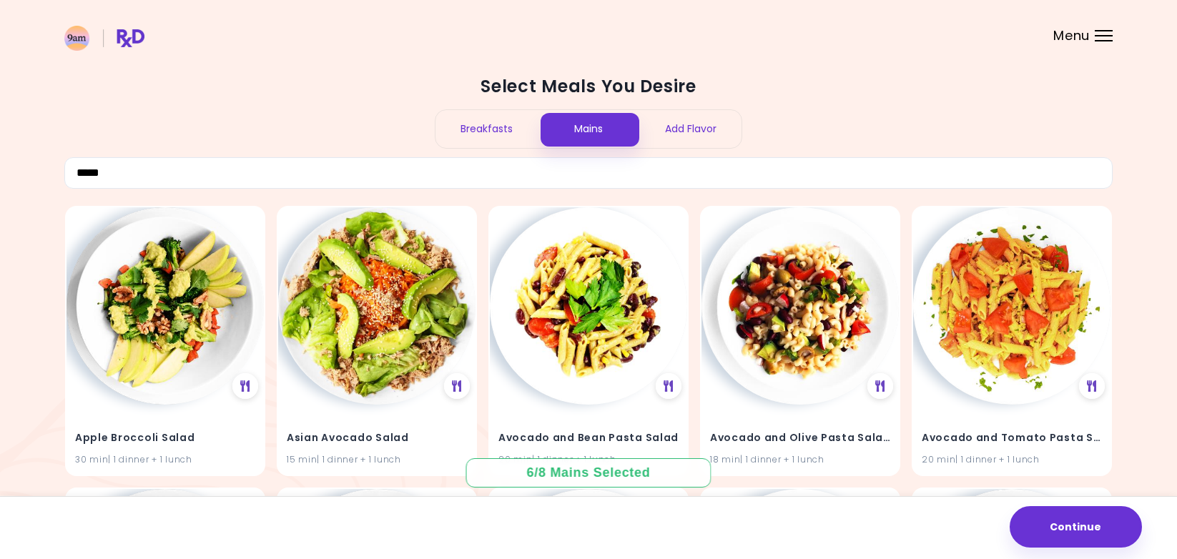
scroll to position [0, 0]
click at [436, 172] on input "*****" at bounding box center [588, 172] width 1048 height 31
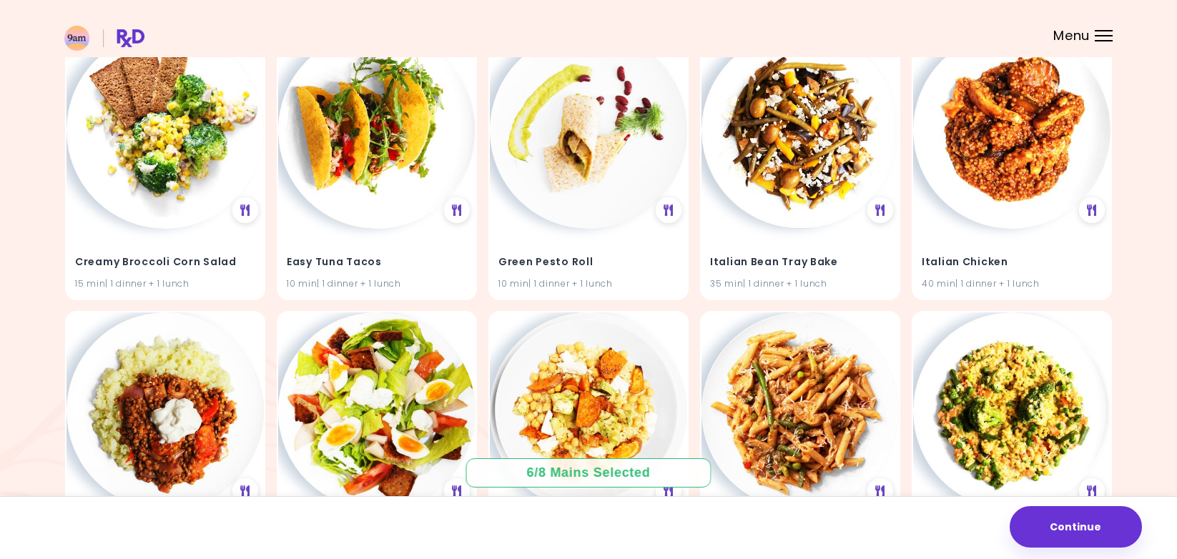
scroll to position [458, 0]
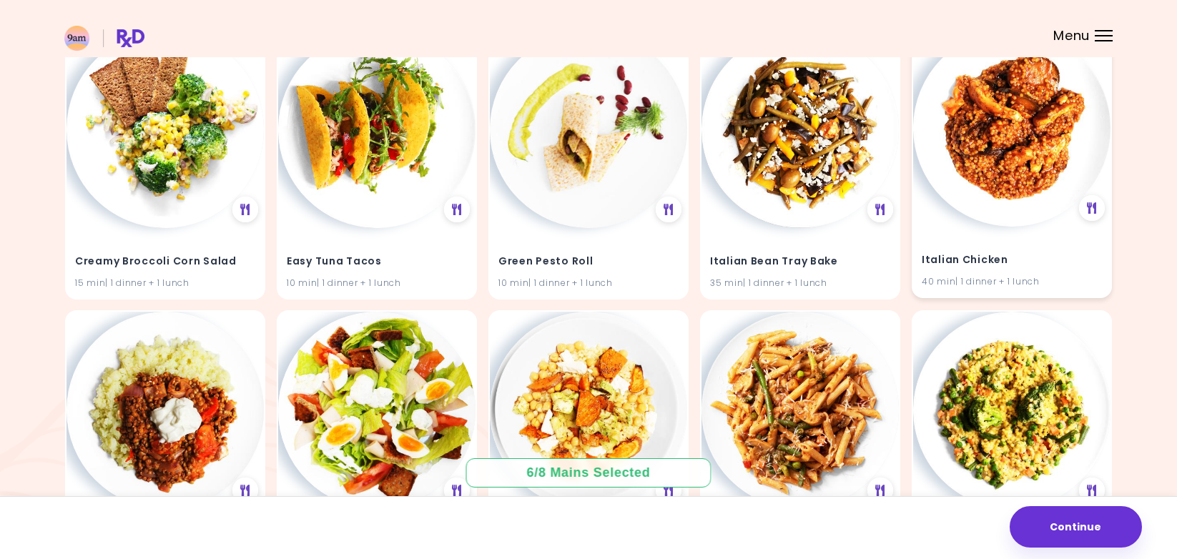
click at [969, 217] on div "Italian Chicken 40 min | 1 dinner + 1 lunch" at bounding box center [1012, 163] width 200 height 270
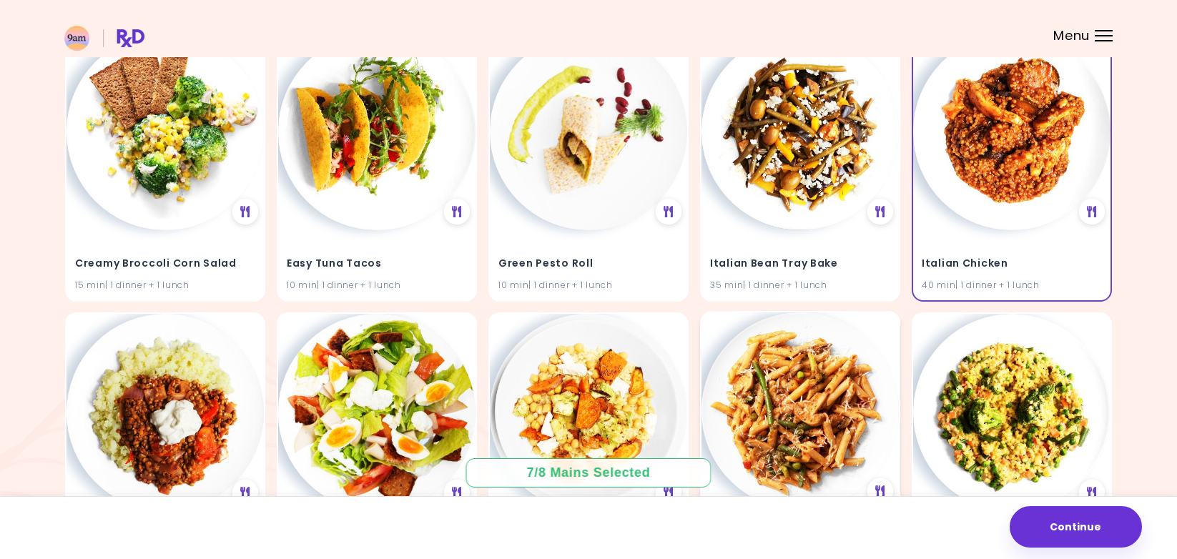
scroll to position [451, 0]
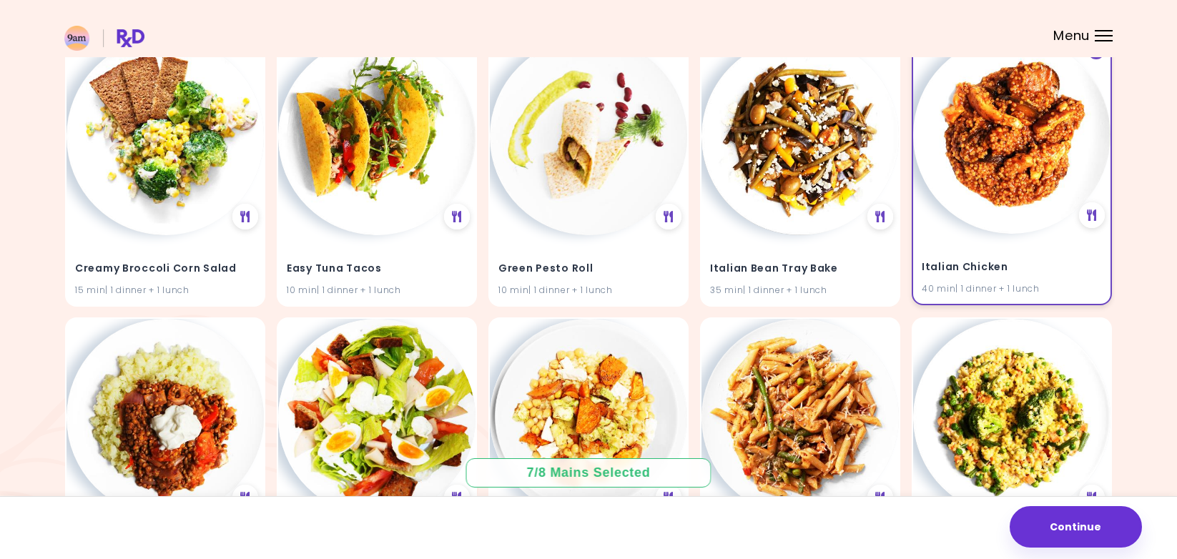
click at [997, 211] on img at bounding box center [1011, 134] width 197 height 197
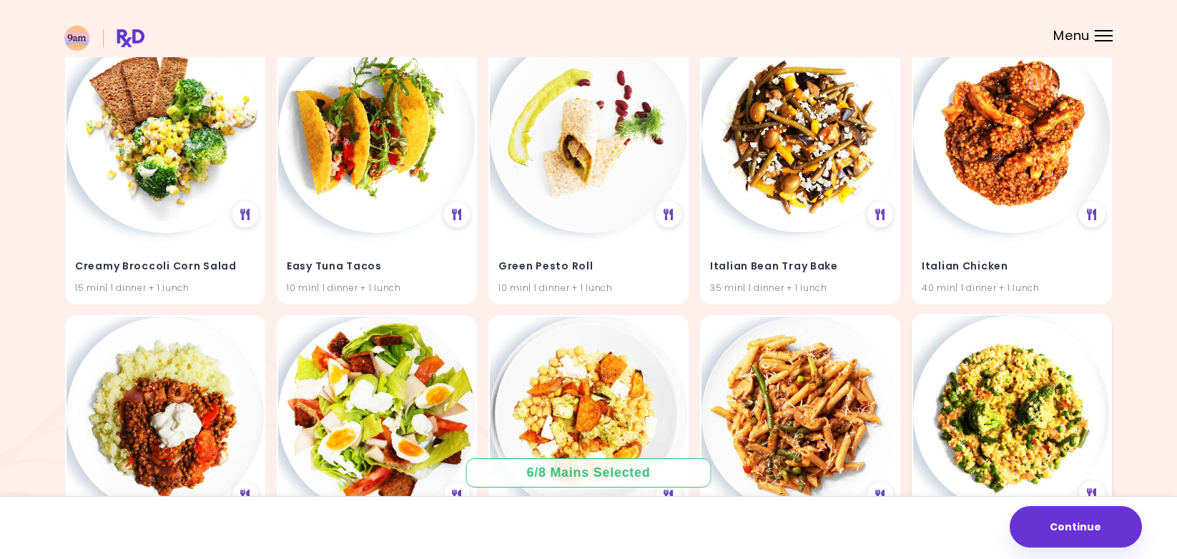
scroll to position [443, 0]
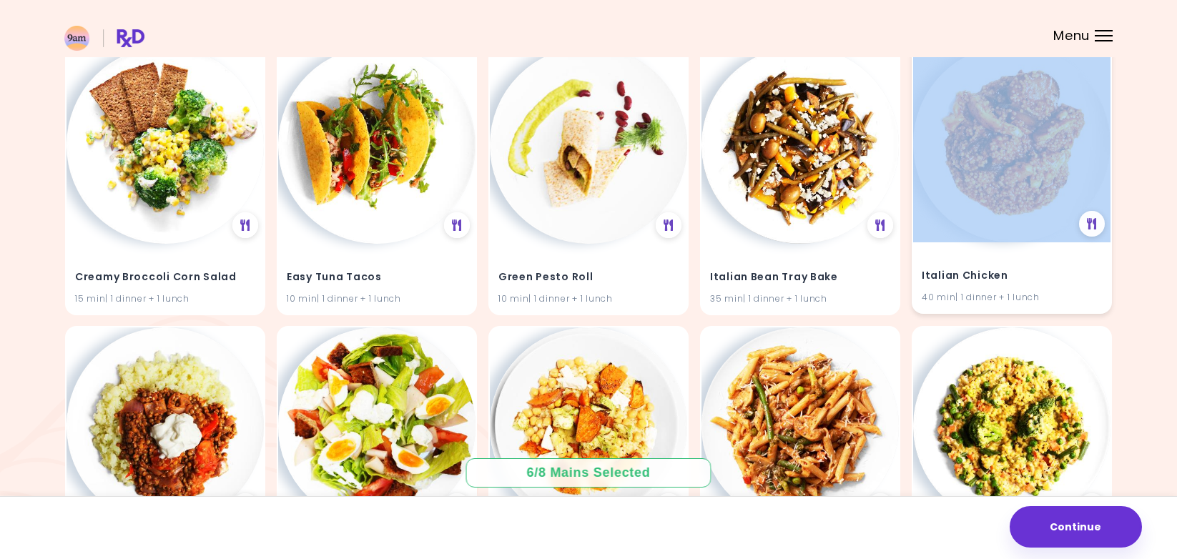
click at [987, 240] on div "Italian Chicken 40 min | 1 dinner + 1 lunch" at bounding box center [1012, 179] width 200 height 270
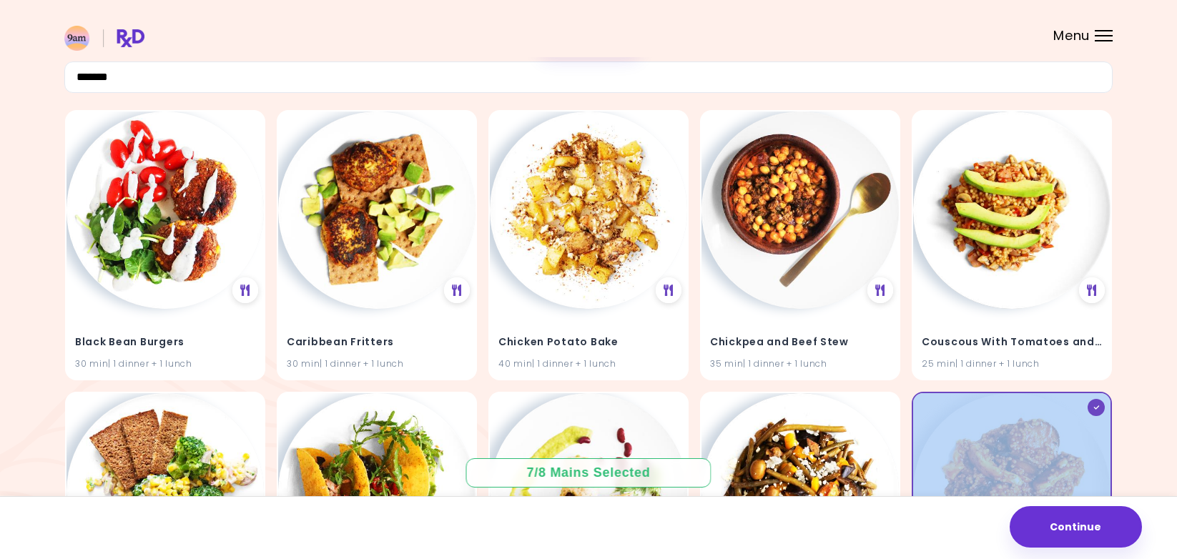
scroll to position [87, 0]
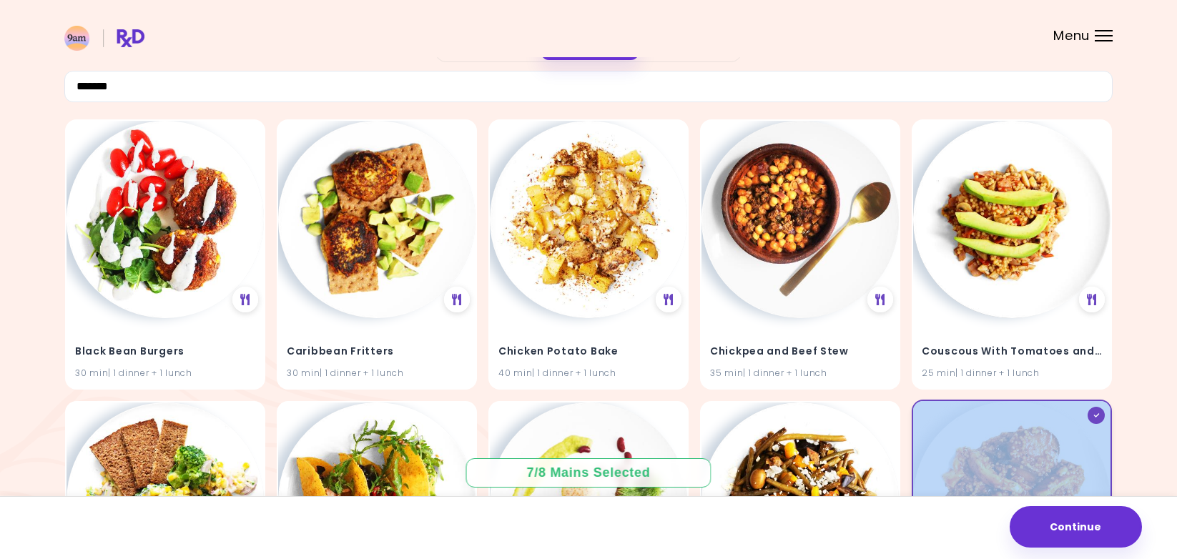
click at [962, 415] on img at bounding box center [1011, 499] width 197 height 197
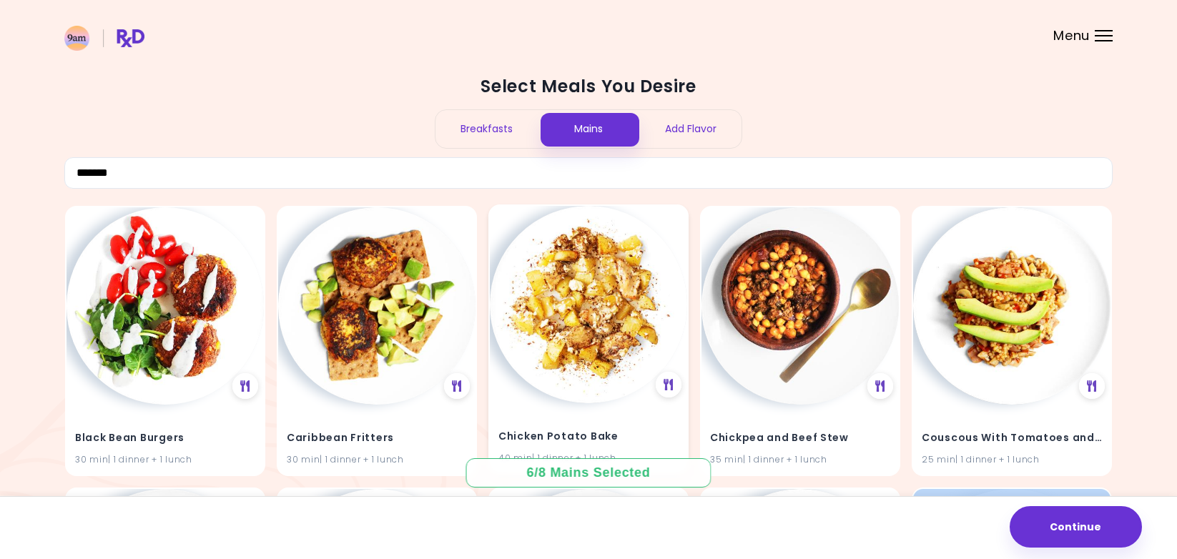
scroll to position [0, 0]
click at [529, 175] on input "*******" at bounding box center [588, 172] width 1048 height 31
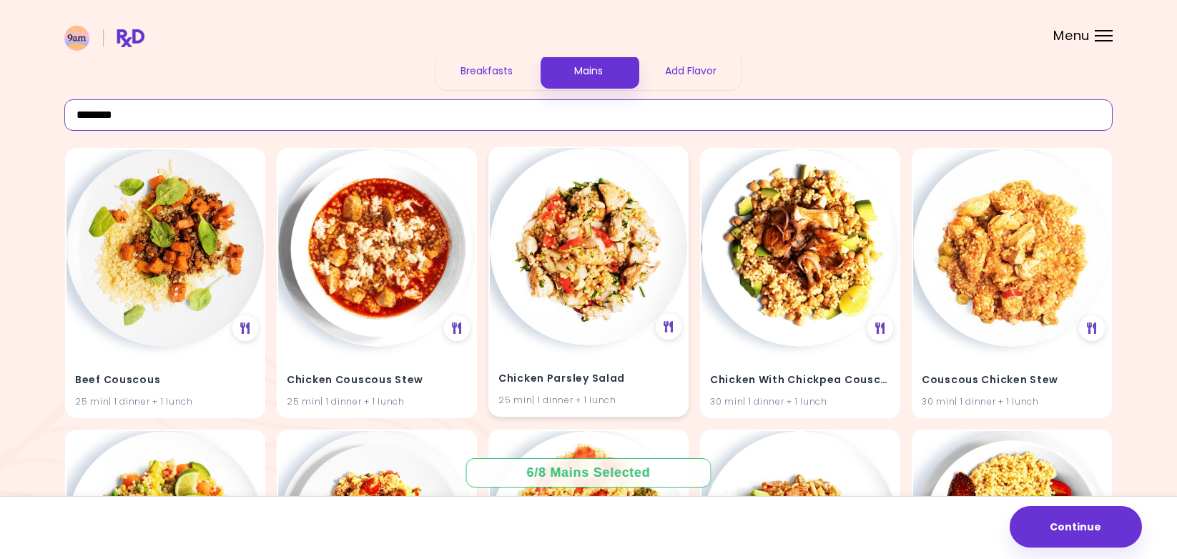
scroll to position [61, 0]
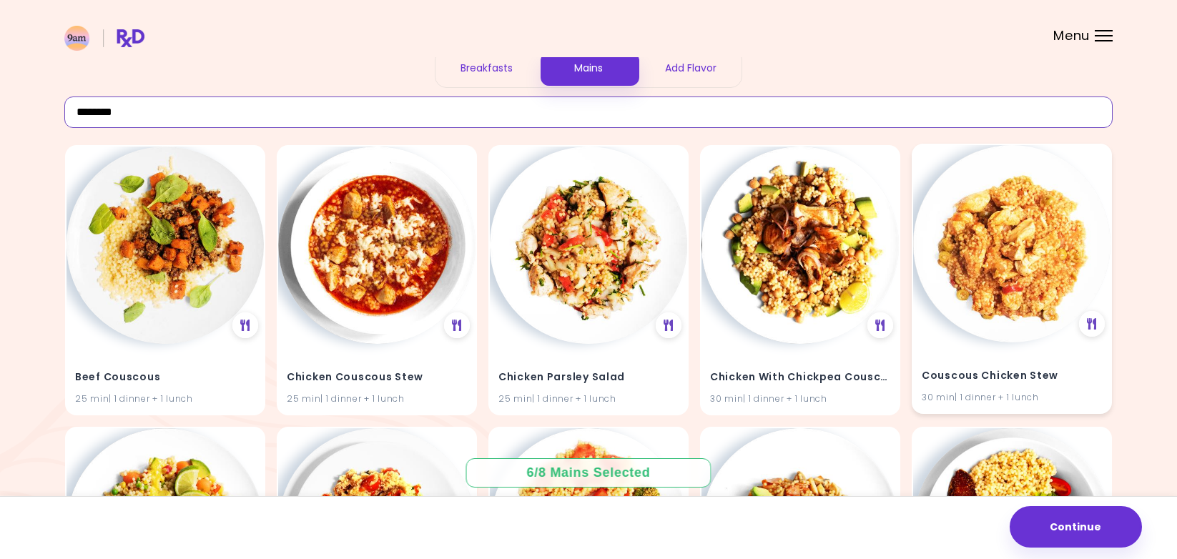
type input "********"
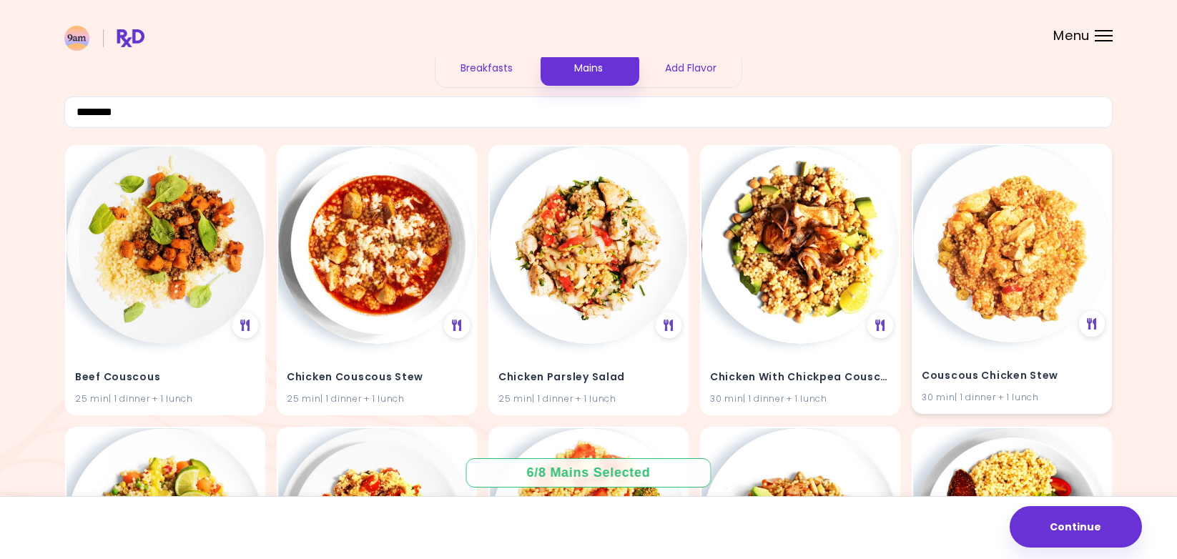
click at [936, 237] on img at bounding box center [1011, 243] width 197 height 197
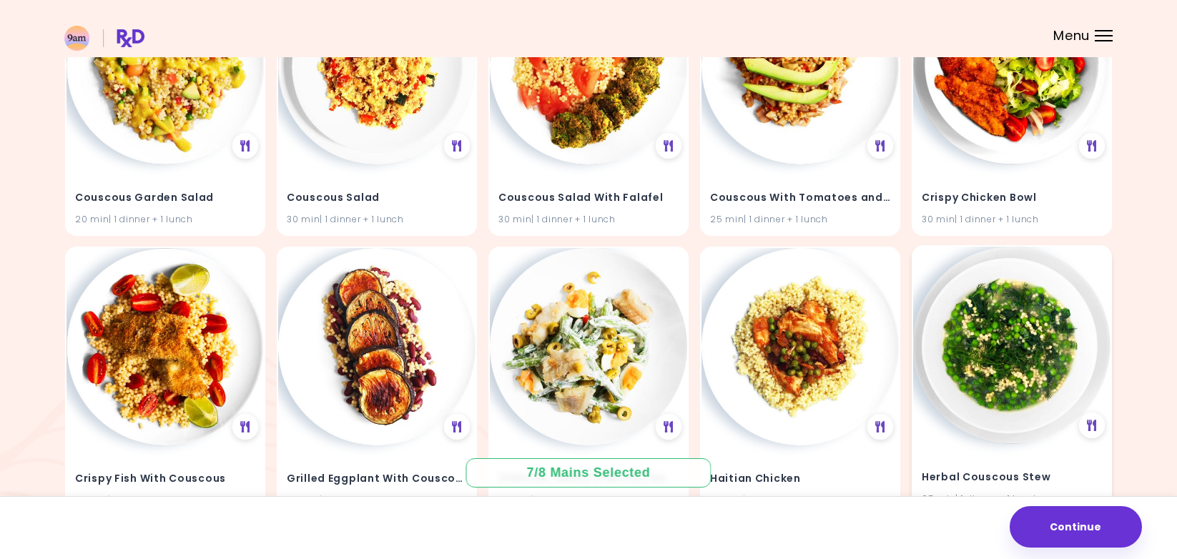
scroll to position [568, 0]
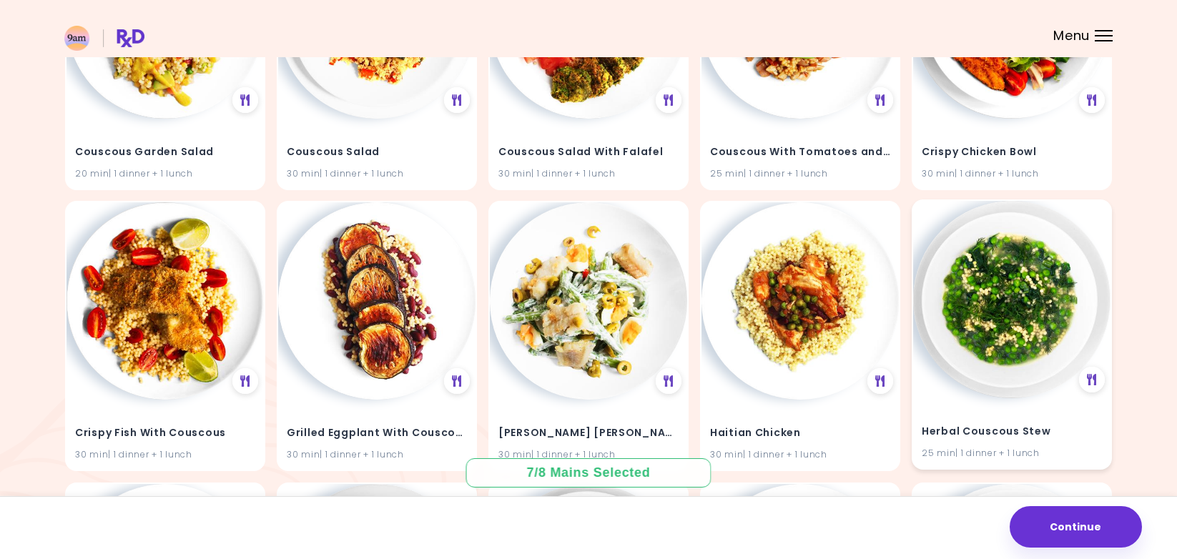
click at [1077, 243] on img at bounding box center [1011, 299] width 197 height 197
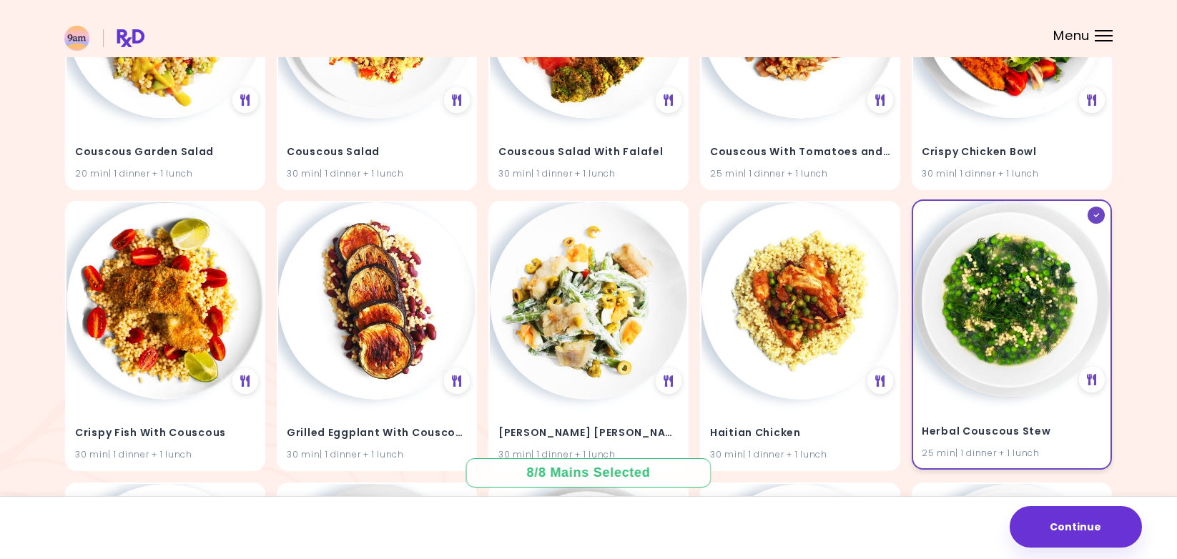
click at [1077, 243] on img at bounding box center [1011, 299] width 197 height 197
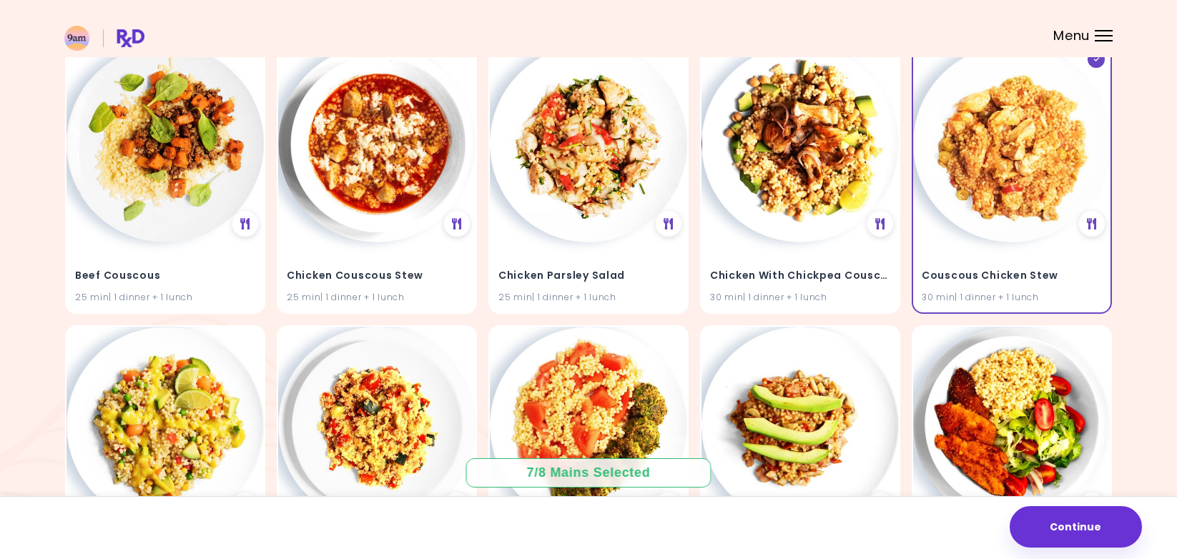
scroll to position [13, 0]
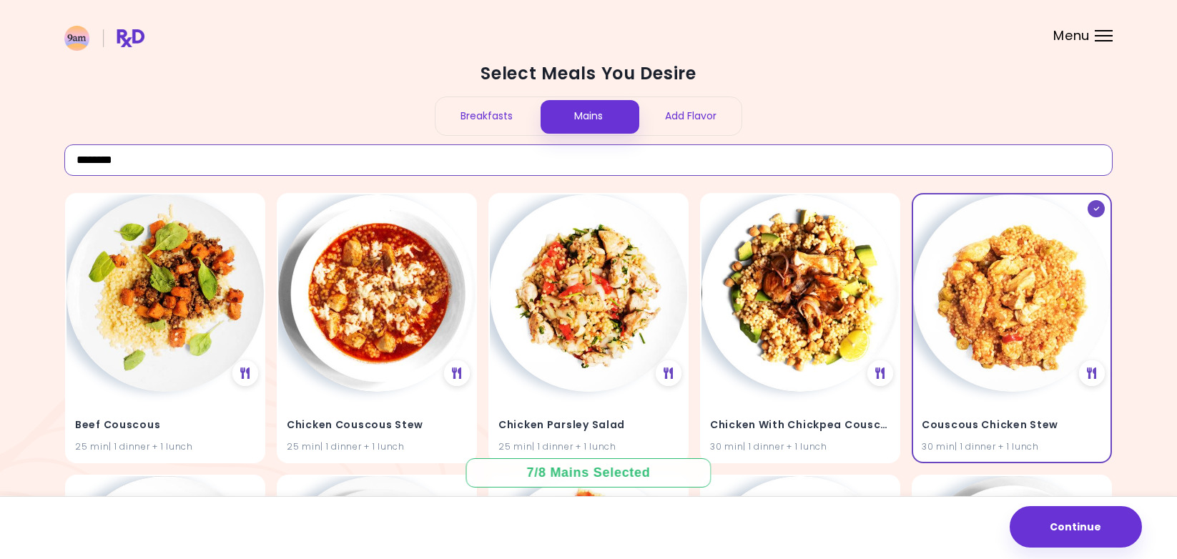
click at [929, 172] on input "********" at bounding box center [588, 159] width 1048 height 31
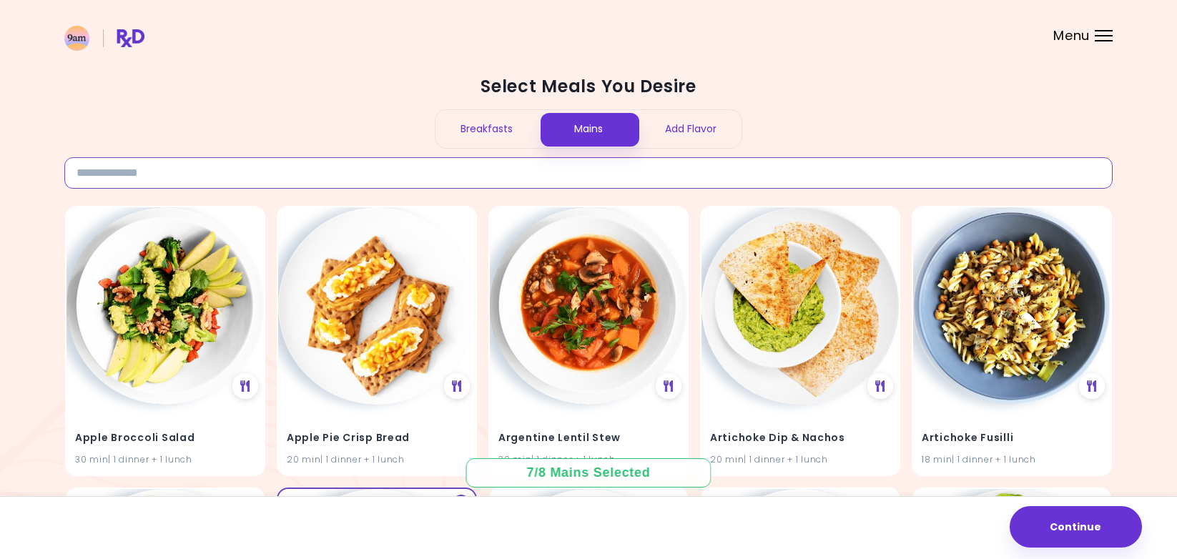
scroll to position [-1, 0]
click at [591, 157] on input at bounding box center [588, 172] width 1048 height 31
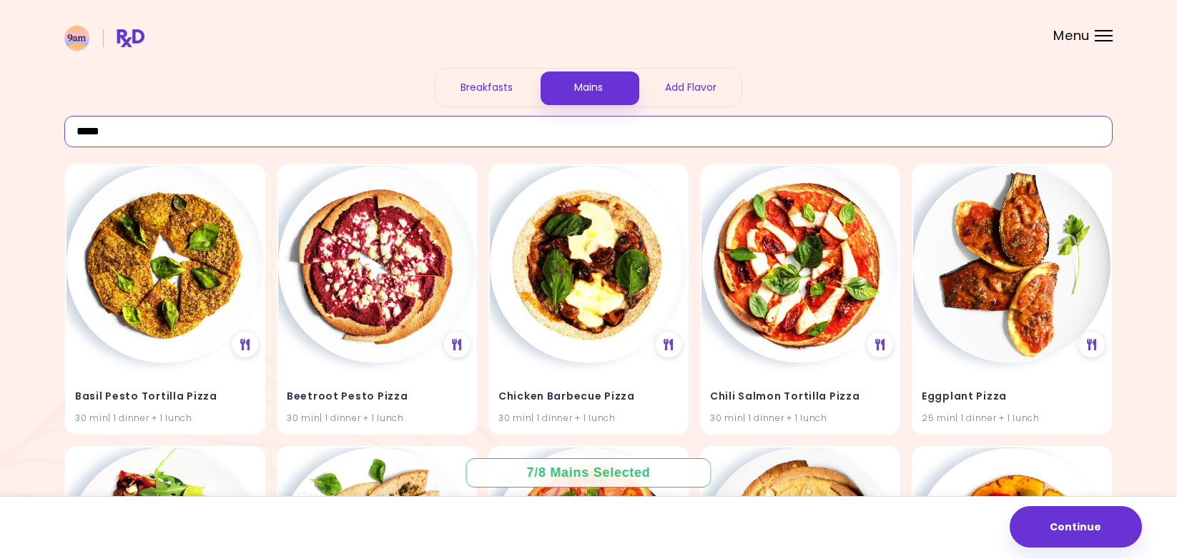
scroll to position [42, 0]
type input "*****"
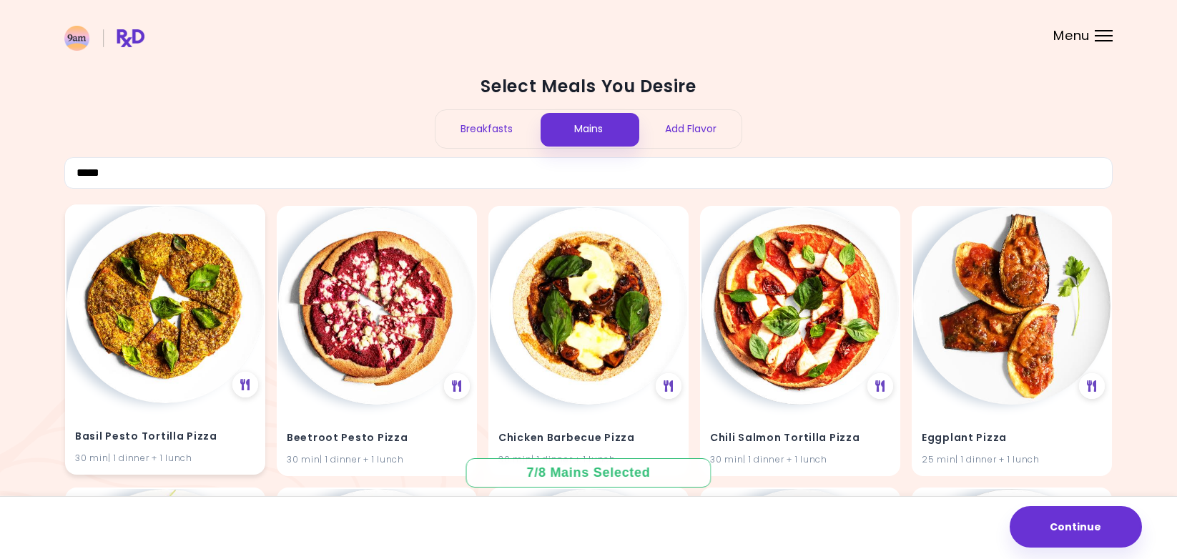
scroll to position [0, 0]
click at [157, 341] on img at bounding box center [164, 304] width 197 height 197
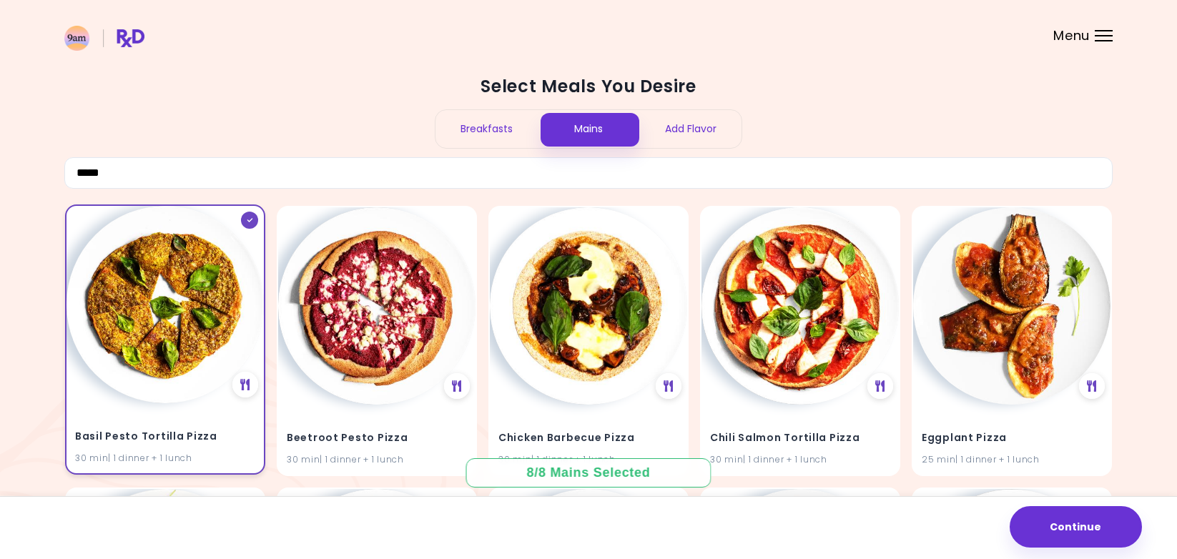
click at [140, 372] on img at bounding box center [164, 304] width 197 height 197
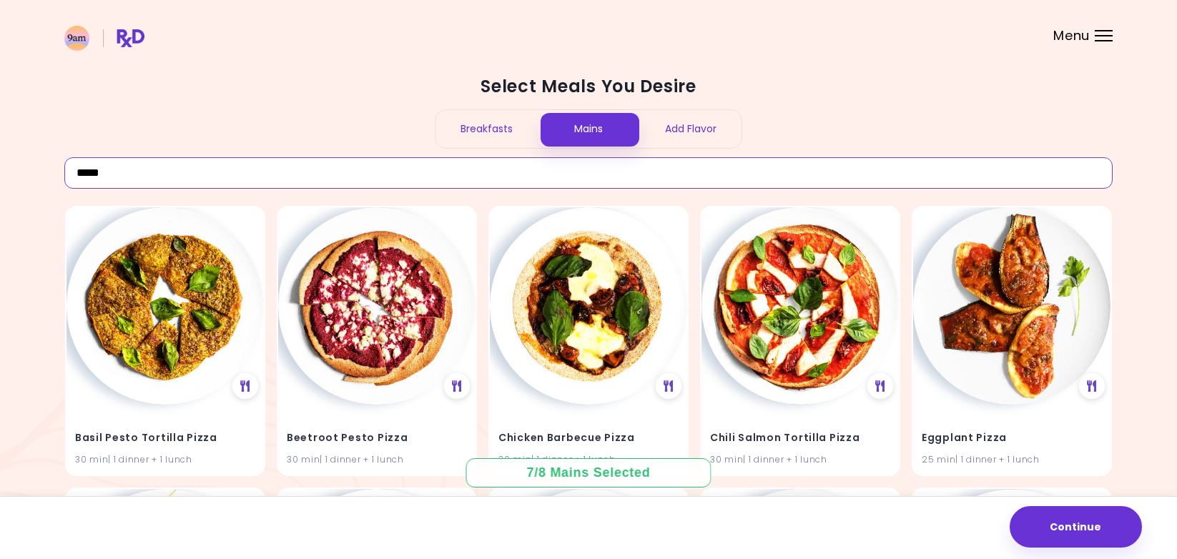
click at [521, 163] on input "*****" at bounding box center [588, 172] width 1048 height 31
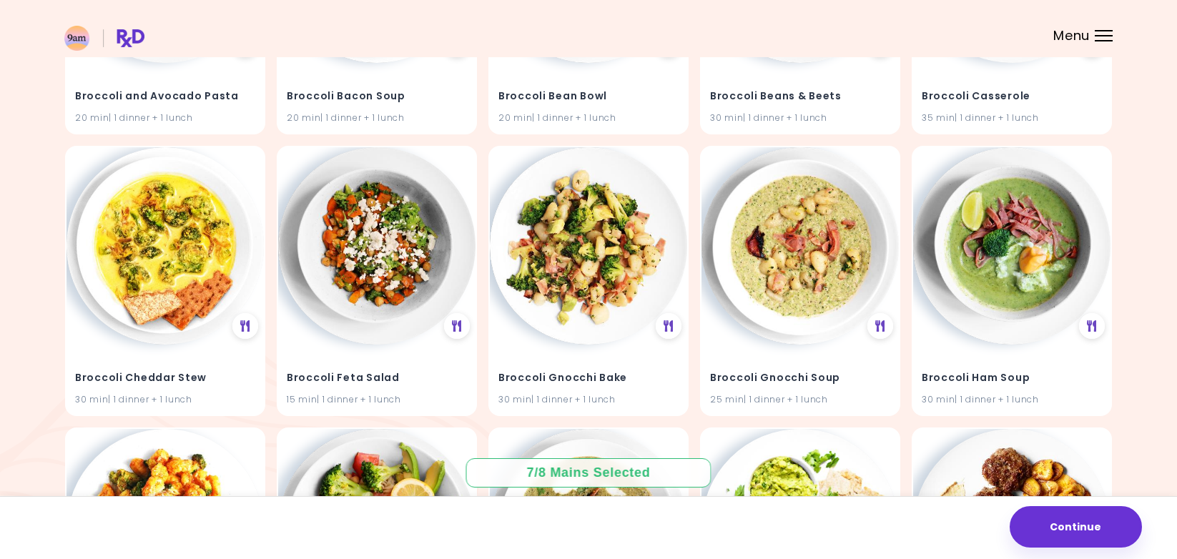
scroll to position [15245, 0]
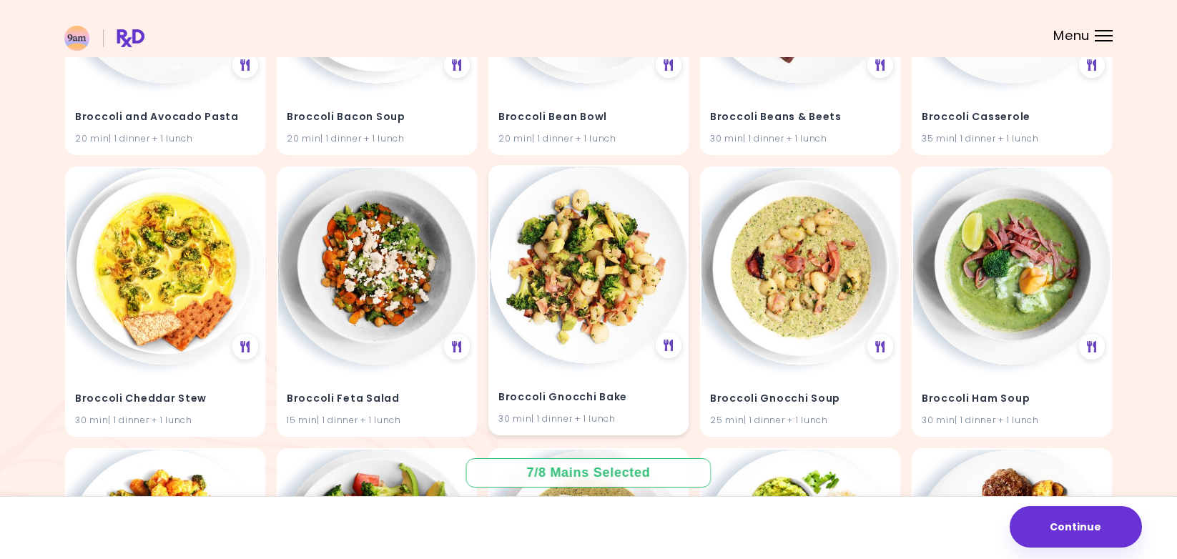
click at [613, 292] on img at bounding box center [588, 265] width 197 height 197
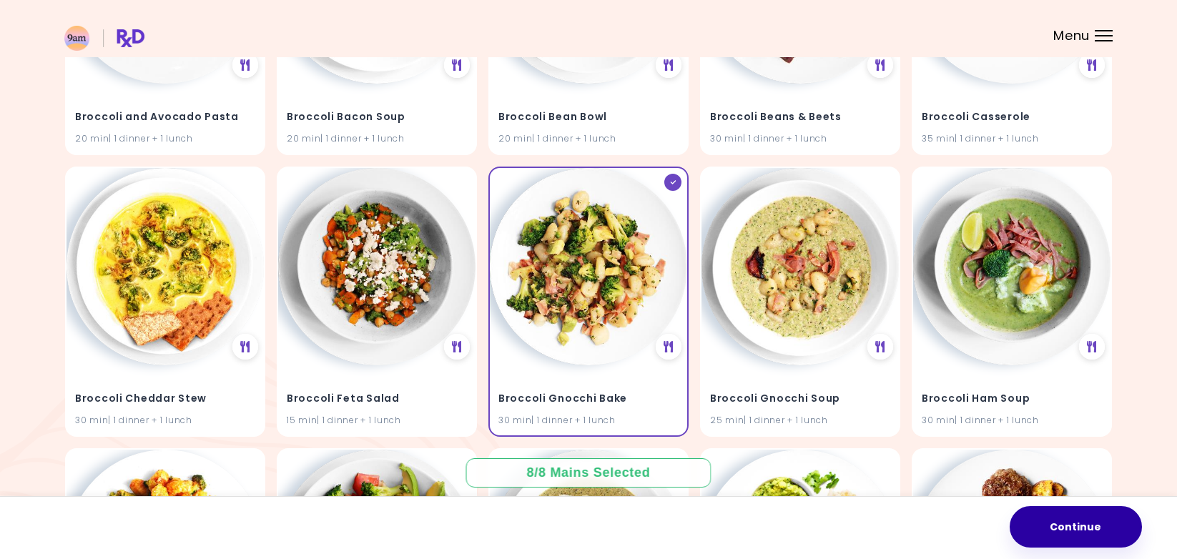
click at [1053, 522] on button "Continue" at bounding box center [1076, 526] width 132 height 41
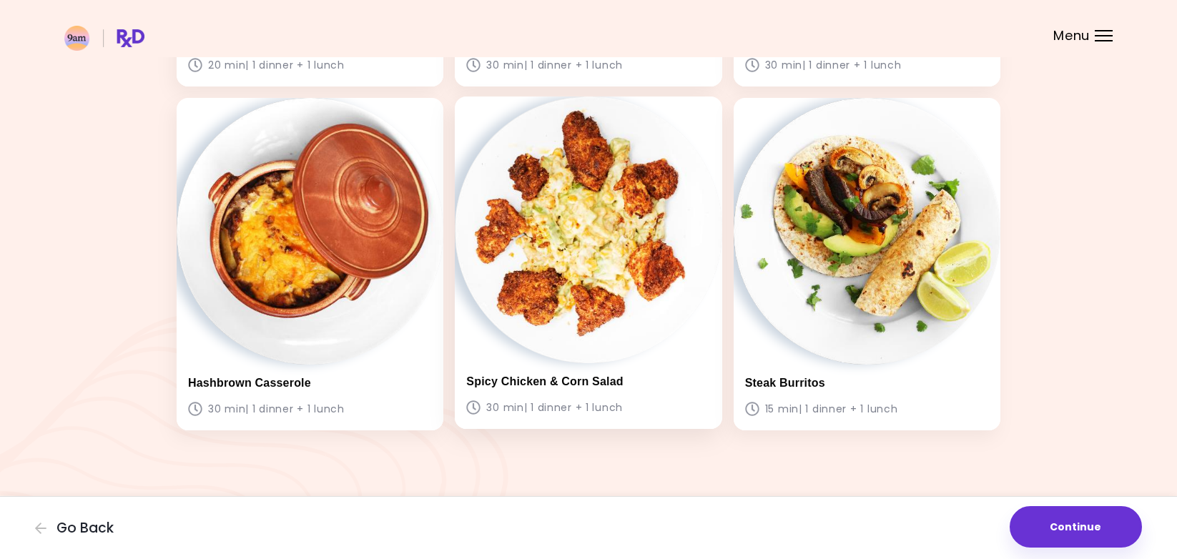
scroll to position [1067, 0]
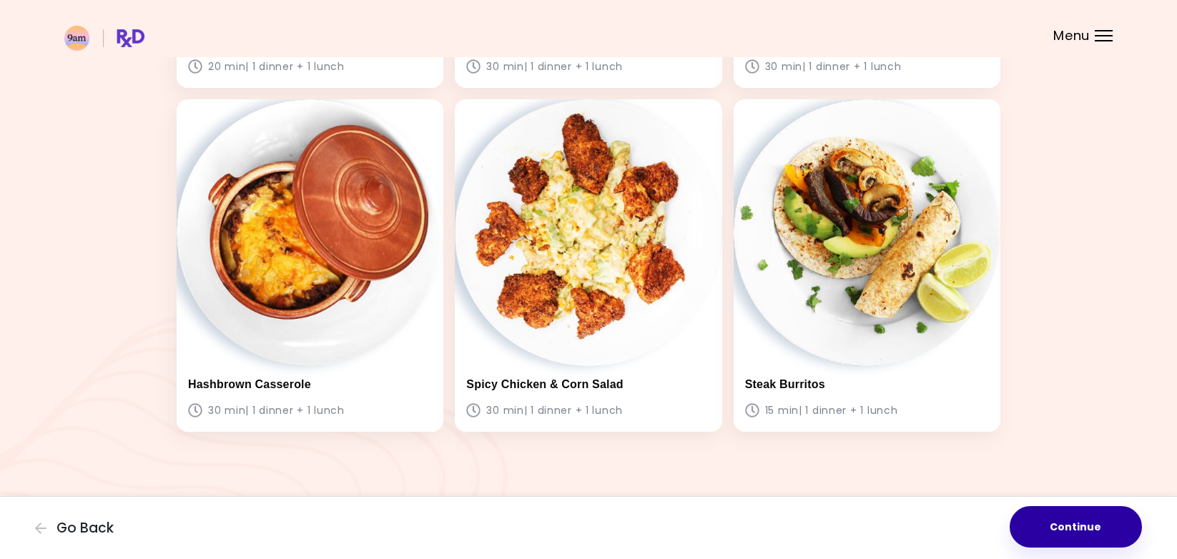
click at [1046, 536] on button "Continue" at bounding box center [1076, 526] width 132 height 41
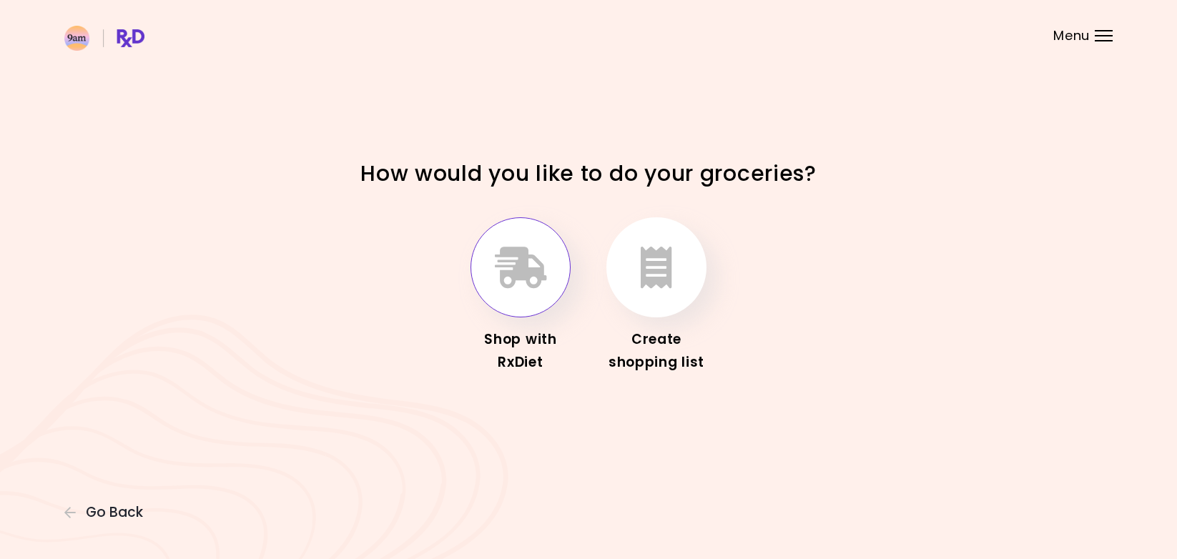
click at [525, 277] on icon "button" at bounding box center [521, 267] width 52 height 41
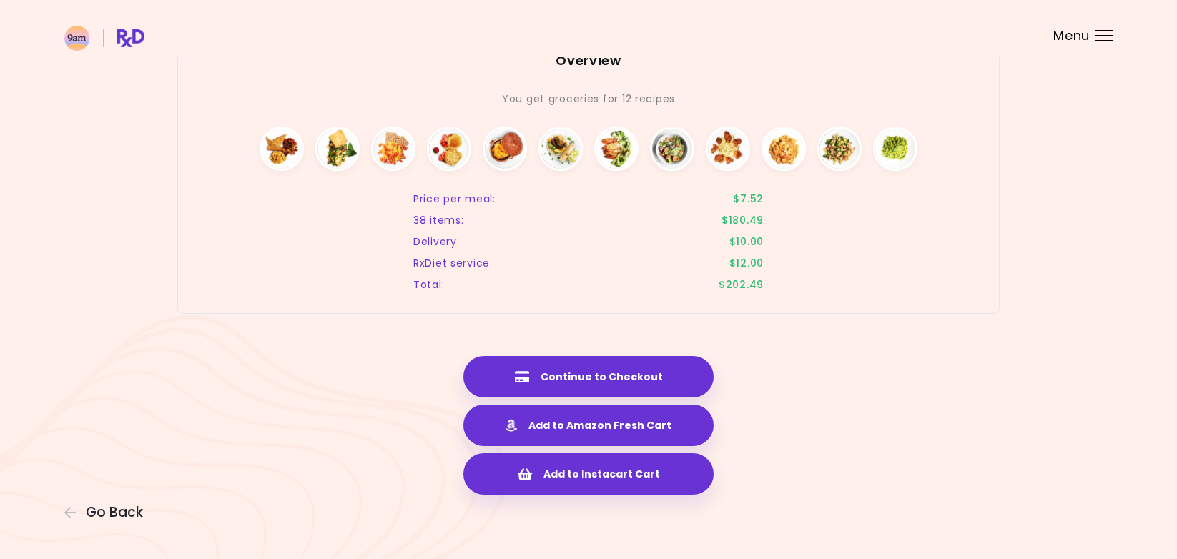
scroll to position [2794, 0]
